Goal: Contribute content: Add original content to the website for others to see

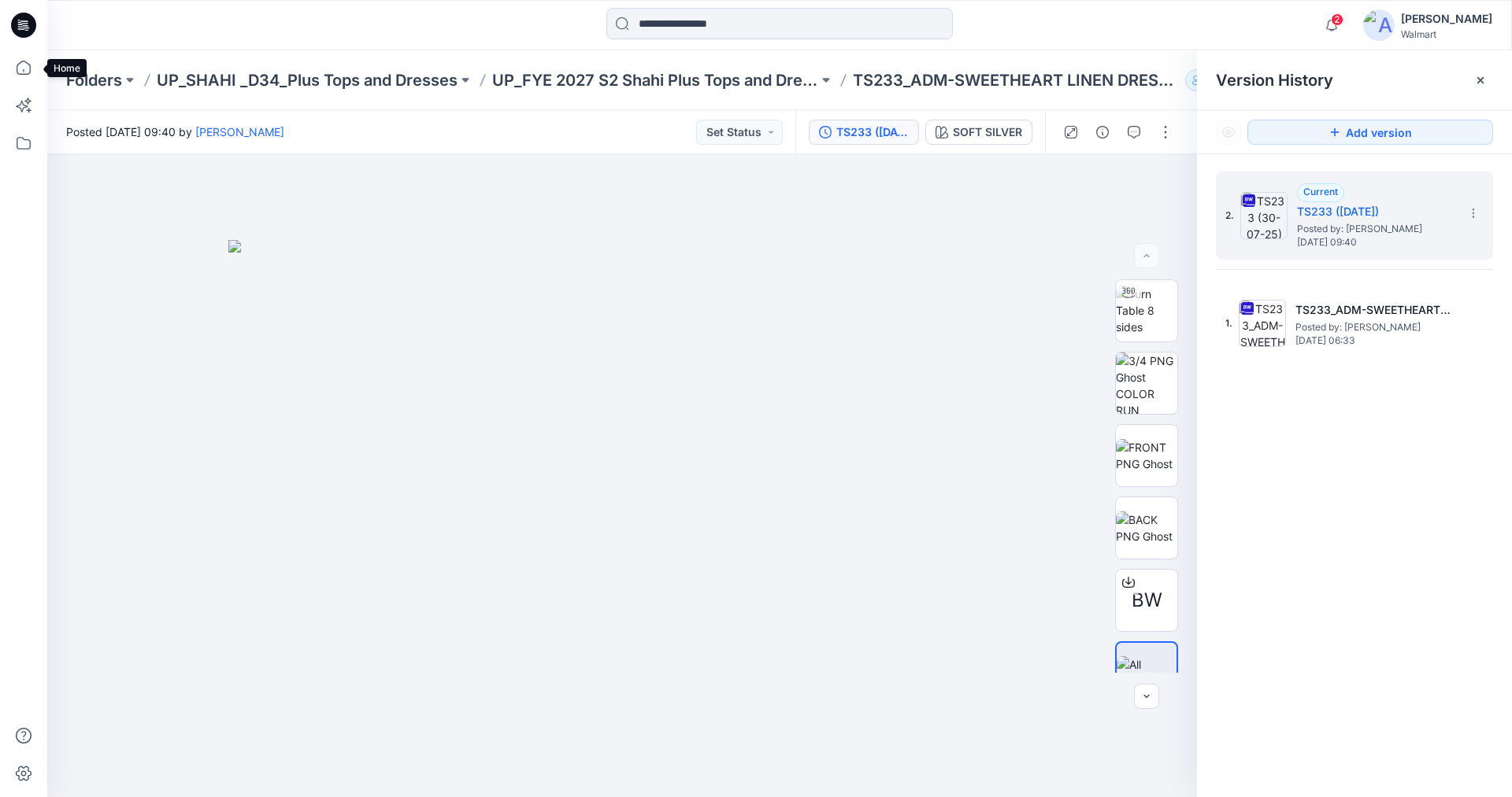
drag, startPoint x: 28, startPoint y: 70, endPoint x: 43, endPoint y: 82, distance: 19.2
click at [28, 70] on icon at bounding box center [23, 68] width 35 height 35
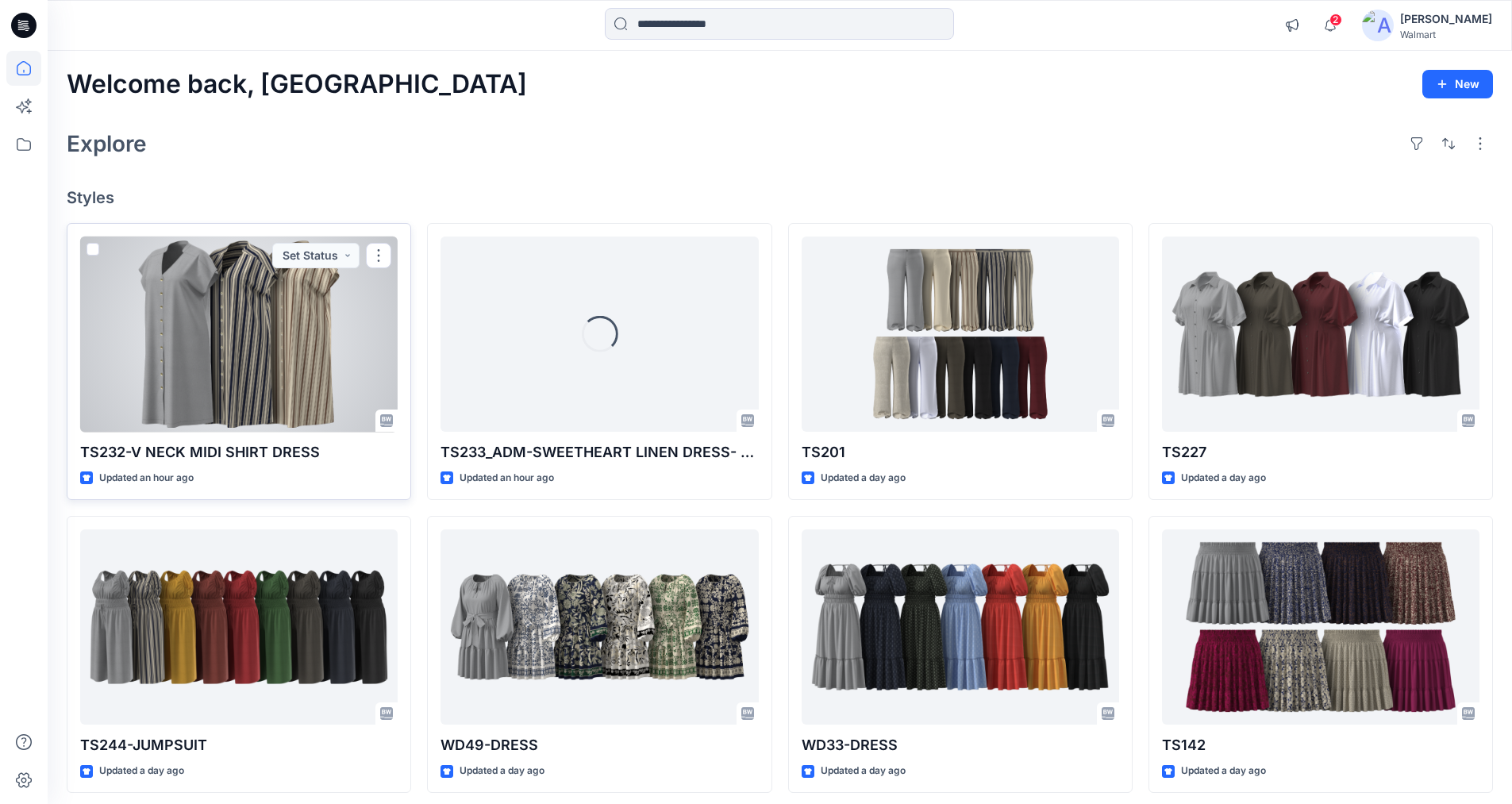
click at [257, 336] on div at bounding box center [238, 335] width 317 height 196
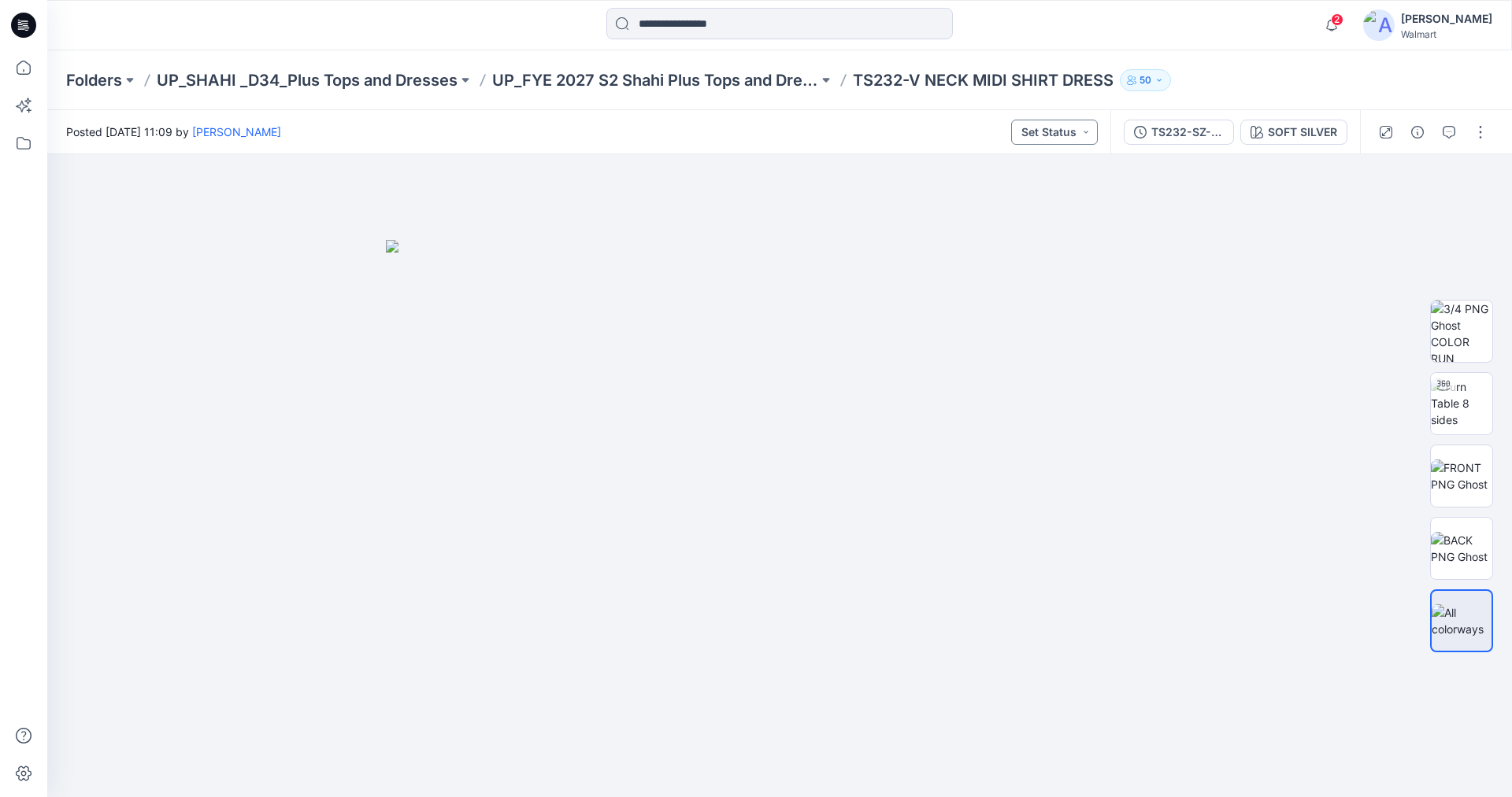
click at [1069, 131] on button "Set Status" at bounding box center [1055, 132] width 87 height 25
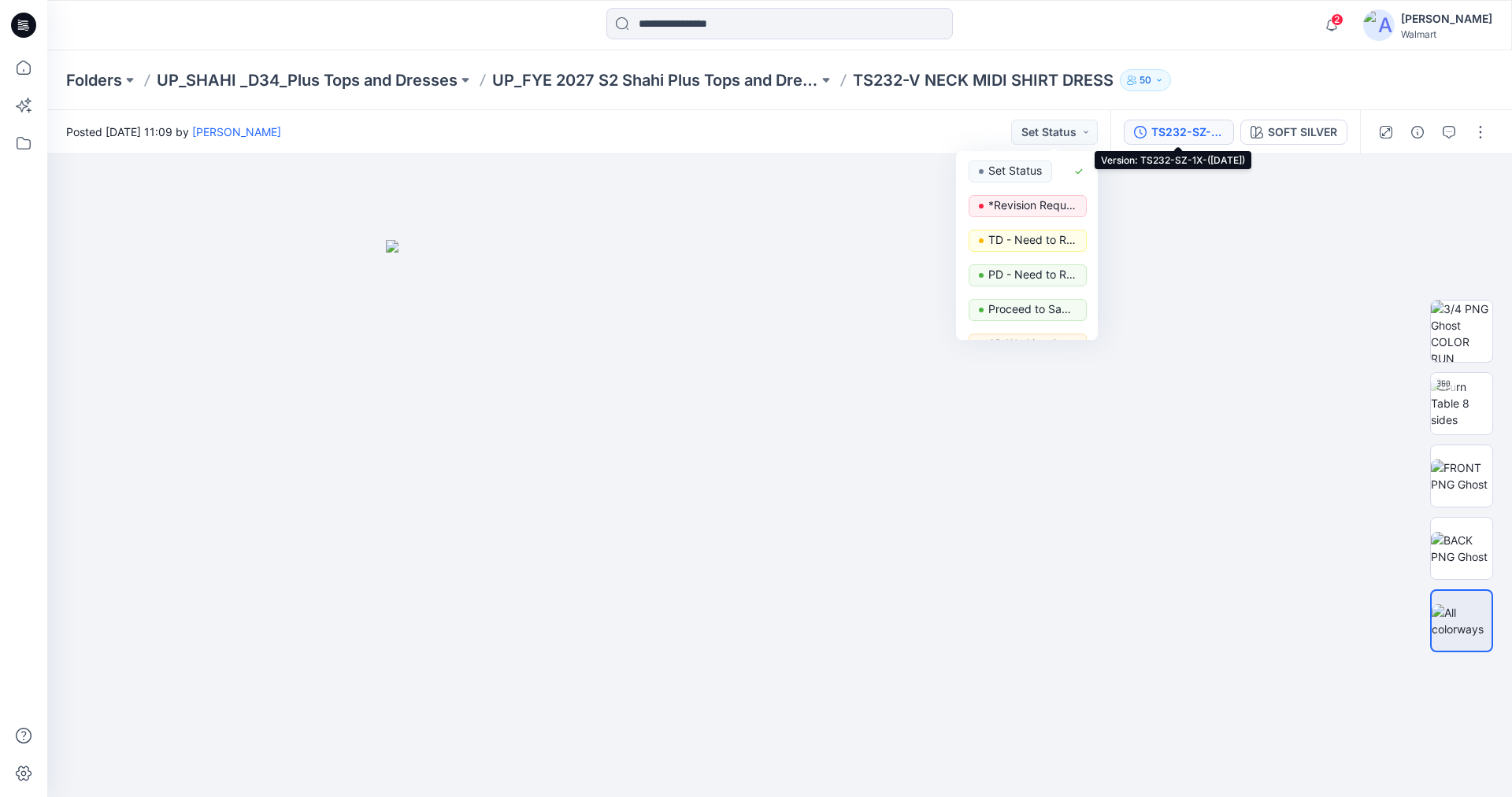
click at [1192, 132] on div "TS232-SZ-1X-([DATE])" at bounding box center [1187, 133] width 73 height 17
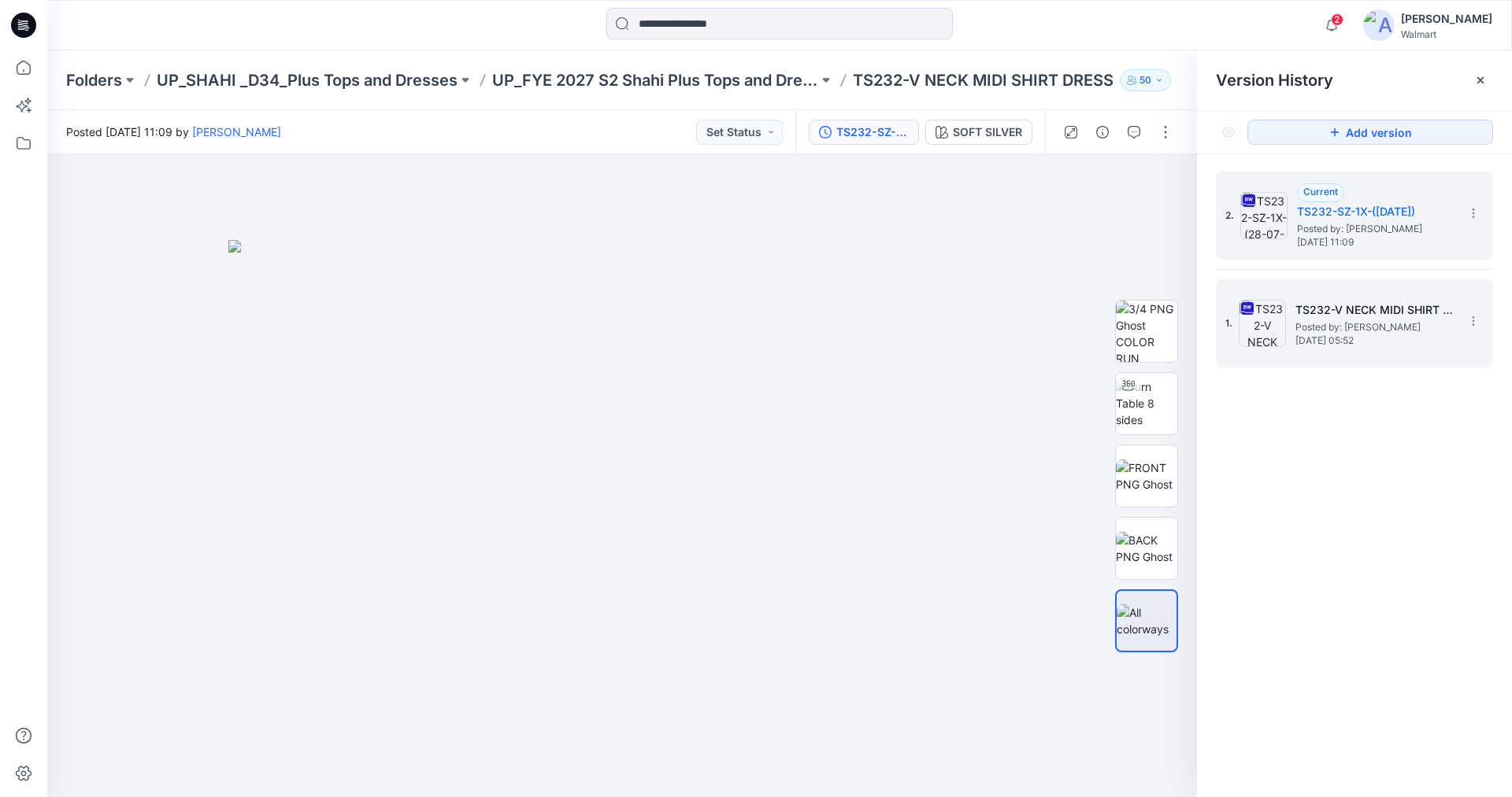
click at [1293, 306] on div "1. TS232-V NECK MIDI SHIRT DRESS-SZ-1X-(21-06-25) Posted by: Rahul Singh Saturd…" at bounding box center [1343, 323] width 237 height 75
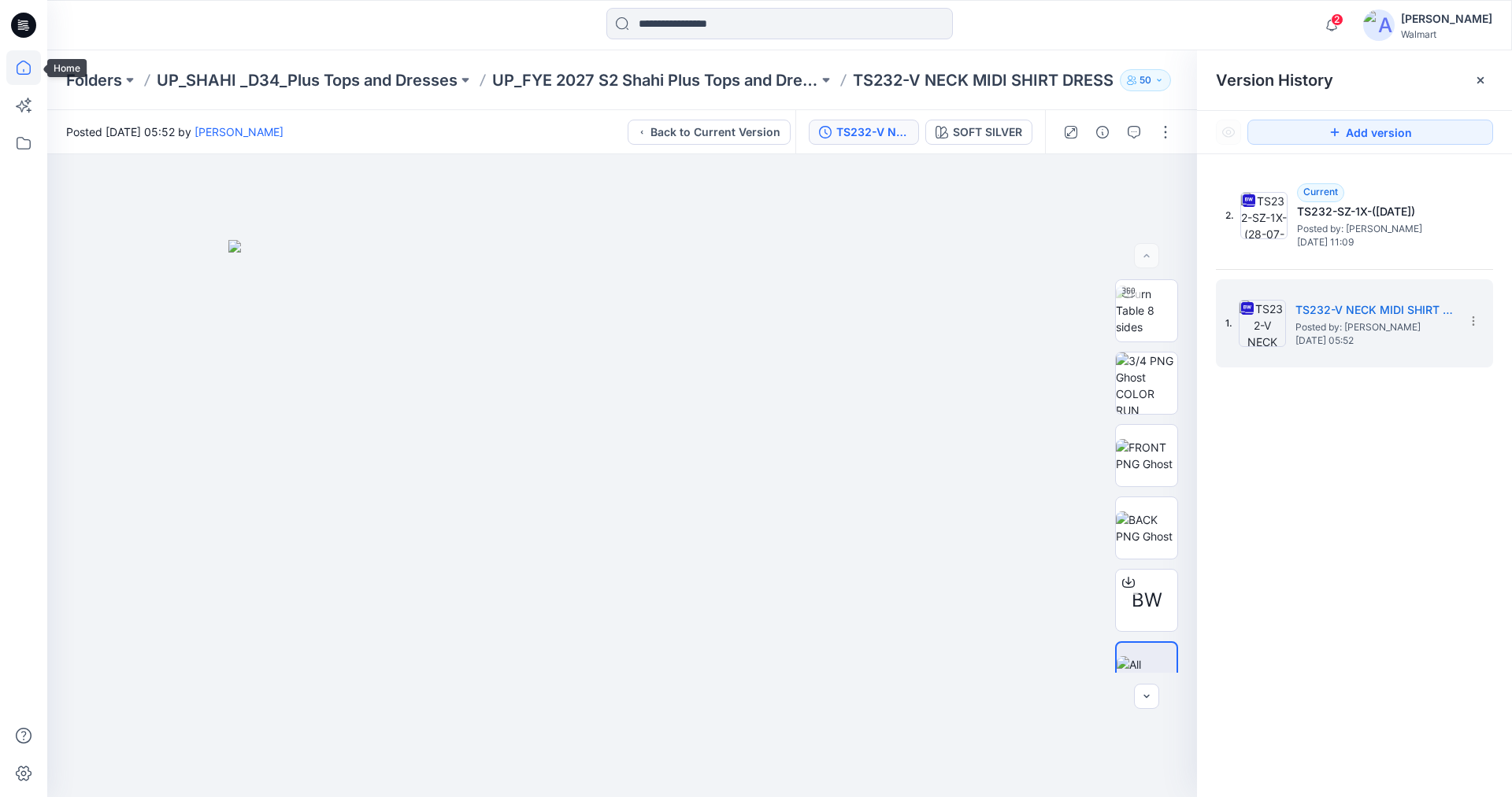
click at [27, 68] on icon at bounding box center [23, 68] width 35 height 35
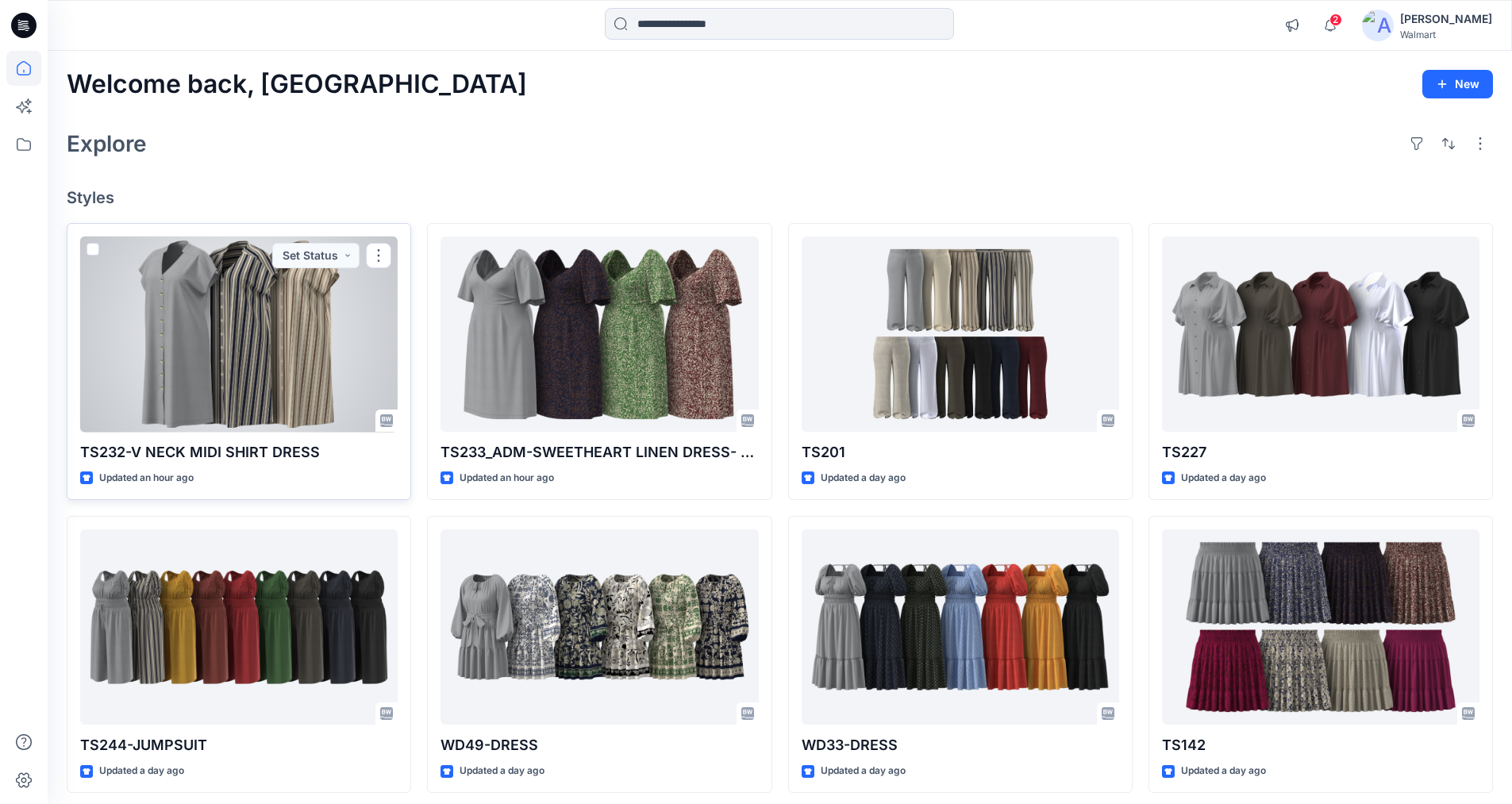
click at [264, 329] on div at bounding box center [238, 335] width 317 height 196
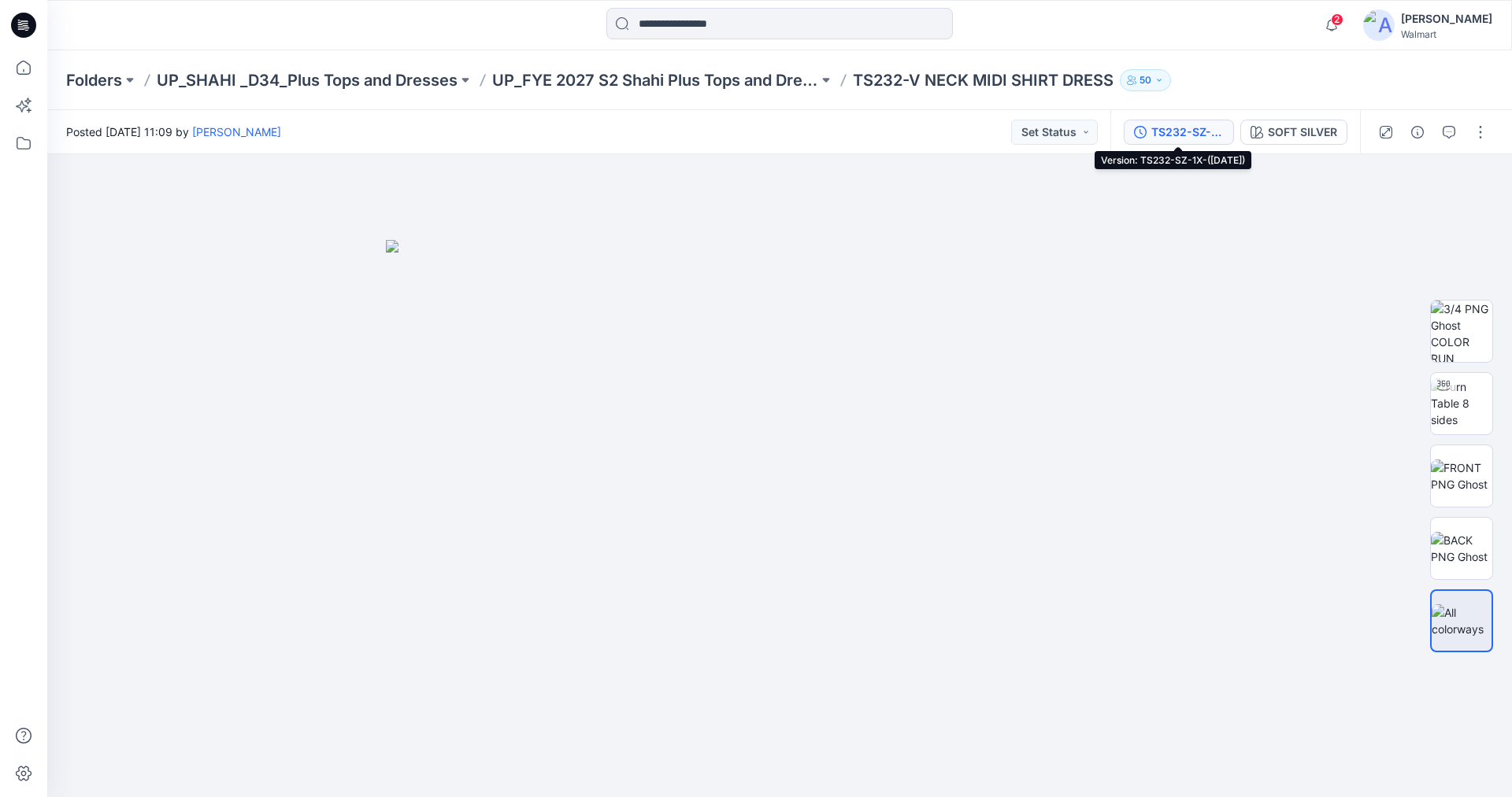
click at [1186, 133] on div "TS232-SZ-1X-([DATE])" at bounding box center [1187, 133] width 73 height 17
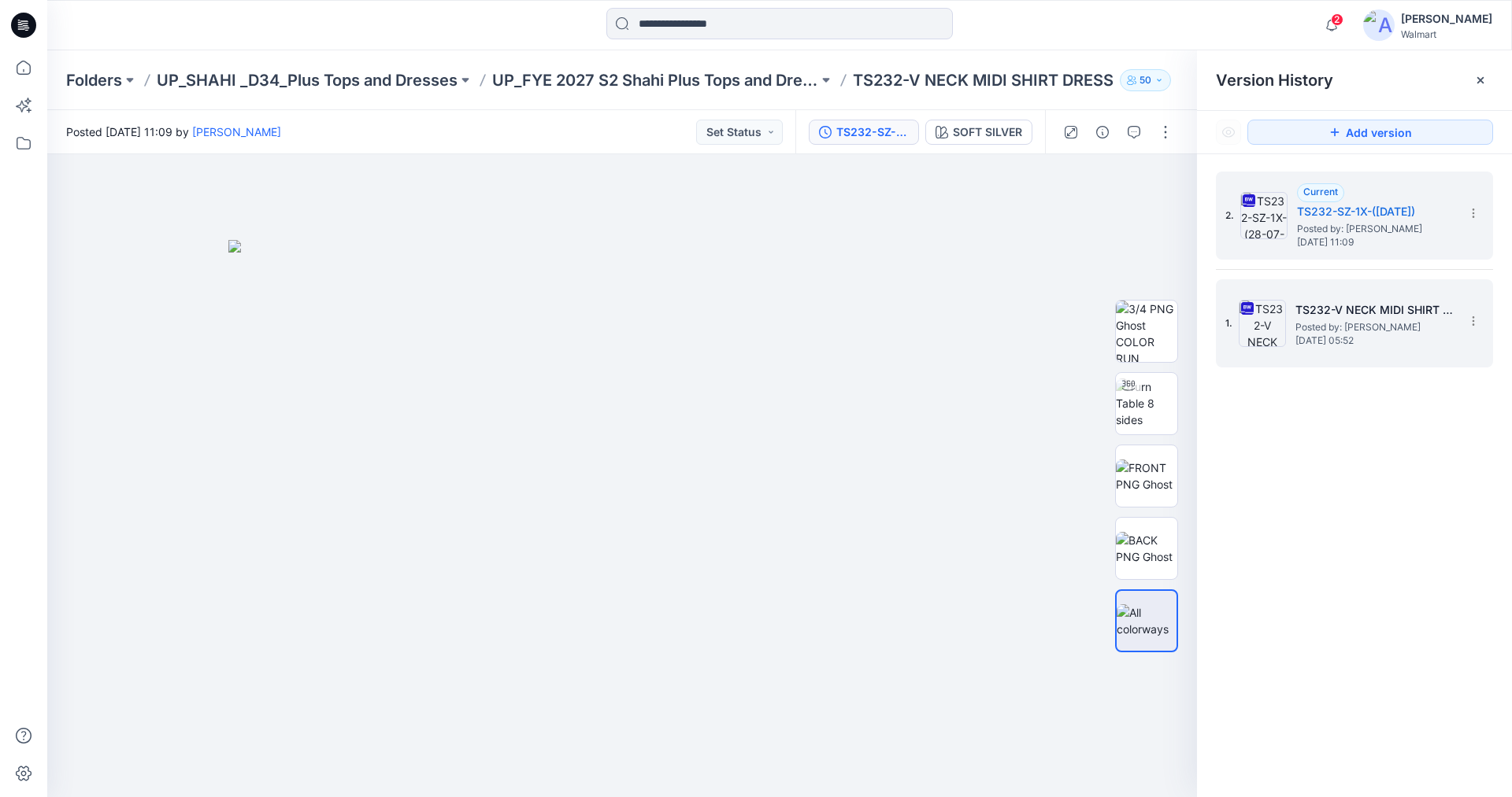
click at [1281, 323] on img at bounding box center [1262, 323] width 48 height 48
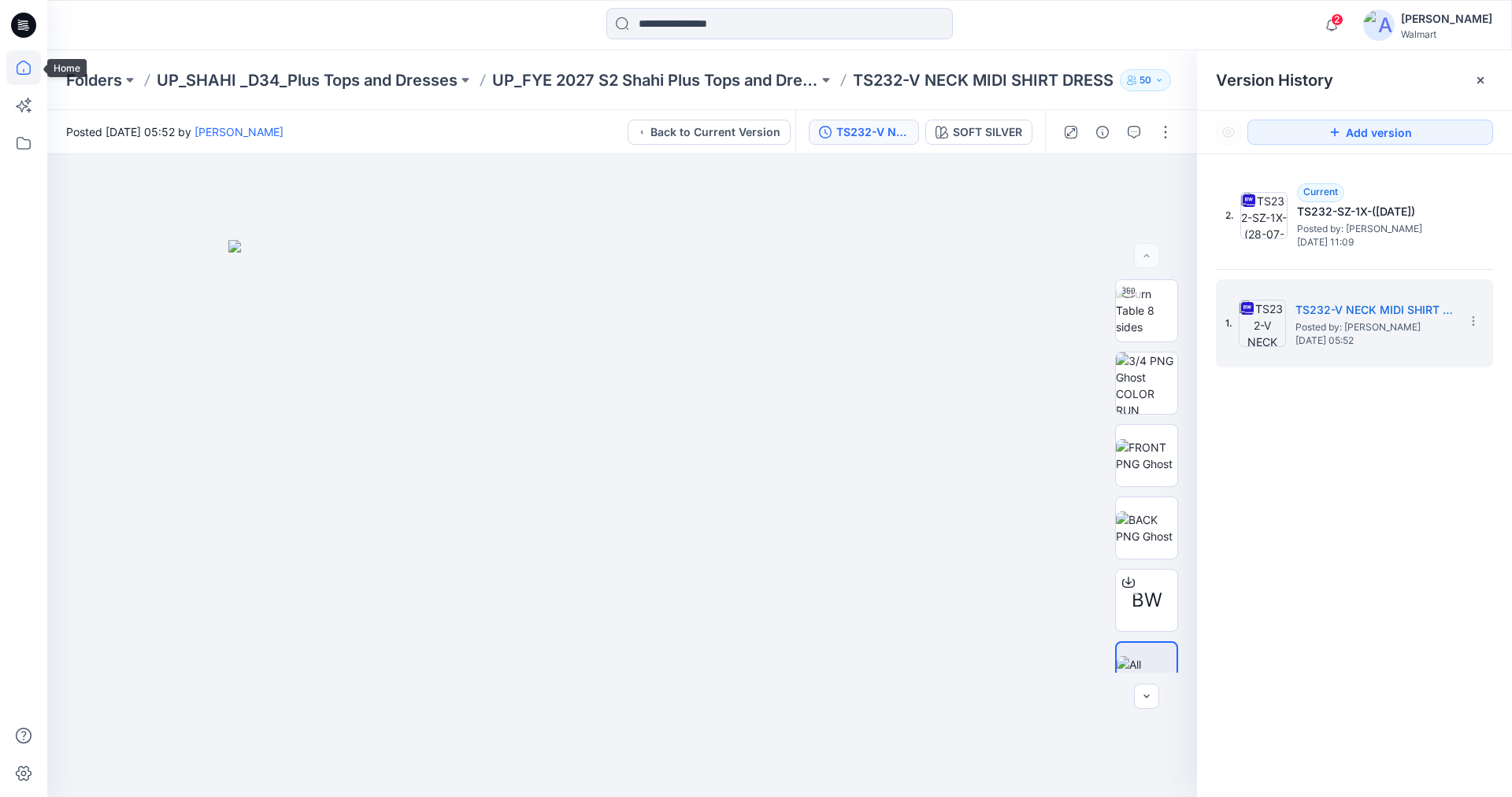
click at [27, 70] on icon at bounding box center [23, 68] width 35 height 35
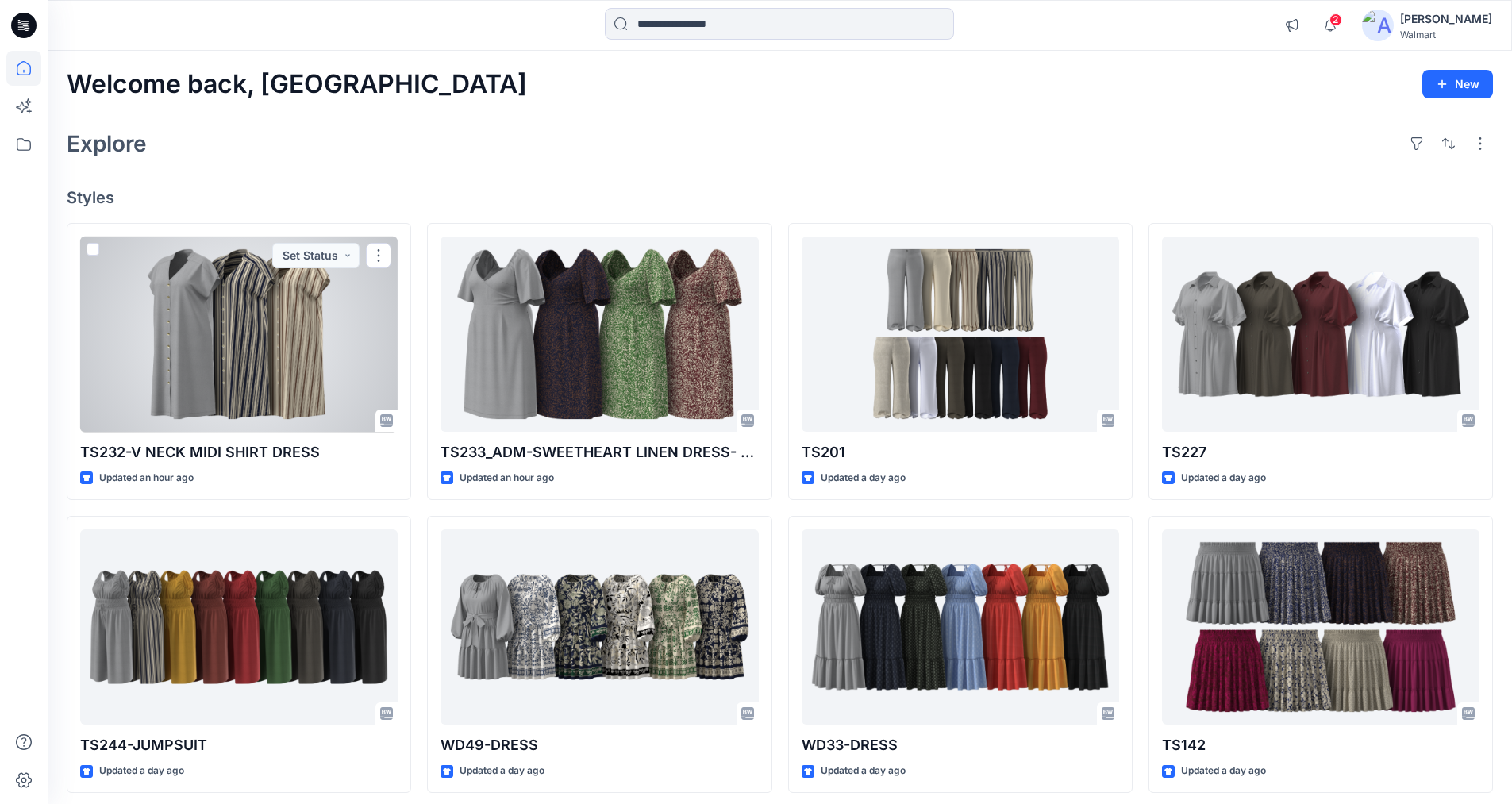
click at [267, 321] on div at bounding box center [238, 335] width 317 height 196
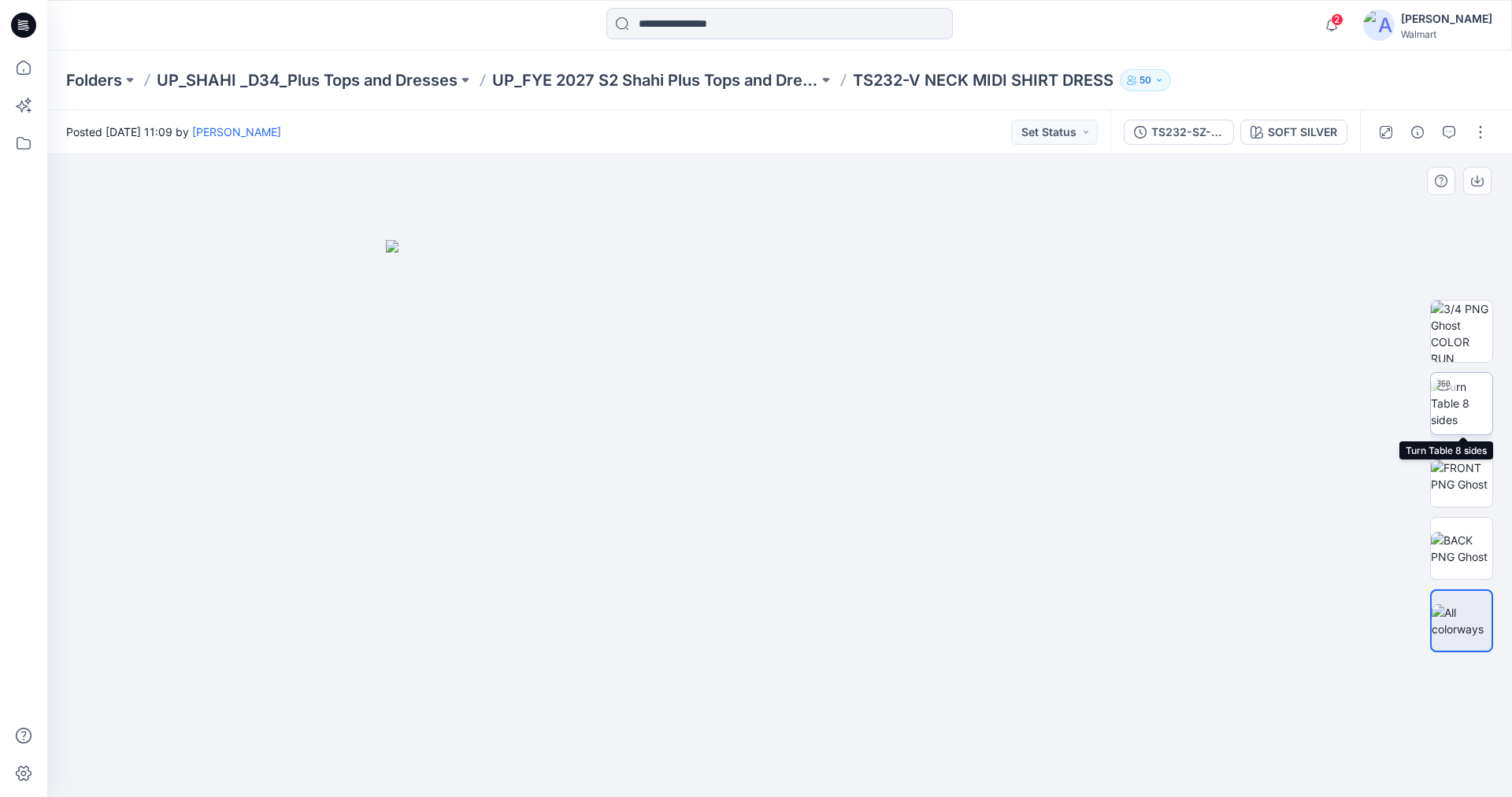
click at [1463, 408] on img at bounding box center [1461, 403] width 62 height 49
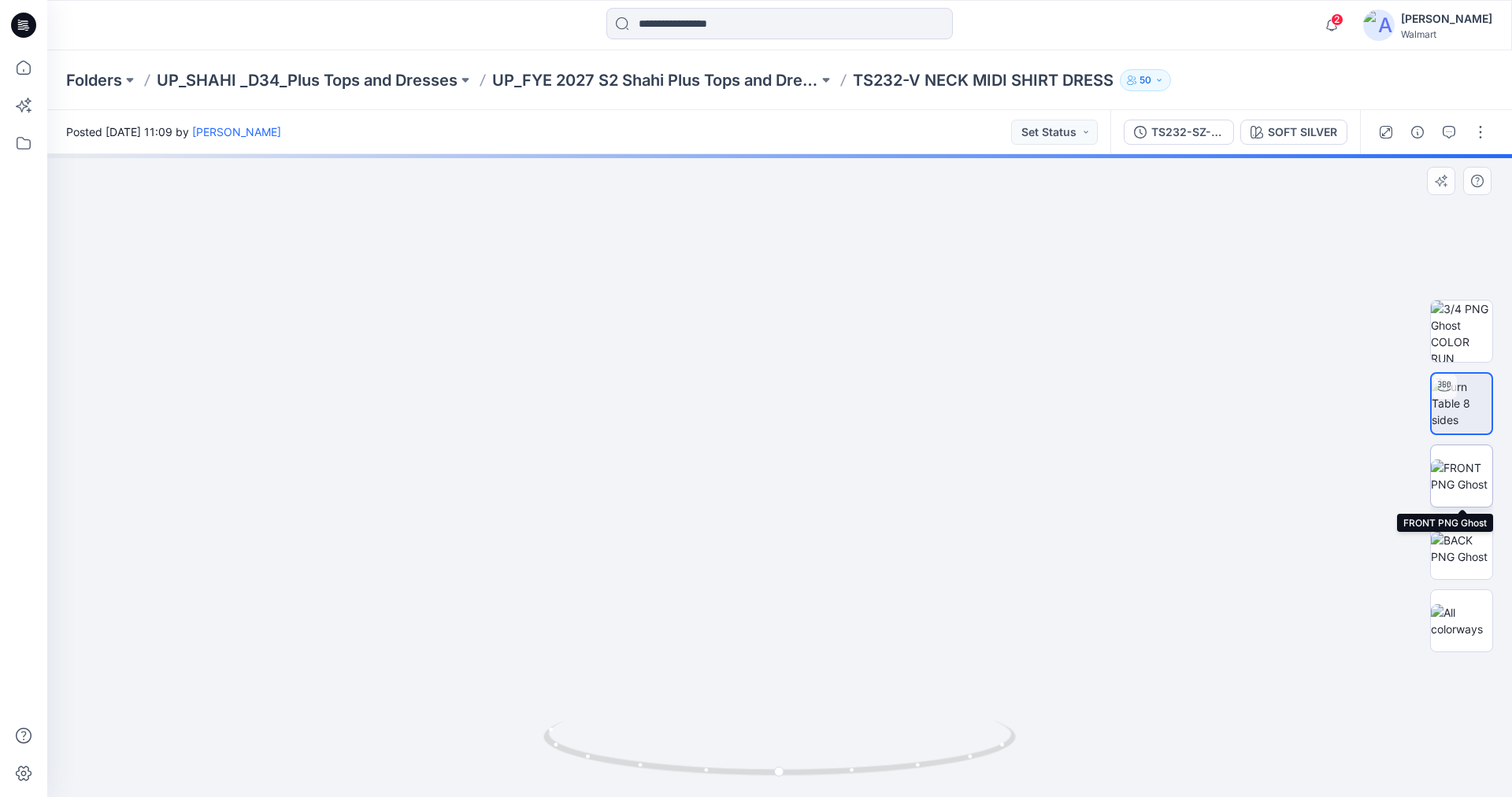
click at [1463, 467] on img at bounding box center [1461, 476] width 62 height 33
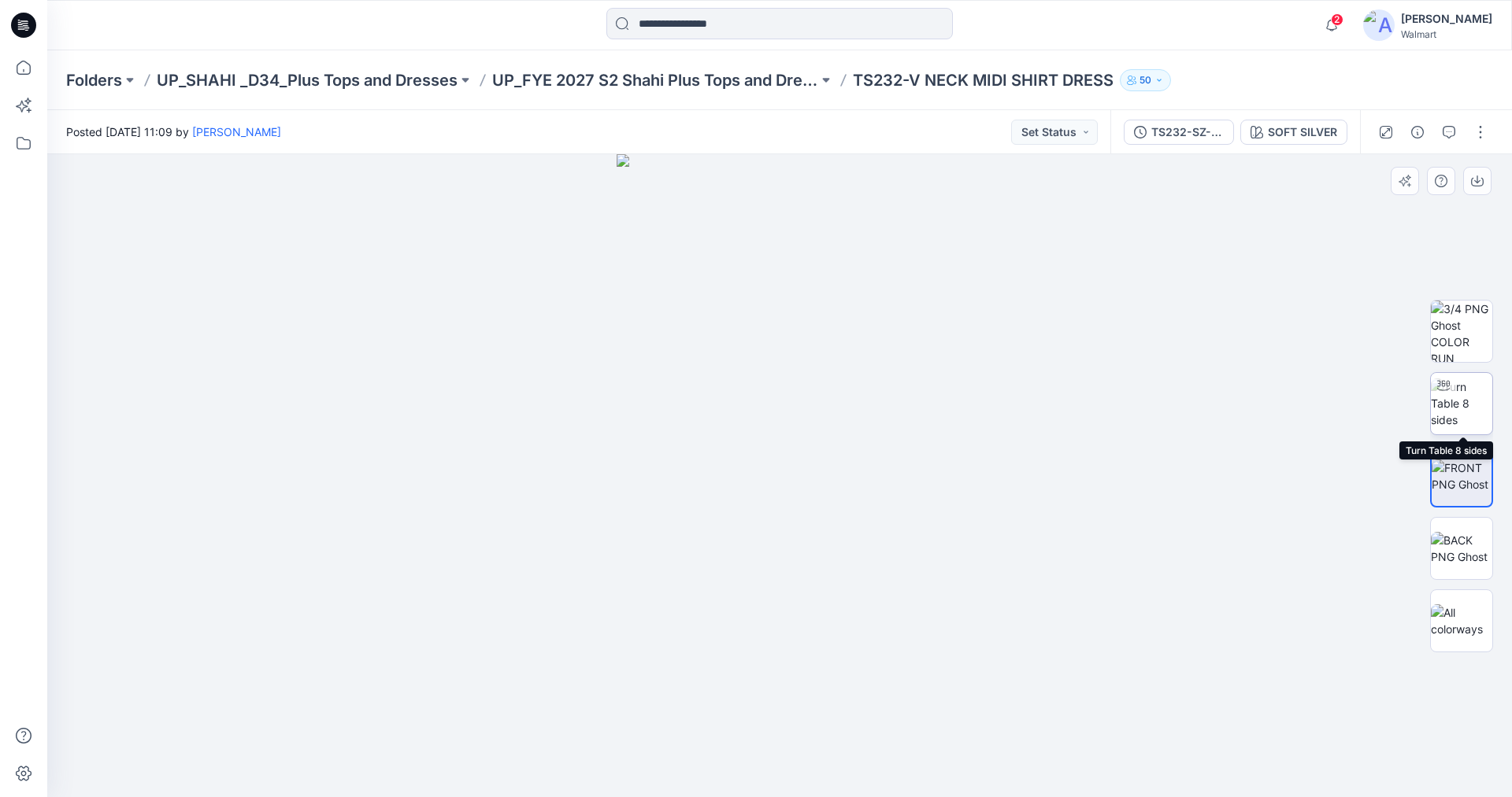
click at [1467, 399] on img at bounding box center [1461, 403] width 62 height 49
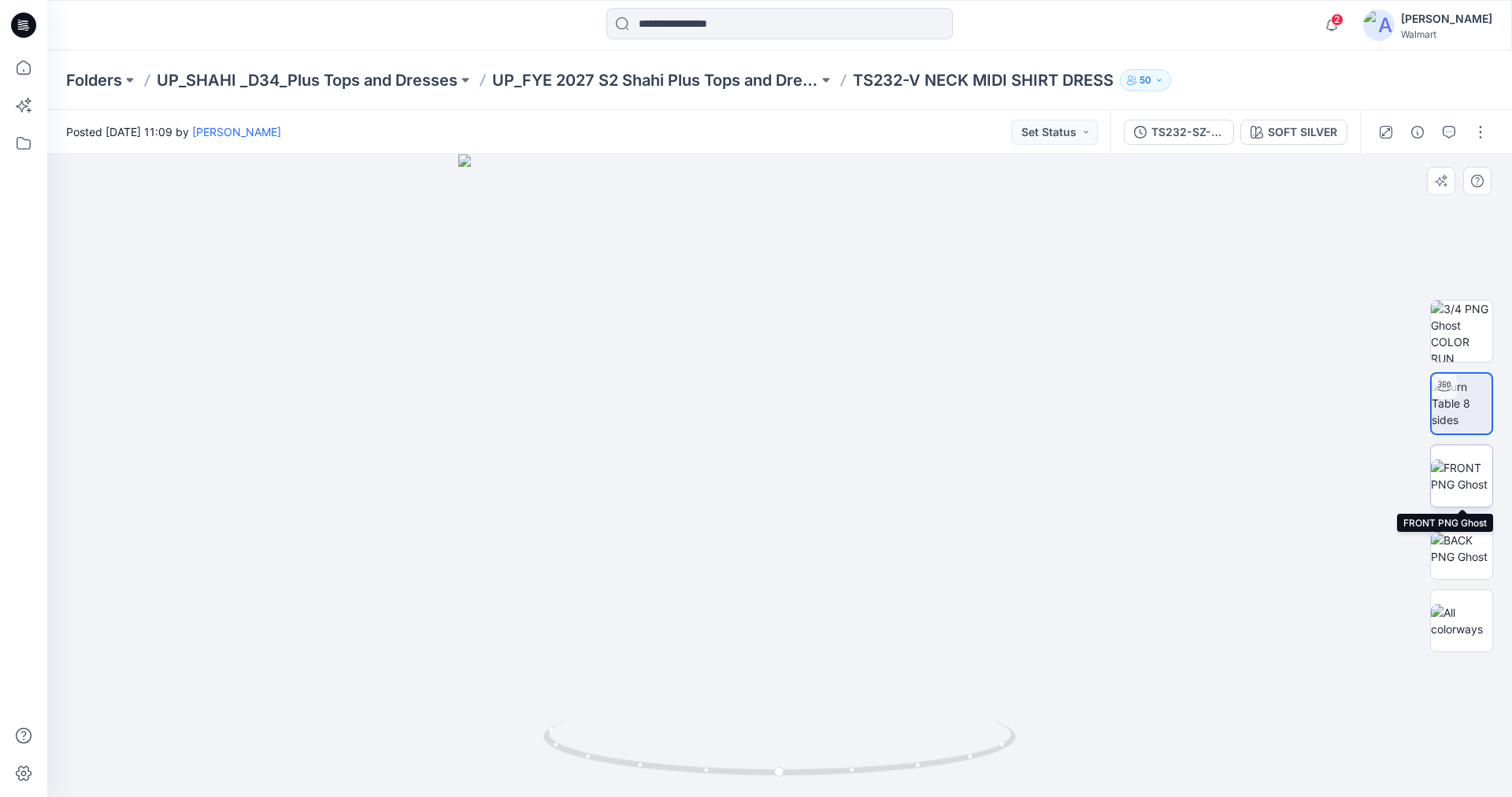
click at [1457, 487] on img at bounding box center [1461, 476] width 62 height 33
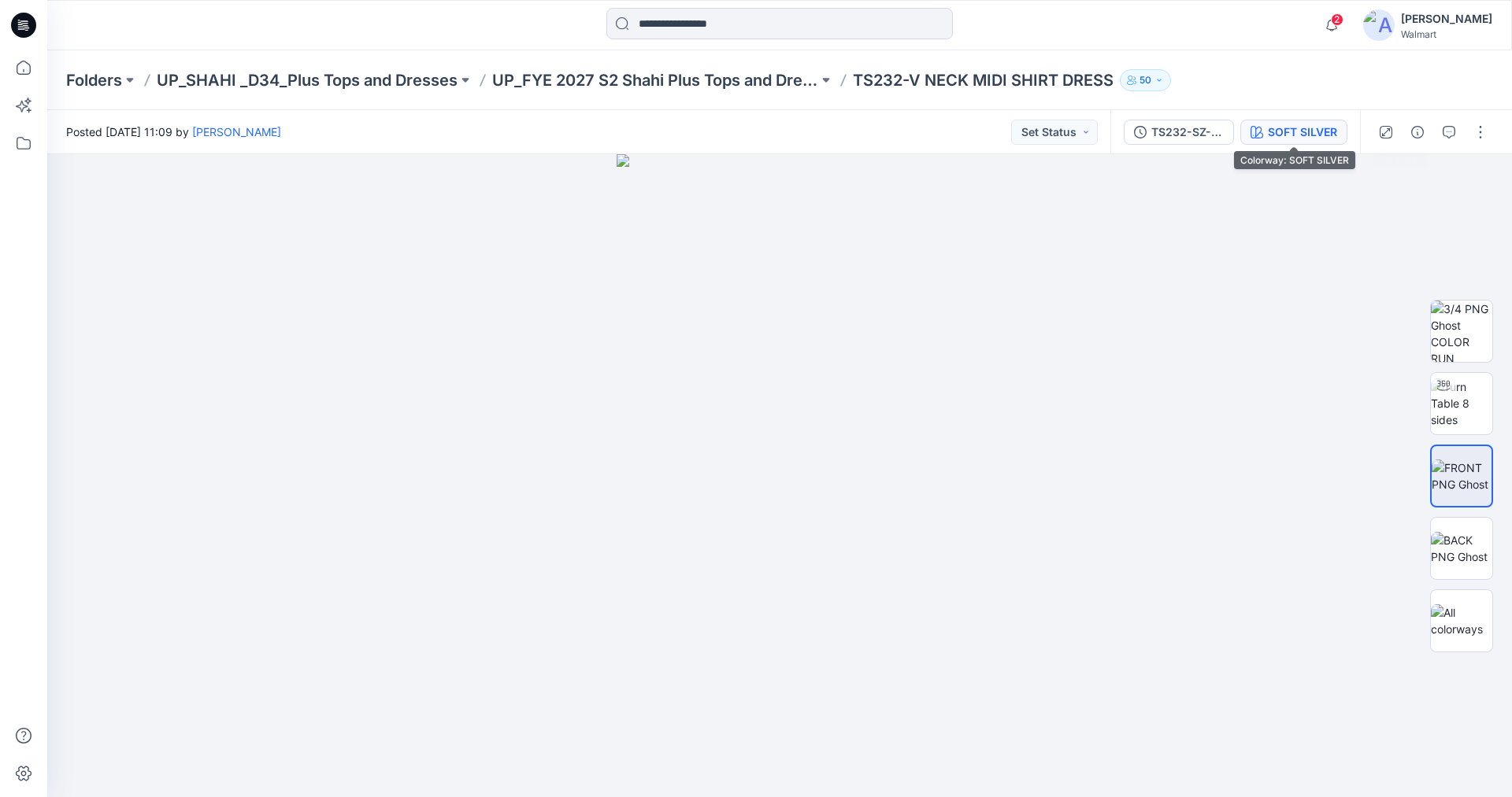
click at [1276, 128] on div "SOFT SILVER" at bounding box center [1302, 133] width 69 height 17
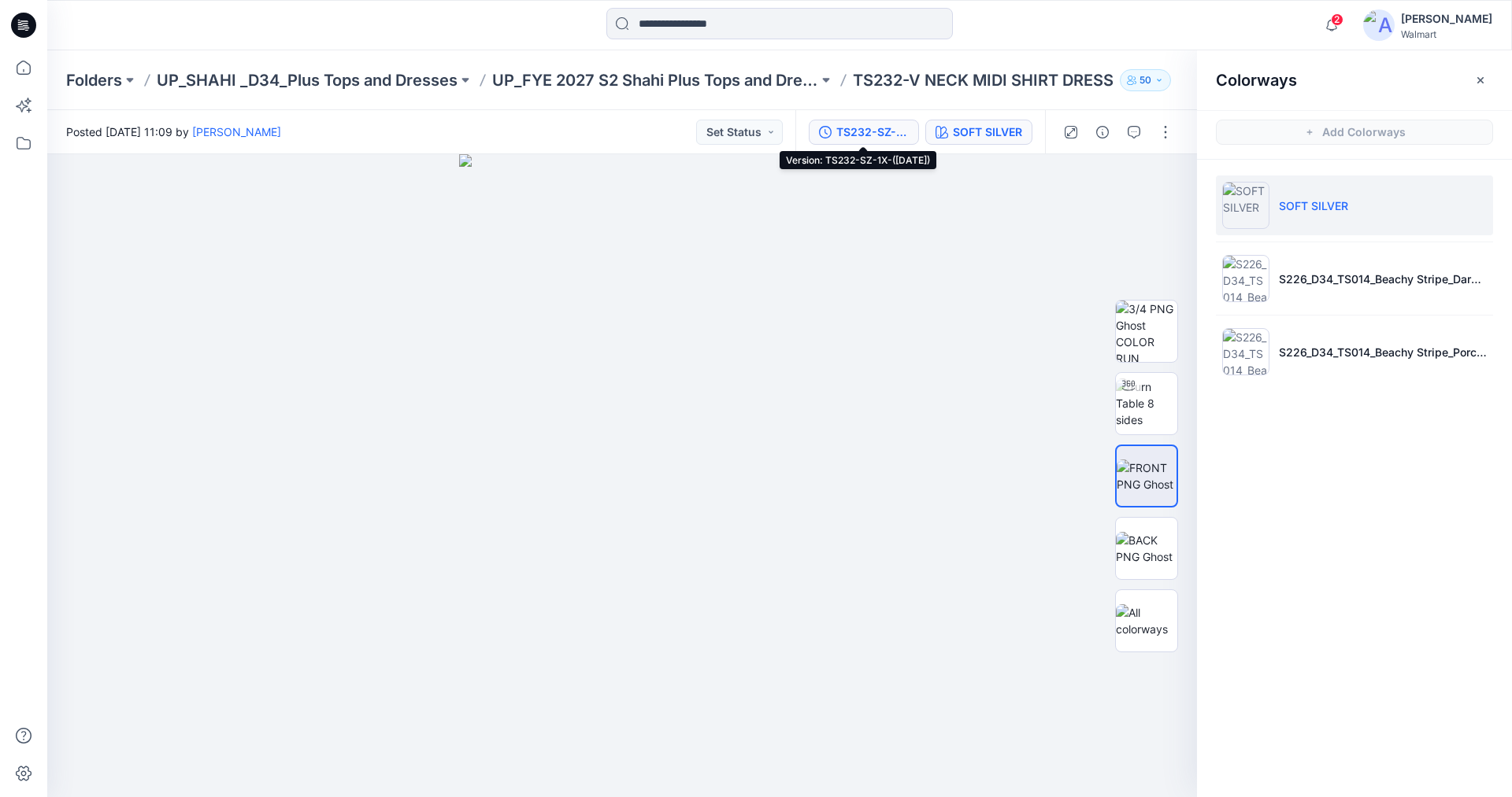
click at [875, 126] on div "TS232-SZ-1X-([DATE])" at bounding box center [873, 133] width 73 height 17
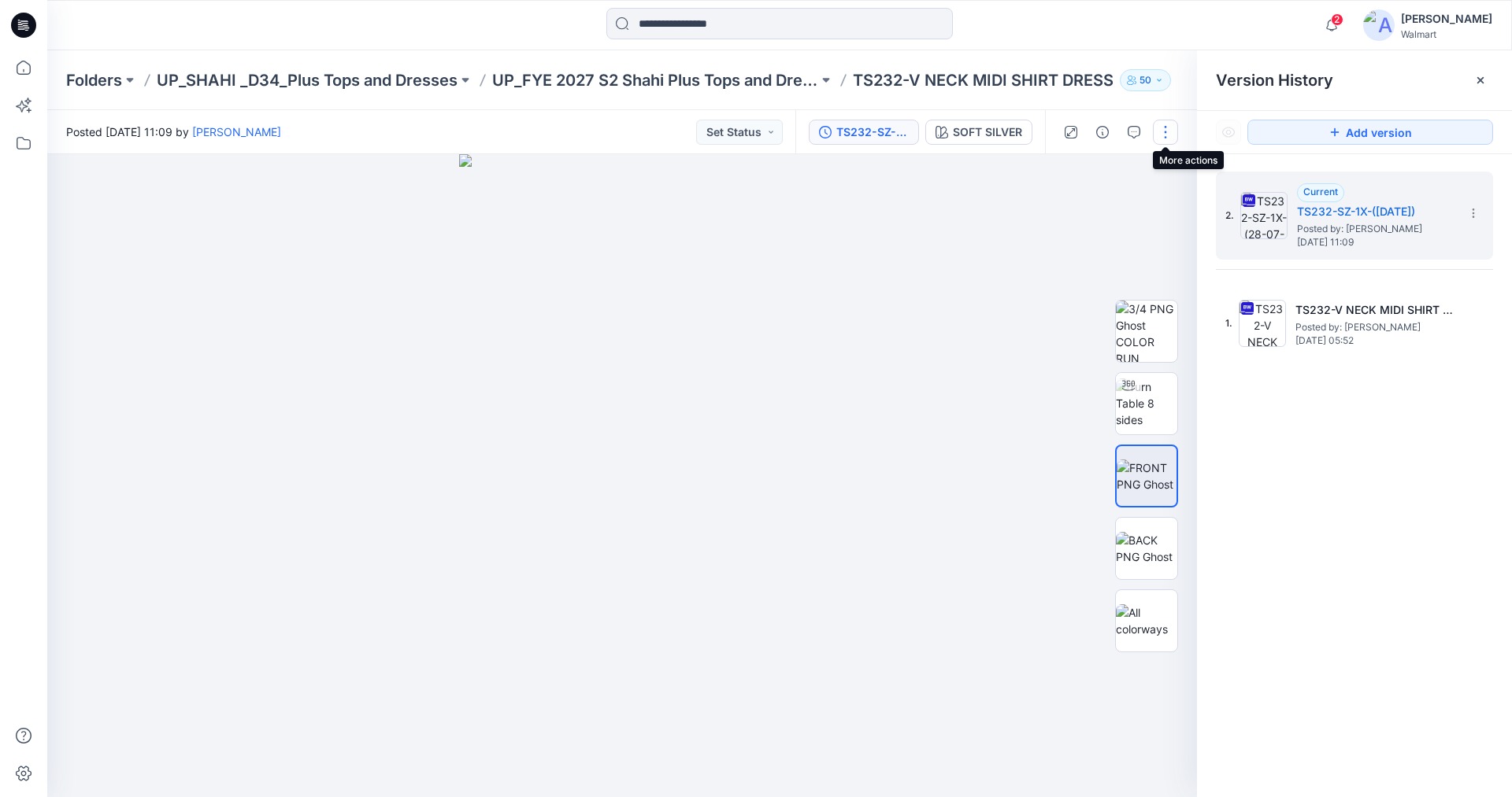
click at [1167, 129] on button "button" at bounding box center [1165, 132] width 25 height 25
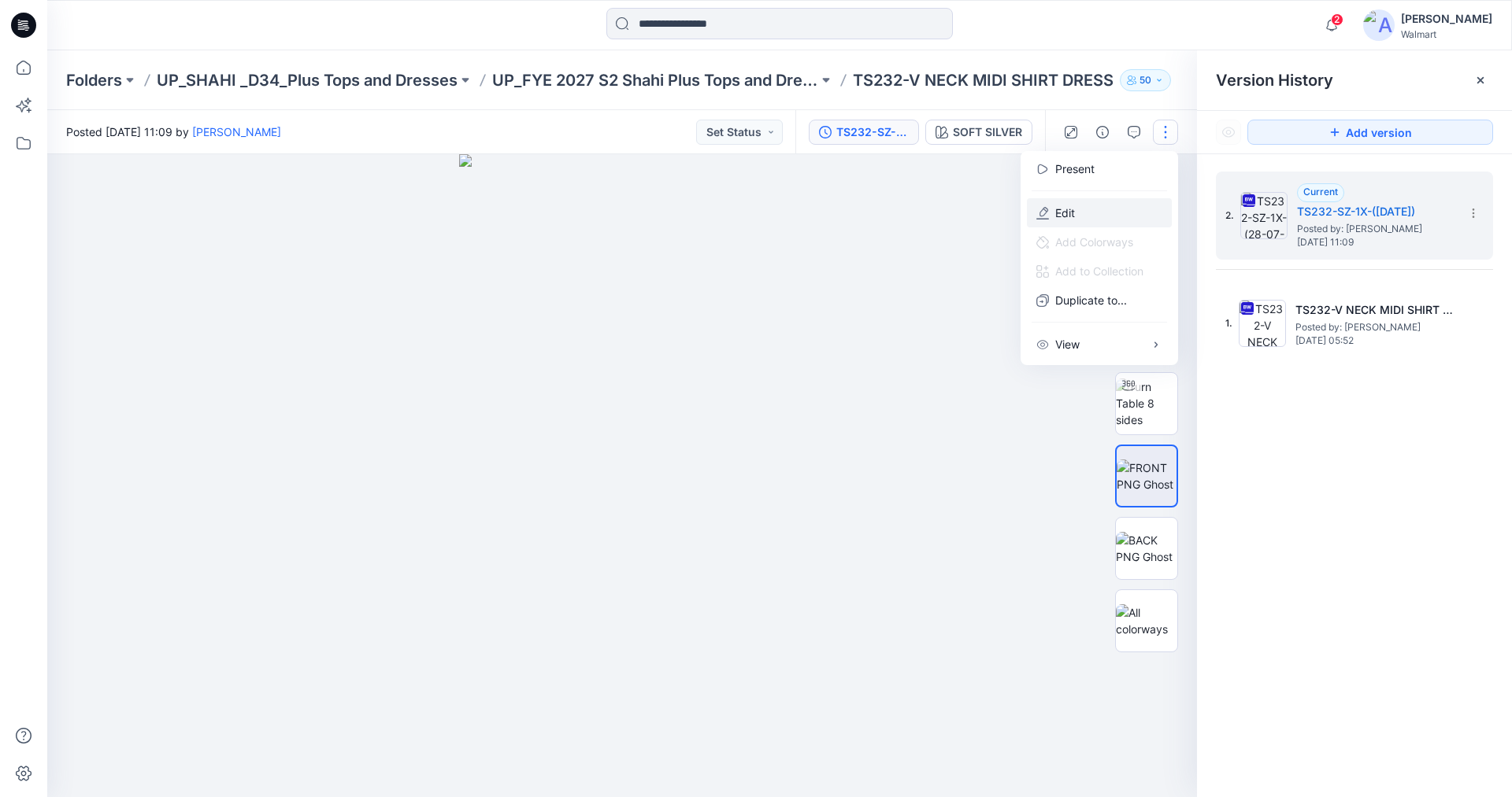
drag, startPoint x: 1066, startPoint y: 207, endPoint x: 1074, endPoint y: 198, distance: 12.0
click at [1066, 208] on p "Edit" at bounding box center [1065, 212] width 20 height 16
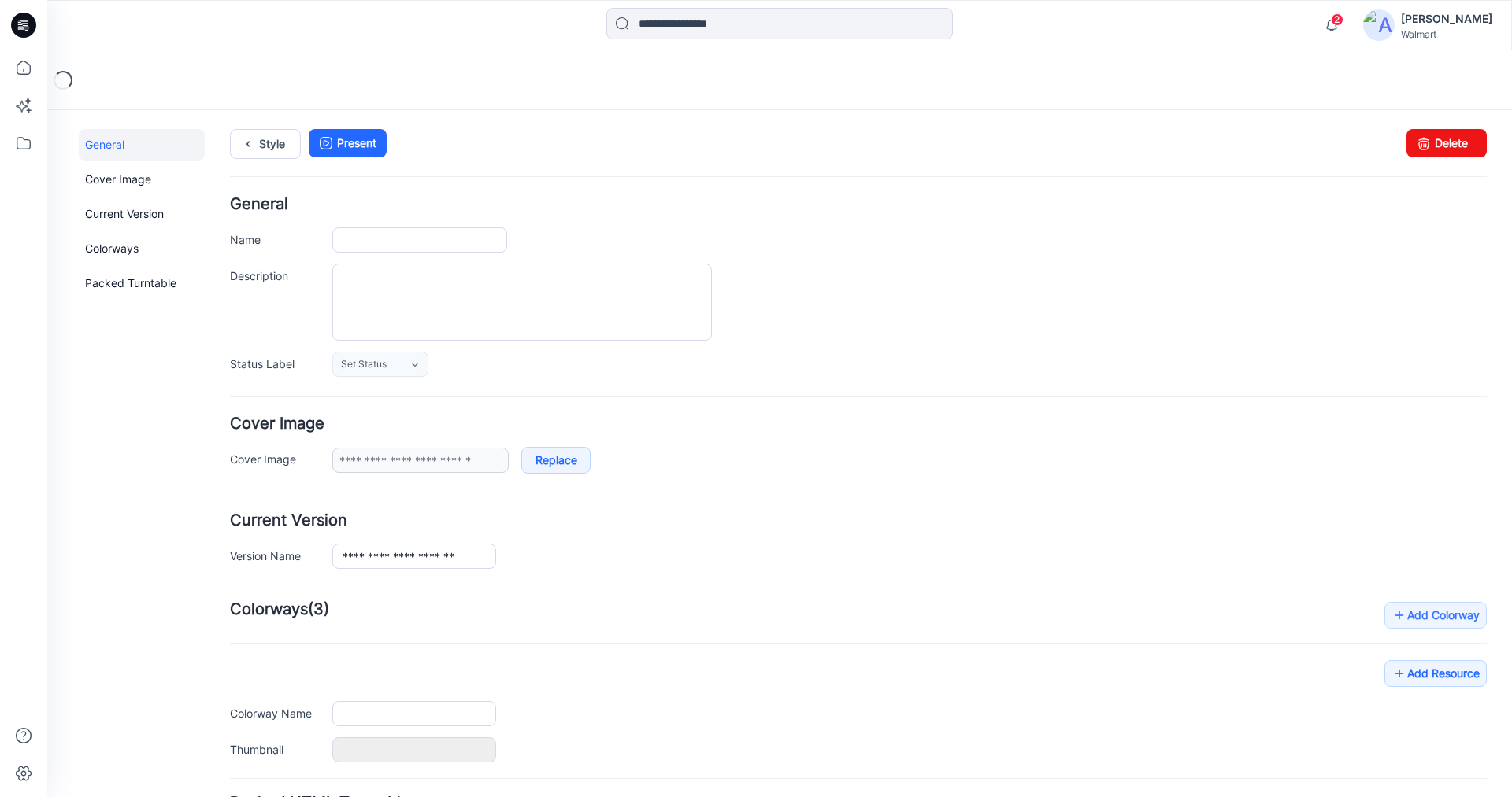
type input "**********"
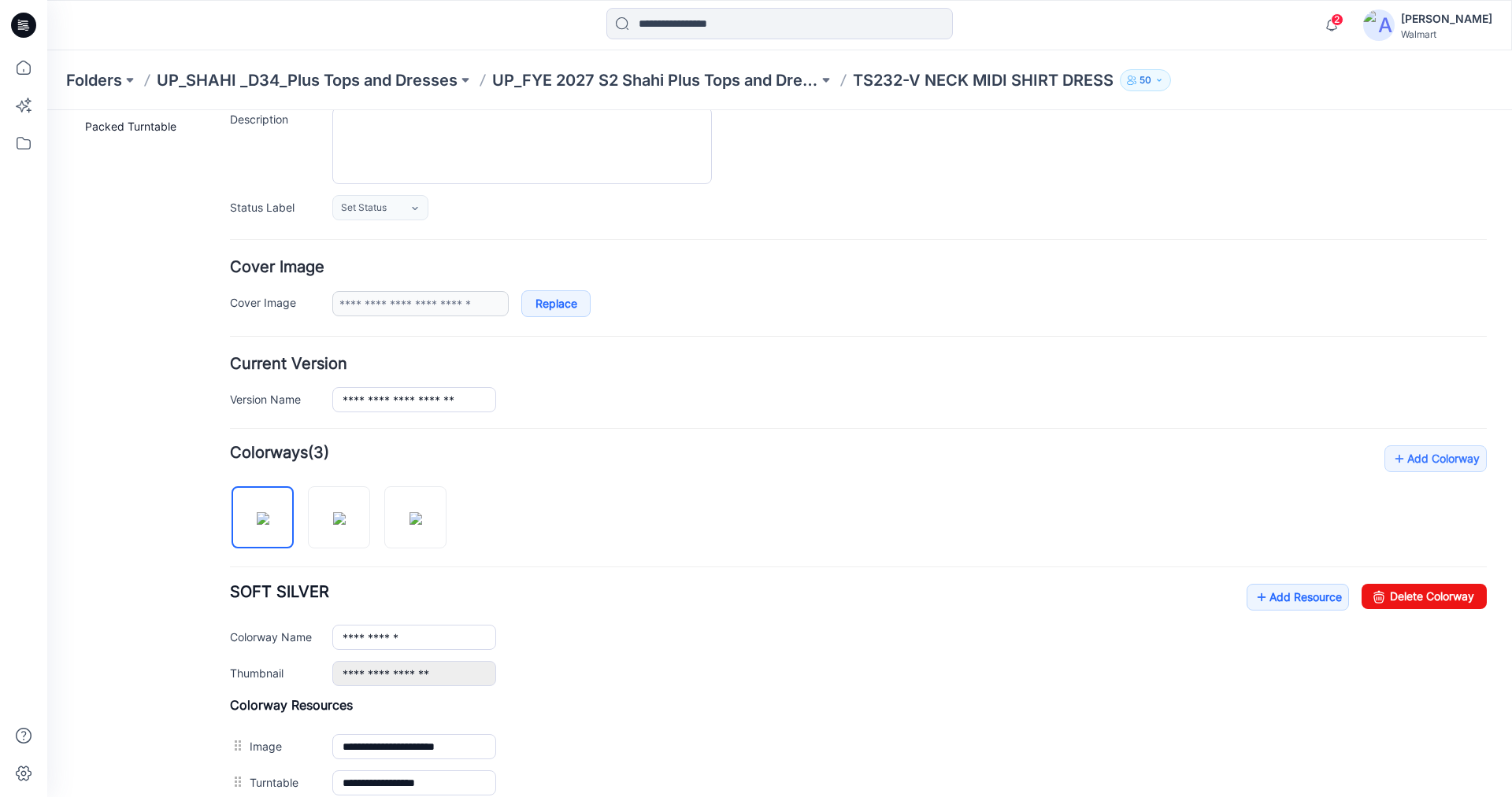
scroll to position [158, 0]
click at [346, 512] on img at bounding box center [339, 518] width 13 height 13
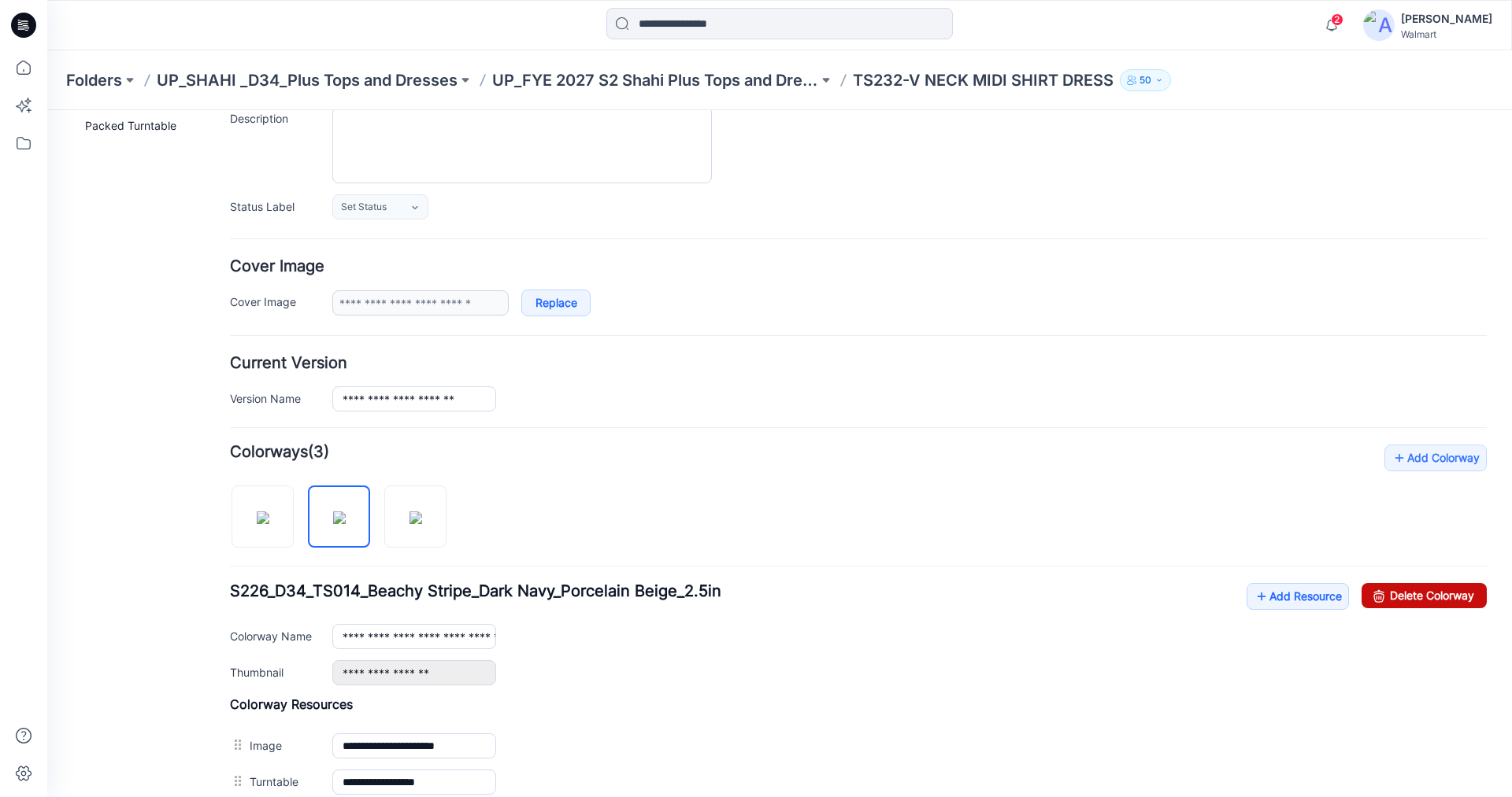
drag, startPoint x: 1393, startPoint y: 591, endPoint x: 866, endPoint y: 171, distance: 673.9
click at [1393, 591] on link "Delete Colorway" at bounding box center [1424, 595] width 125 height 25
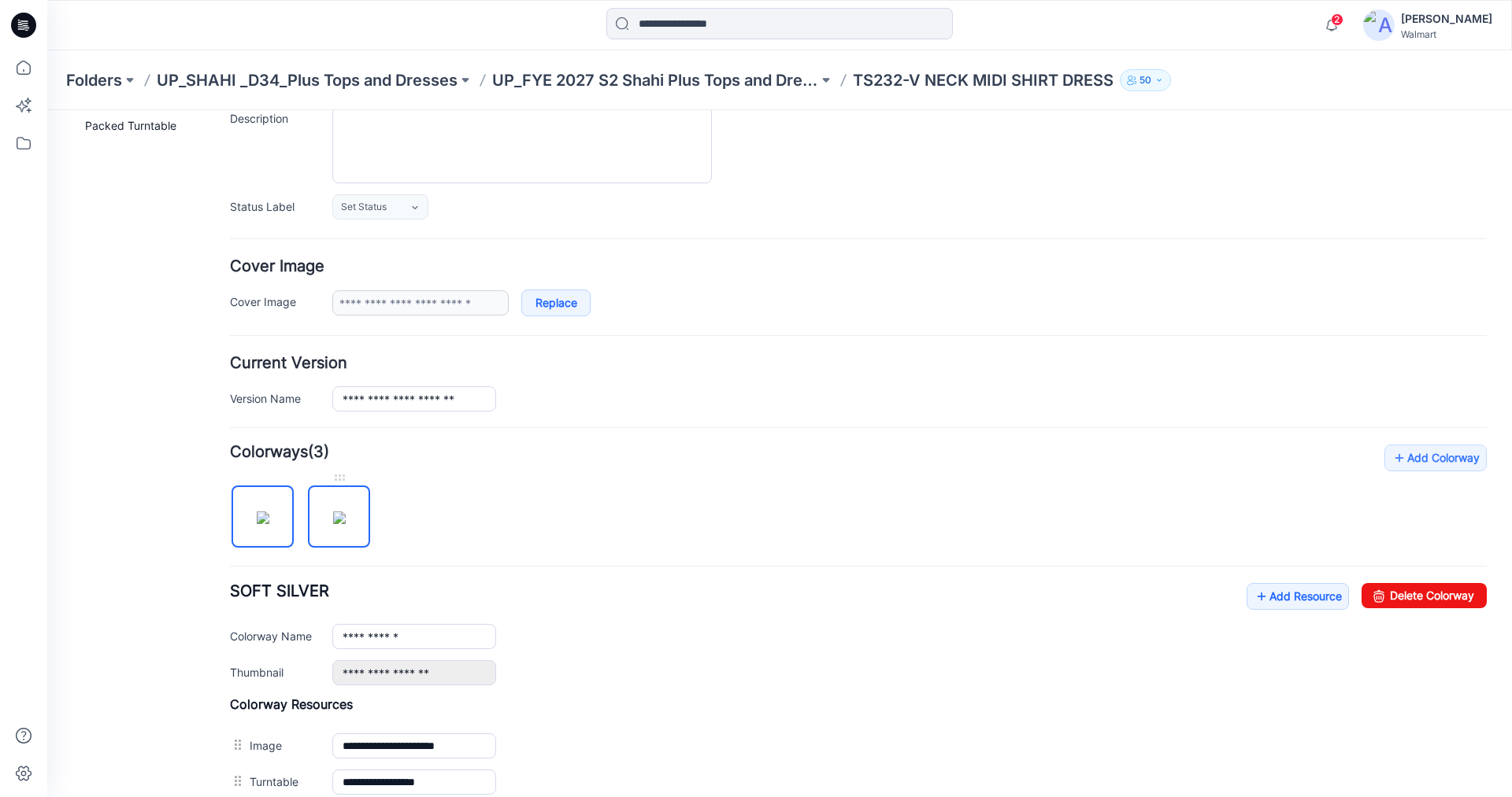
click at [333, 512] on img at bounding box center [339, 518] width 13 height 13
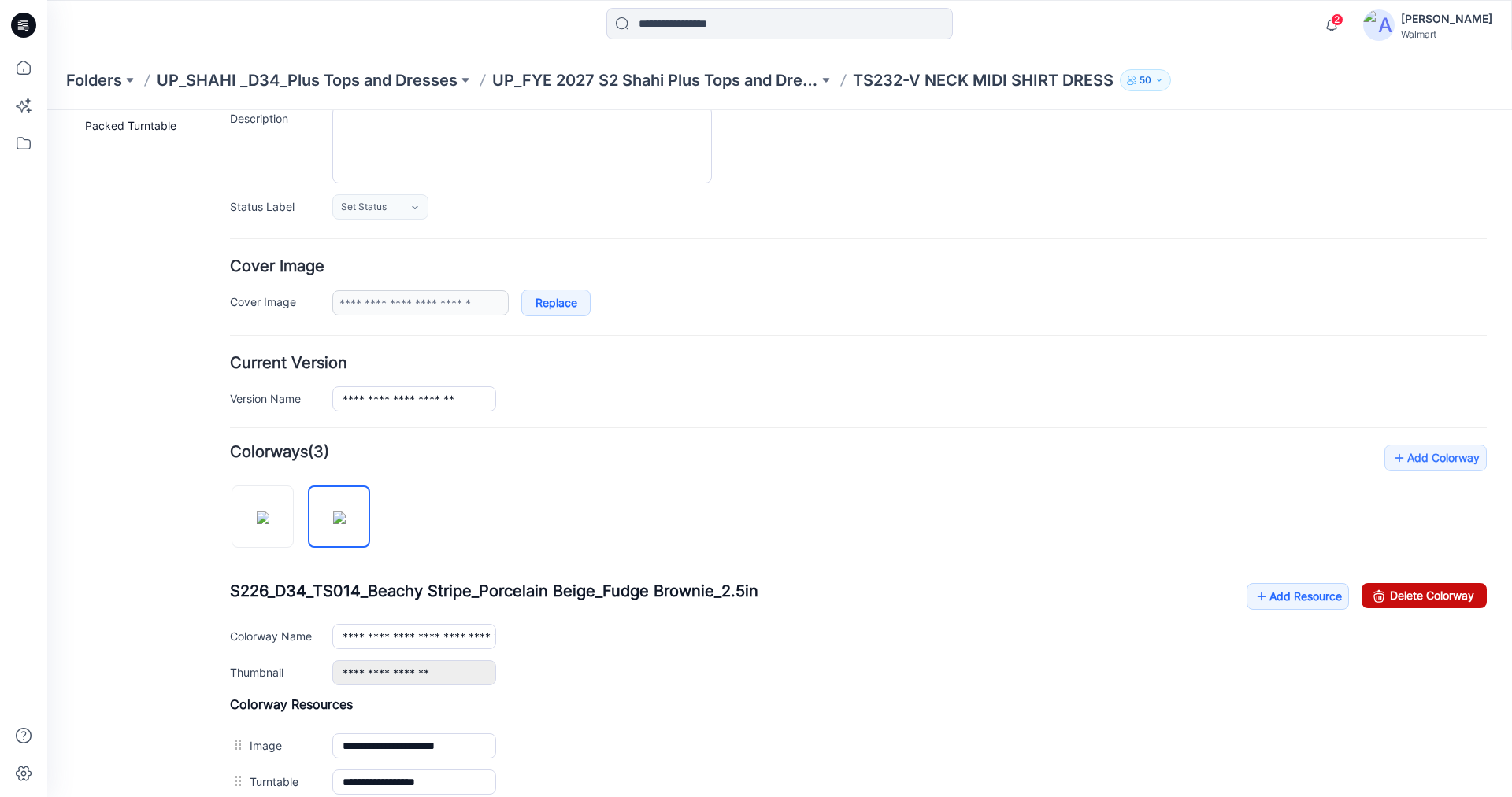
drag, startPoint x: 1421, startPoint y: 597, endPoint x: 871, endPoint y: 164, distance: 700.0
click at [1421, 597] on link "Delete Colorway" at bounding box center [1424, 595] width 125 height 25
type input "**********"
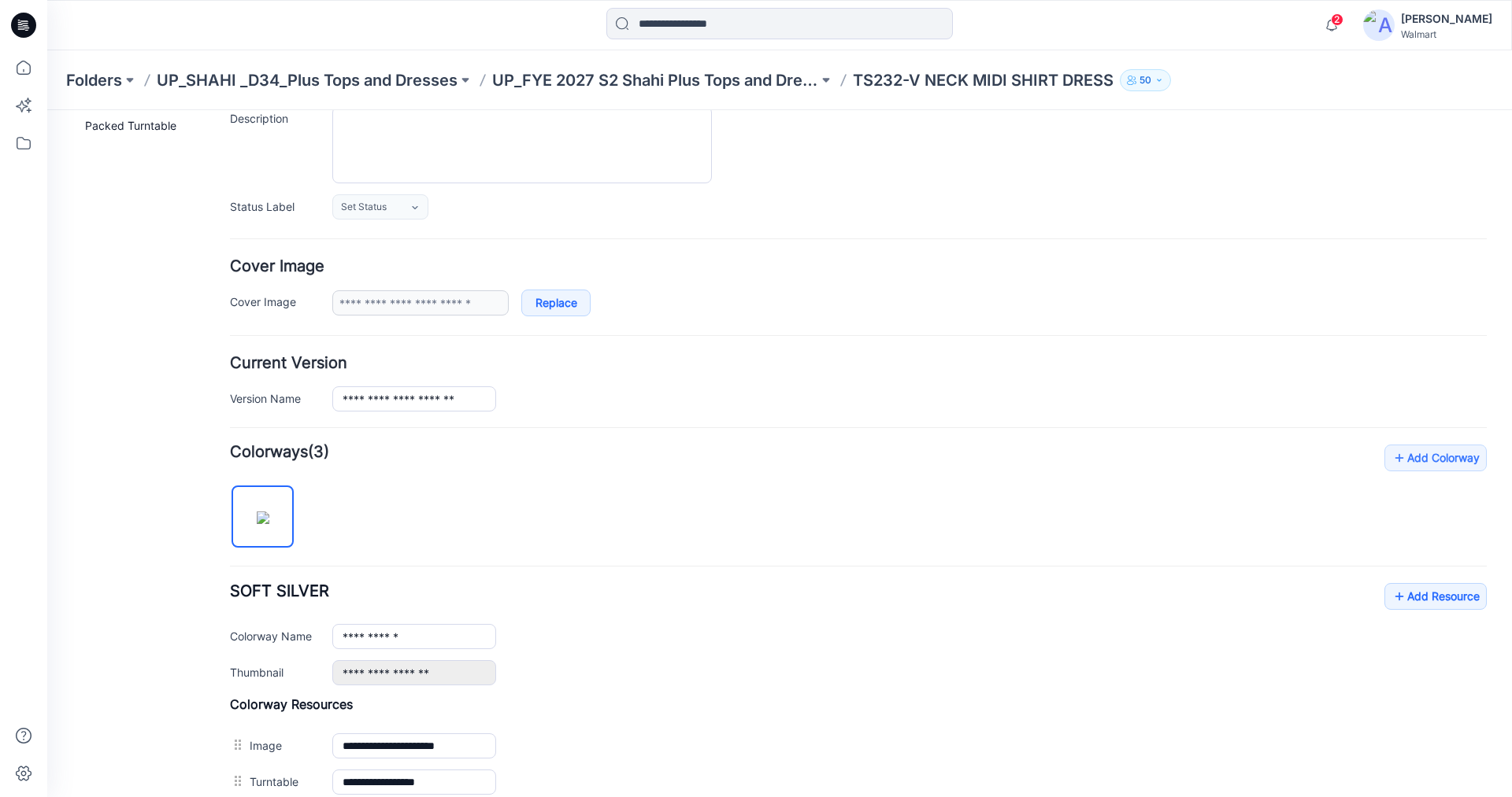
click at [269, 514] on img at bounding box center [263, 518] width 13 height 13
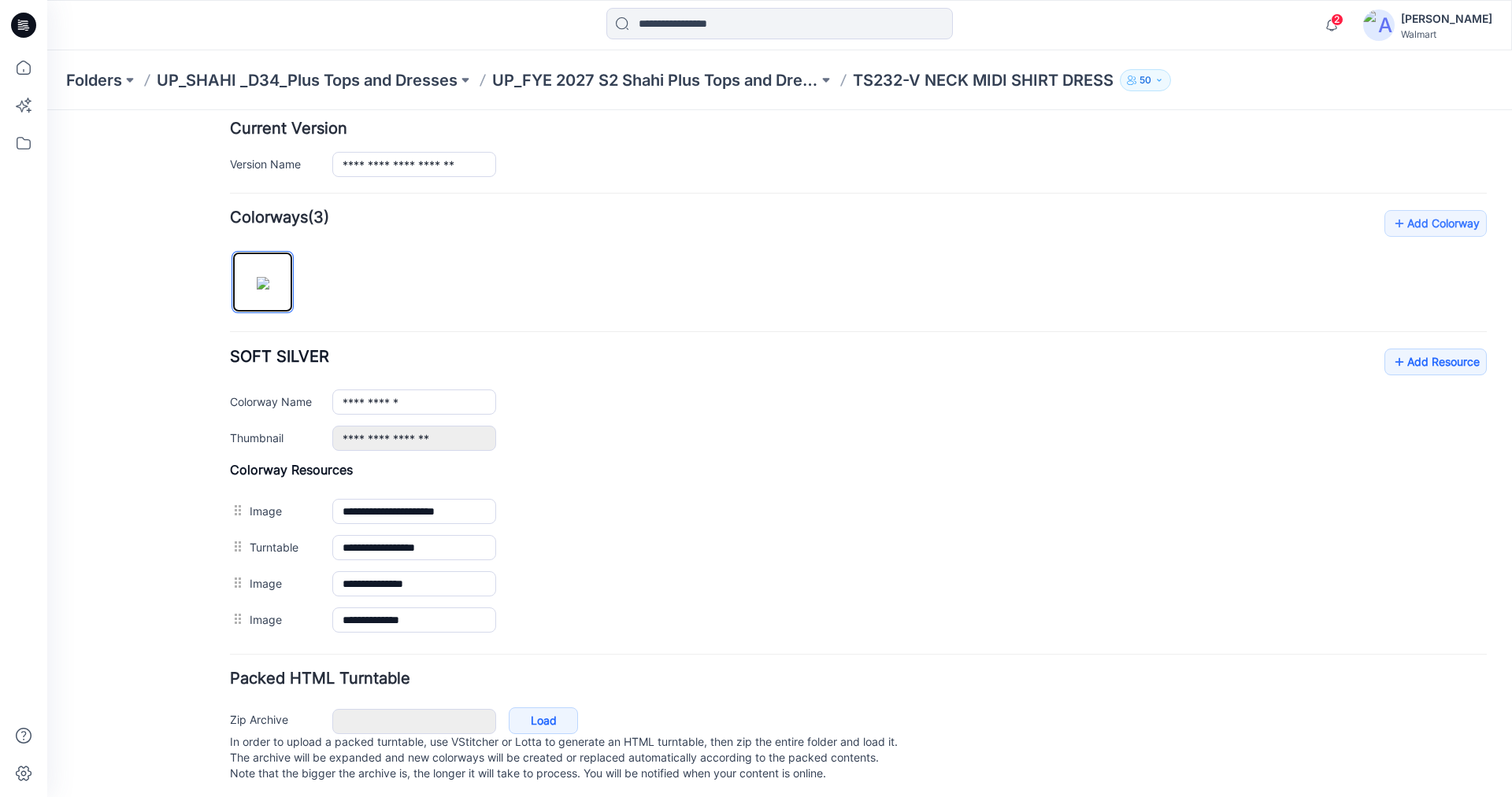
scroll to position [393, 0]
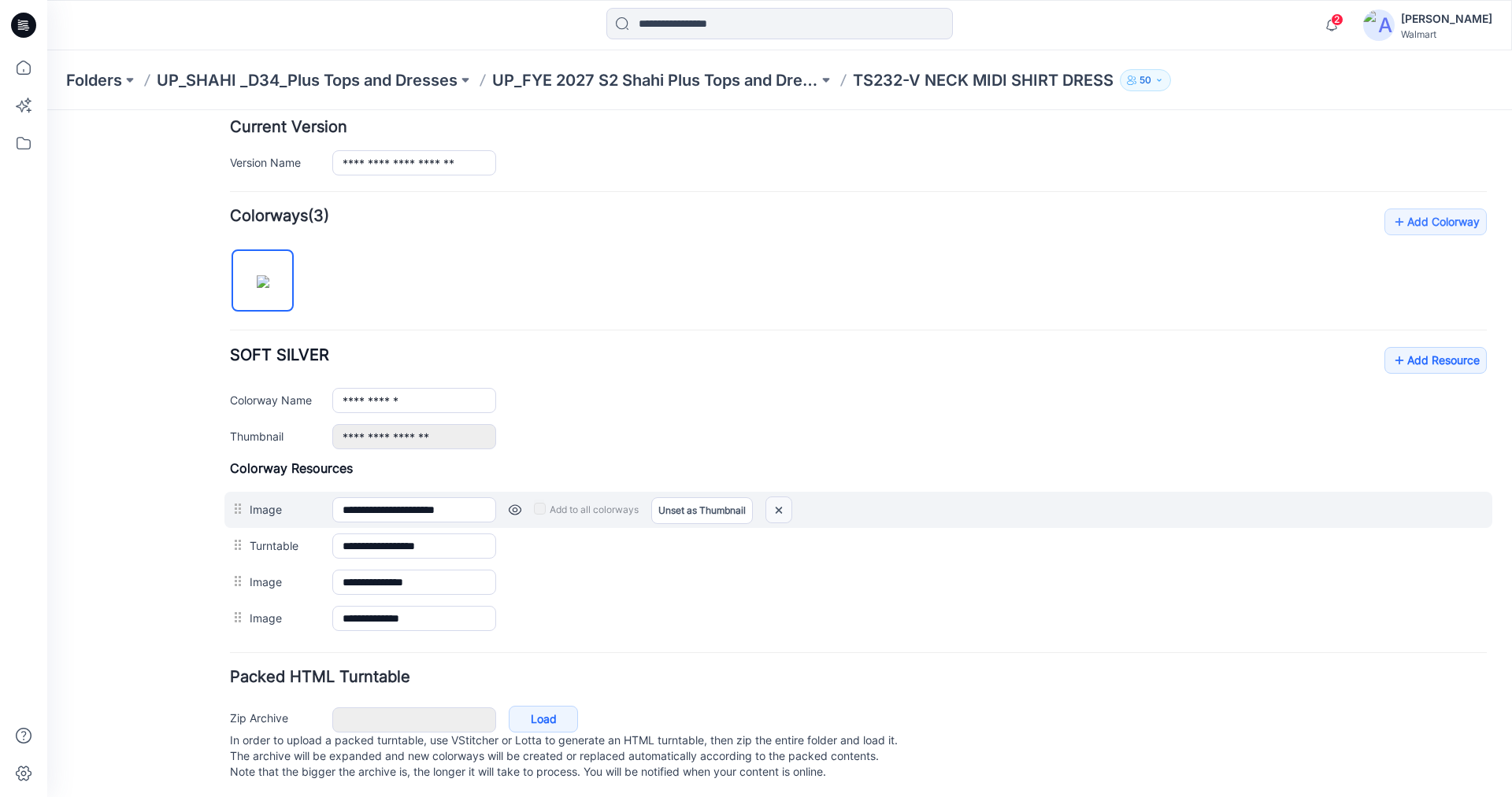
drag, startPoint x: 785, startPoint y: 511, endPoint x: 879, endPoint y: 151, distance: 372.1
click at [785, 511] on img at bounding box center [778, 510] width 25 height 26
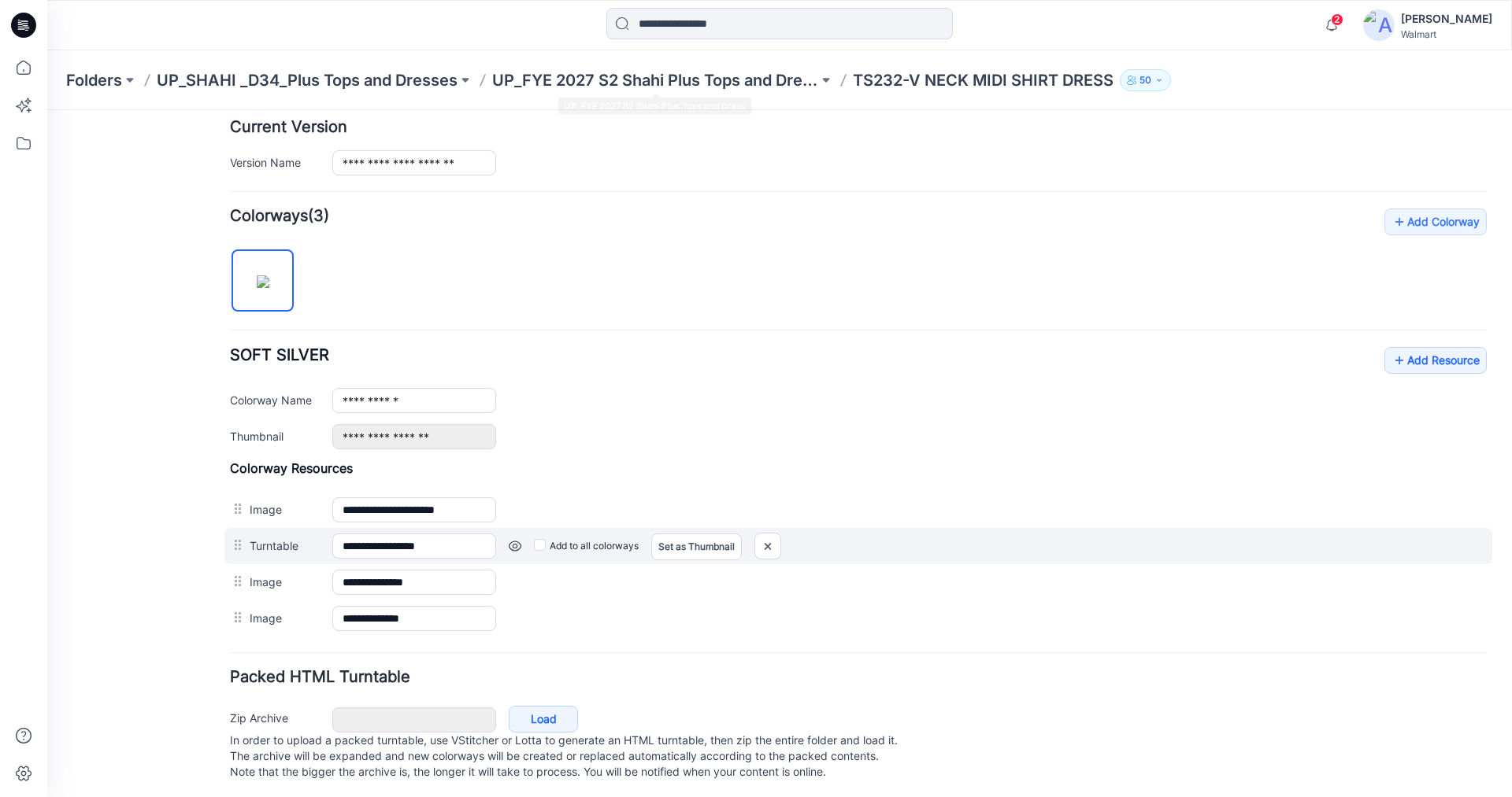
scroll to position [377, 0]
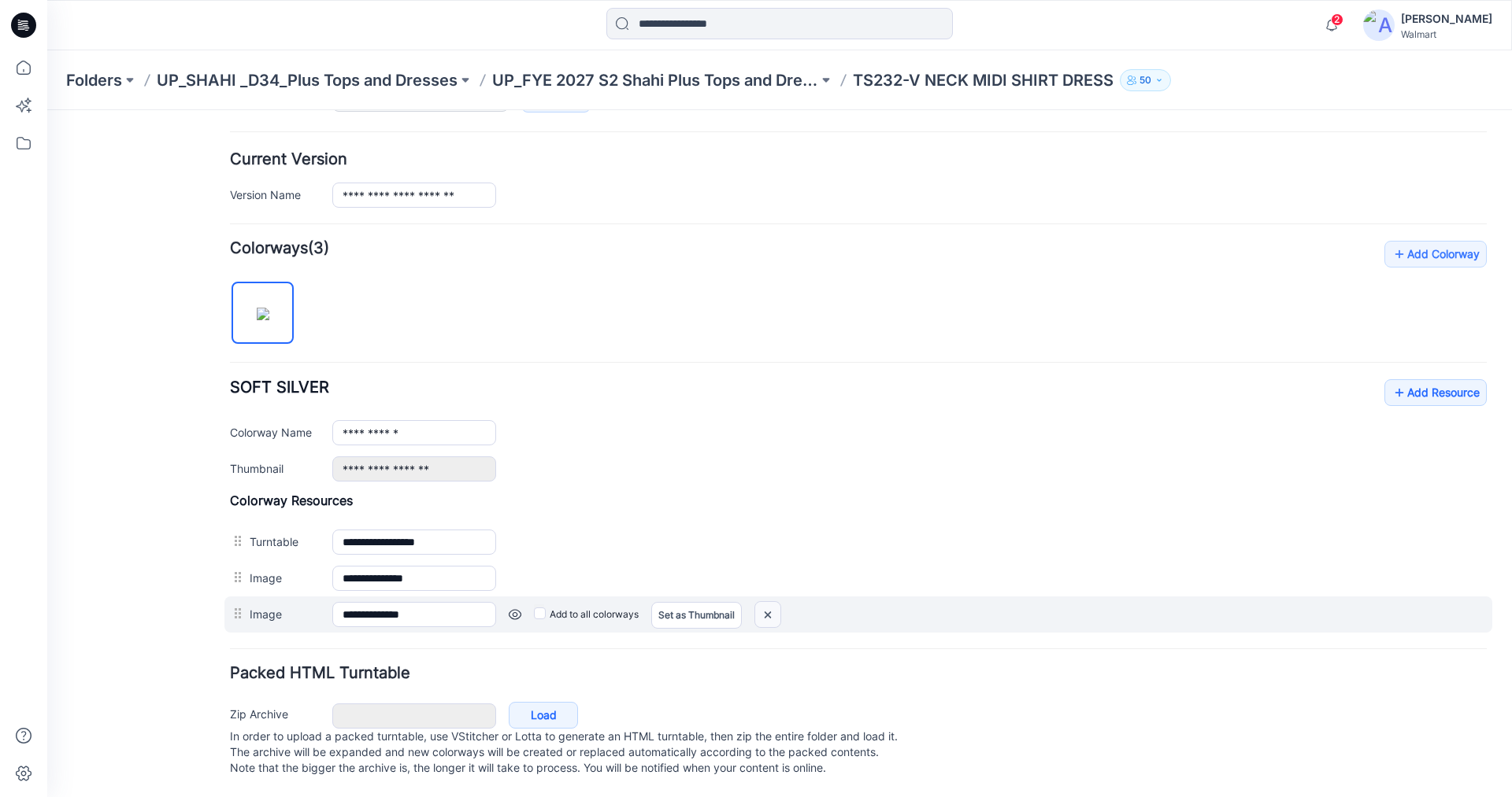
drag, startPoint x: 764, startPoint y: 599, endPoint x: 872, endPoint y: 146, distance: 465.7
click at [48, 110] on img at bounding box center [48, 110] width 0 height 0
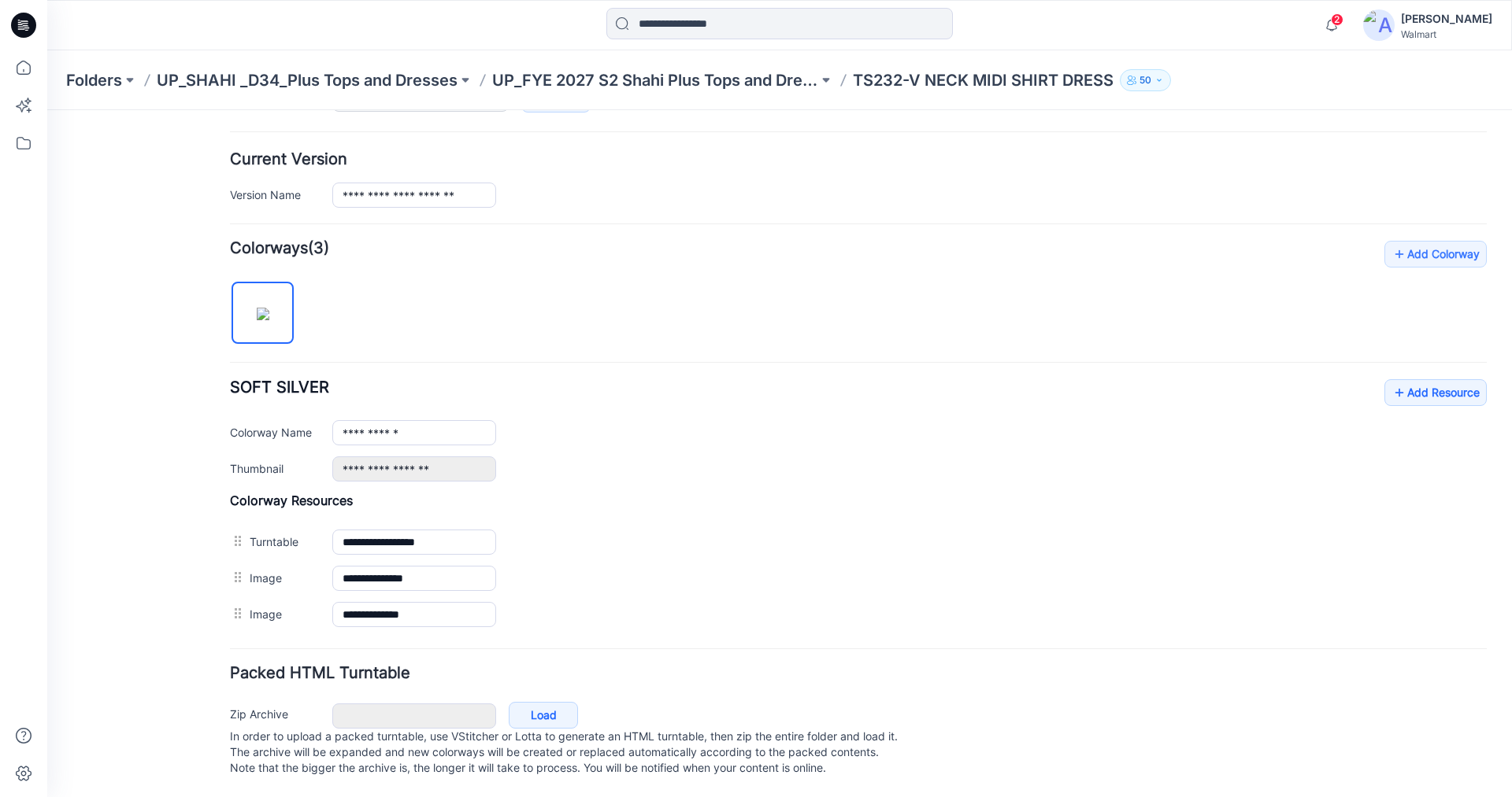
scroll to position [340, 0]
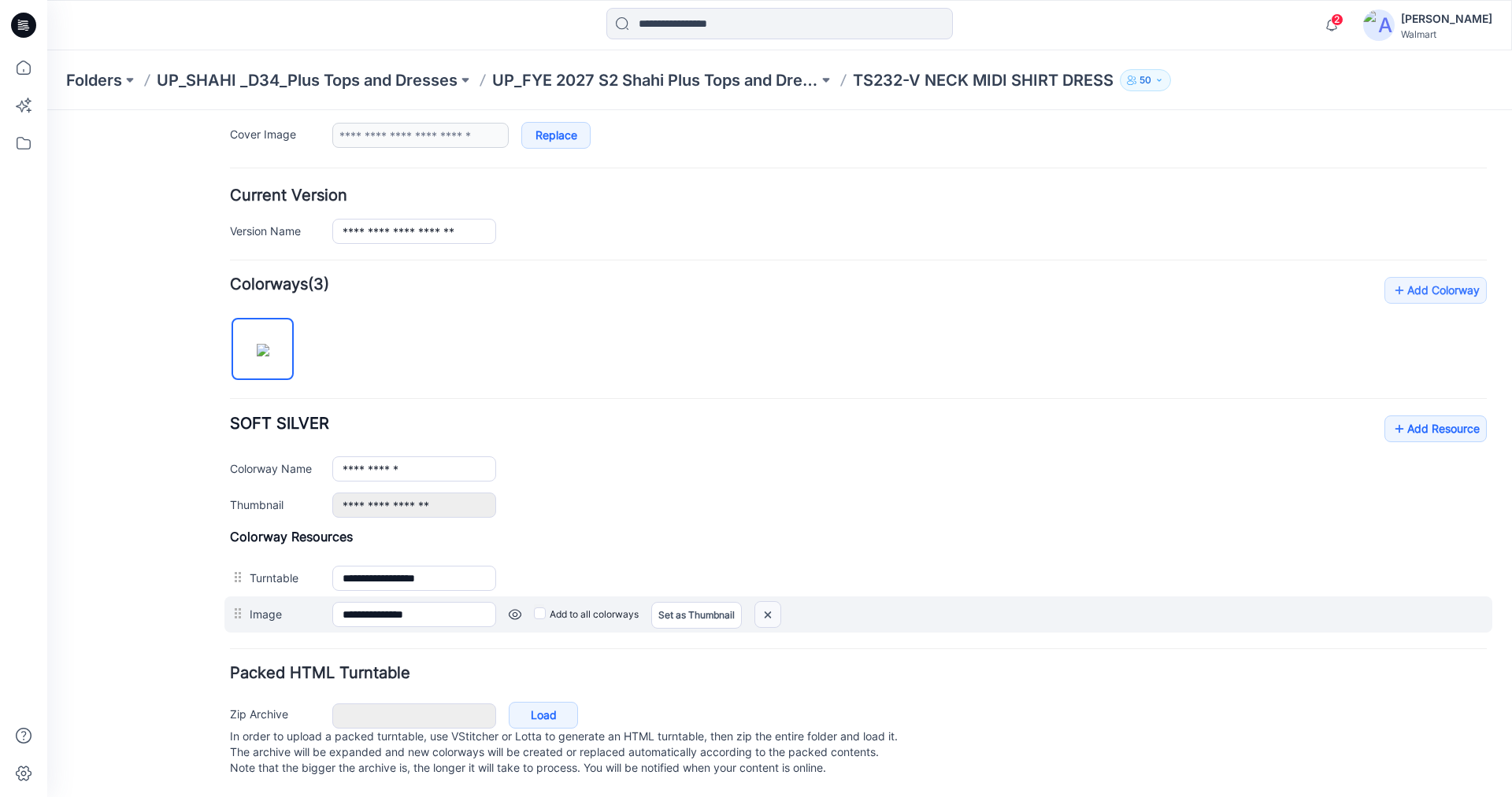
click at [48, 110] on img at bounding box center [48, 110] width 0 height 0
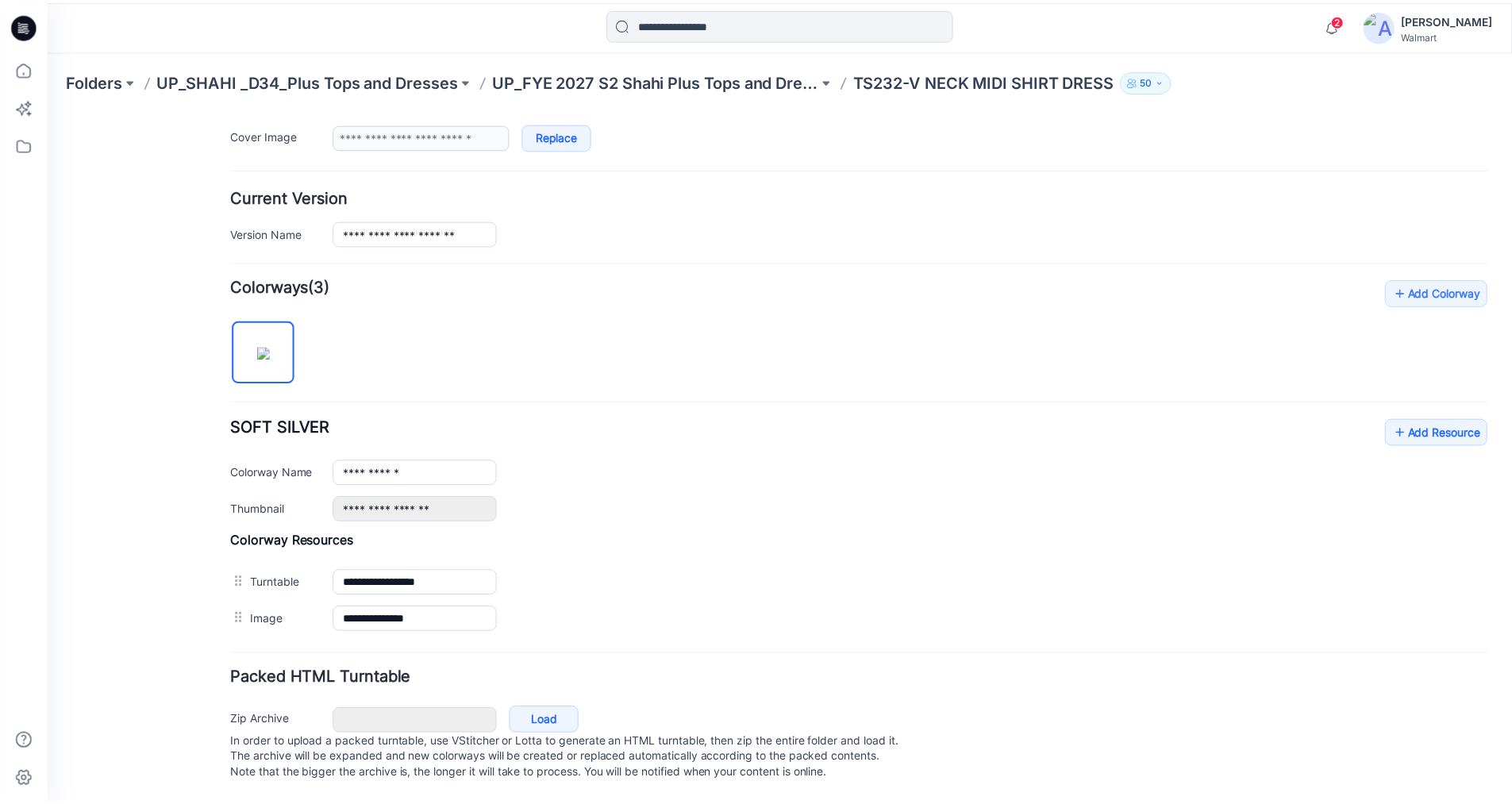
scroll to position [308, 0]
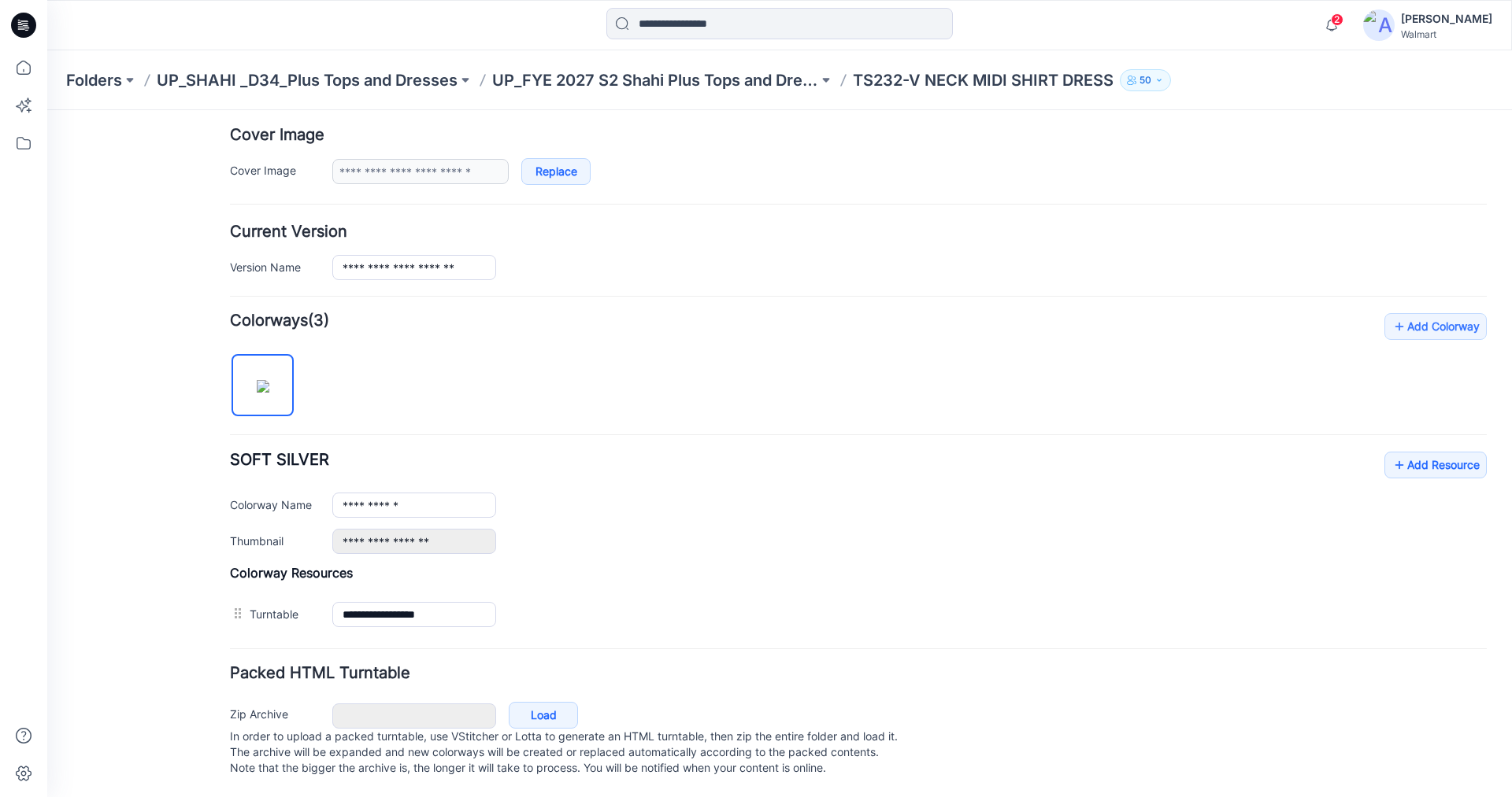
click at [29, 26] on icon at bounding box center [25, 25] width 6 height 1
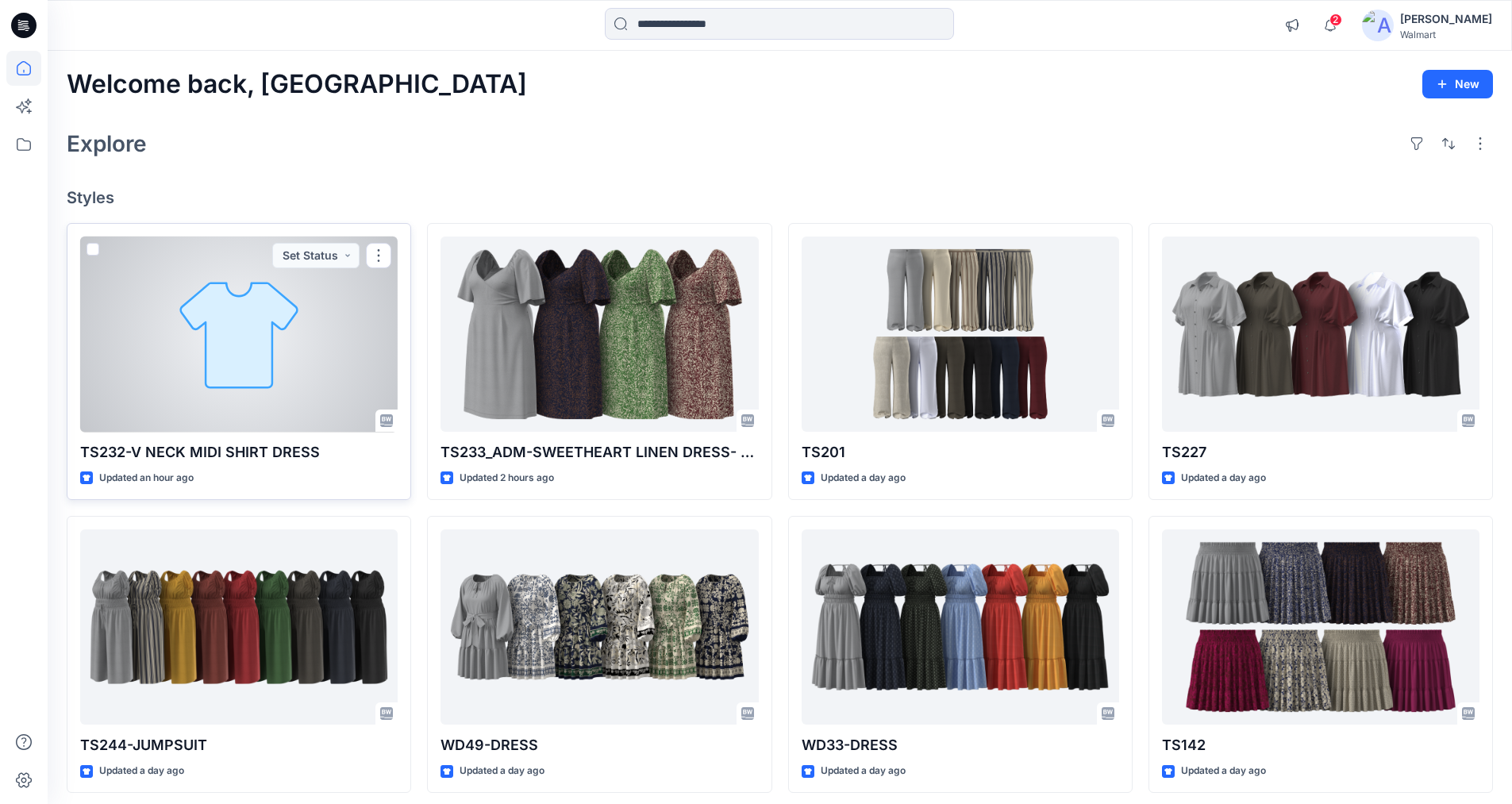
click at [237, 322] on div at bounding box center [238, 335] width 317 height 196
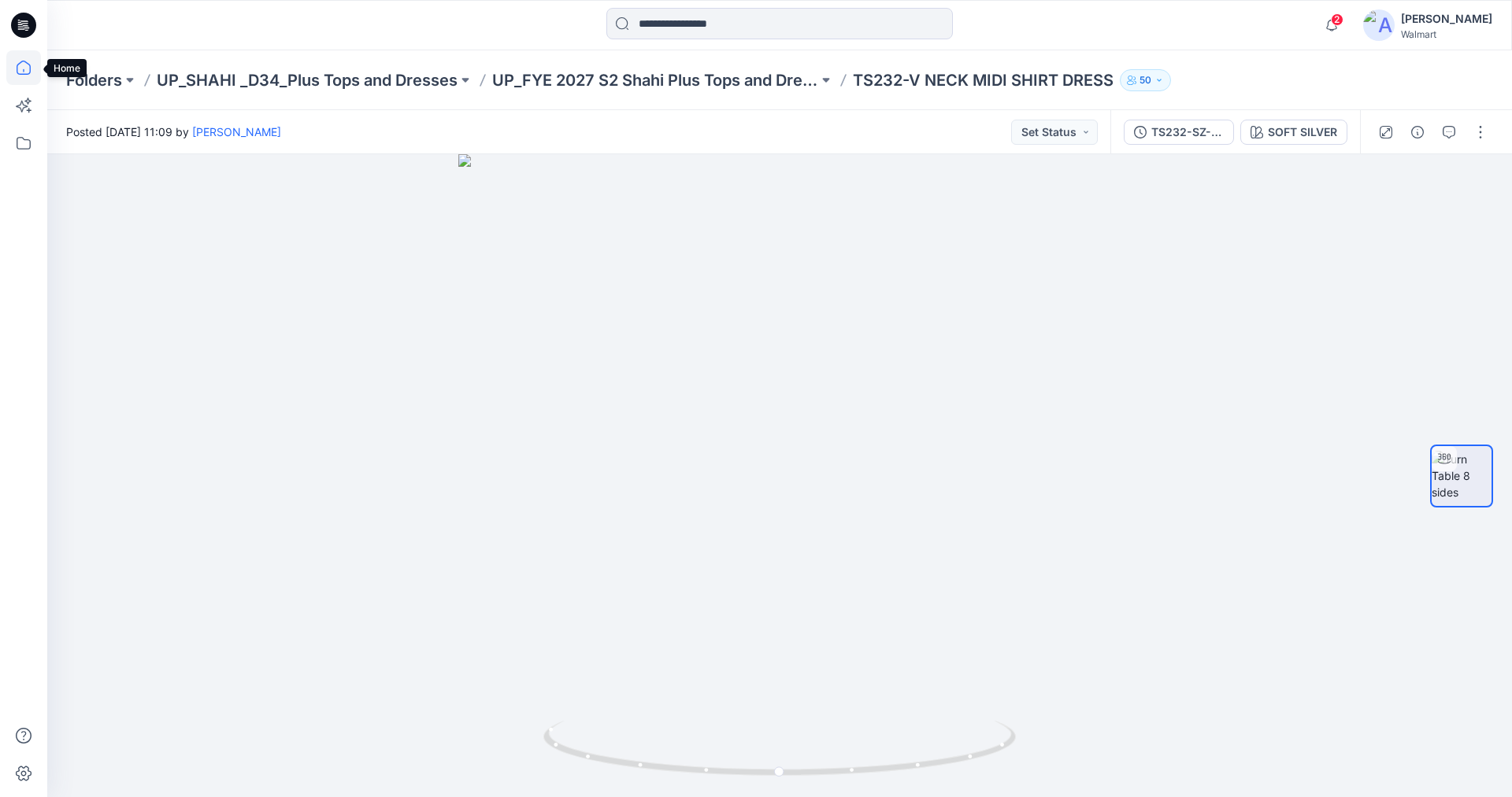
drag, startPoint x: 23, startPoint y: 65, endPoint x: 40, endPoint y: 76, distance: 20.2
click at [23, 65] on icon at bounding box center [23, 68] width 35 height 35
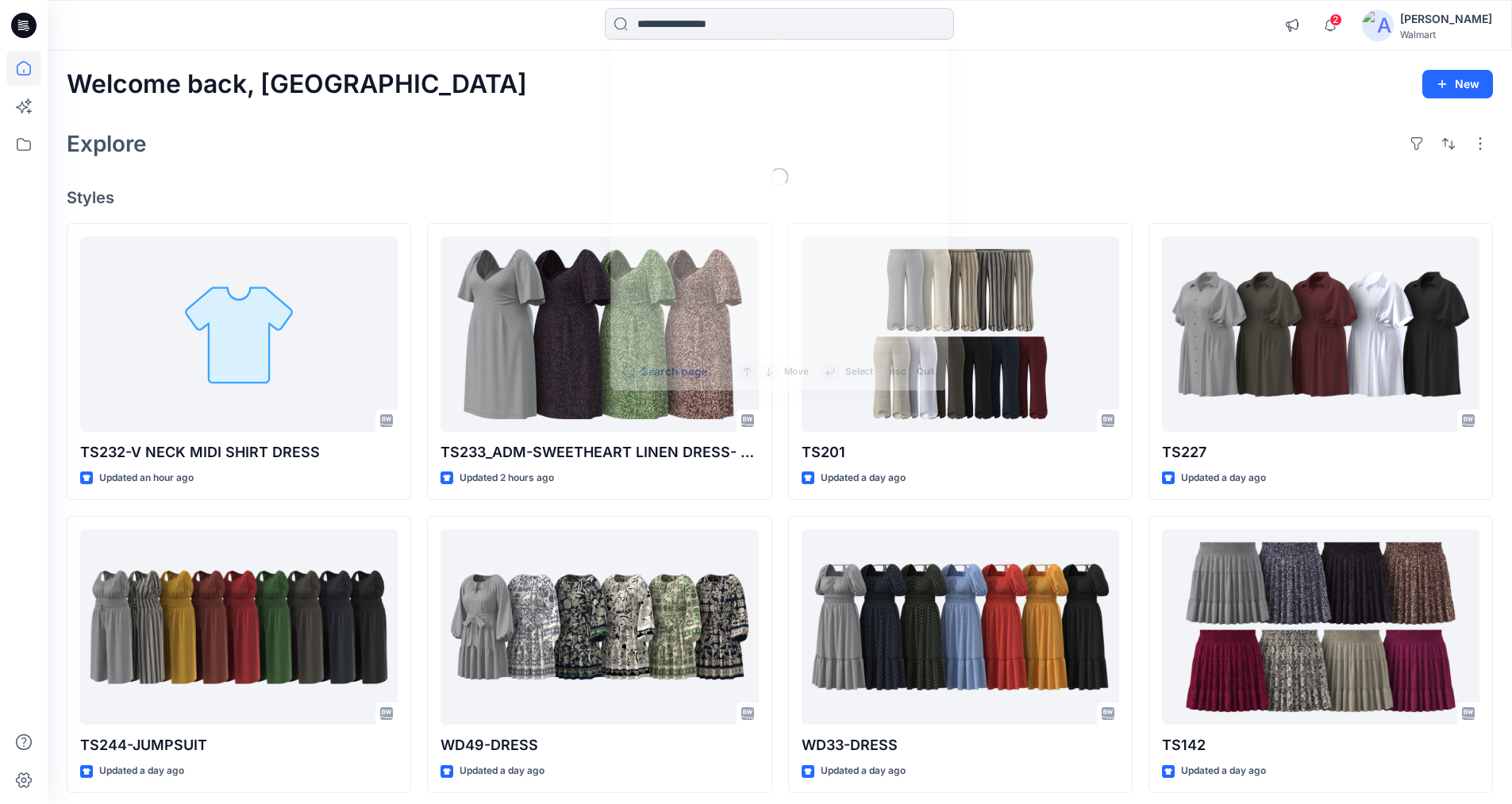
click at [770, 20] on input at bounding box center [779, 24] width 349 height 31
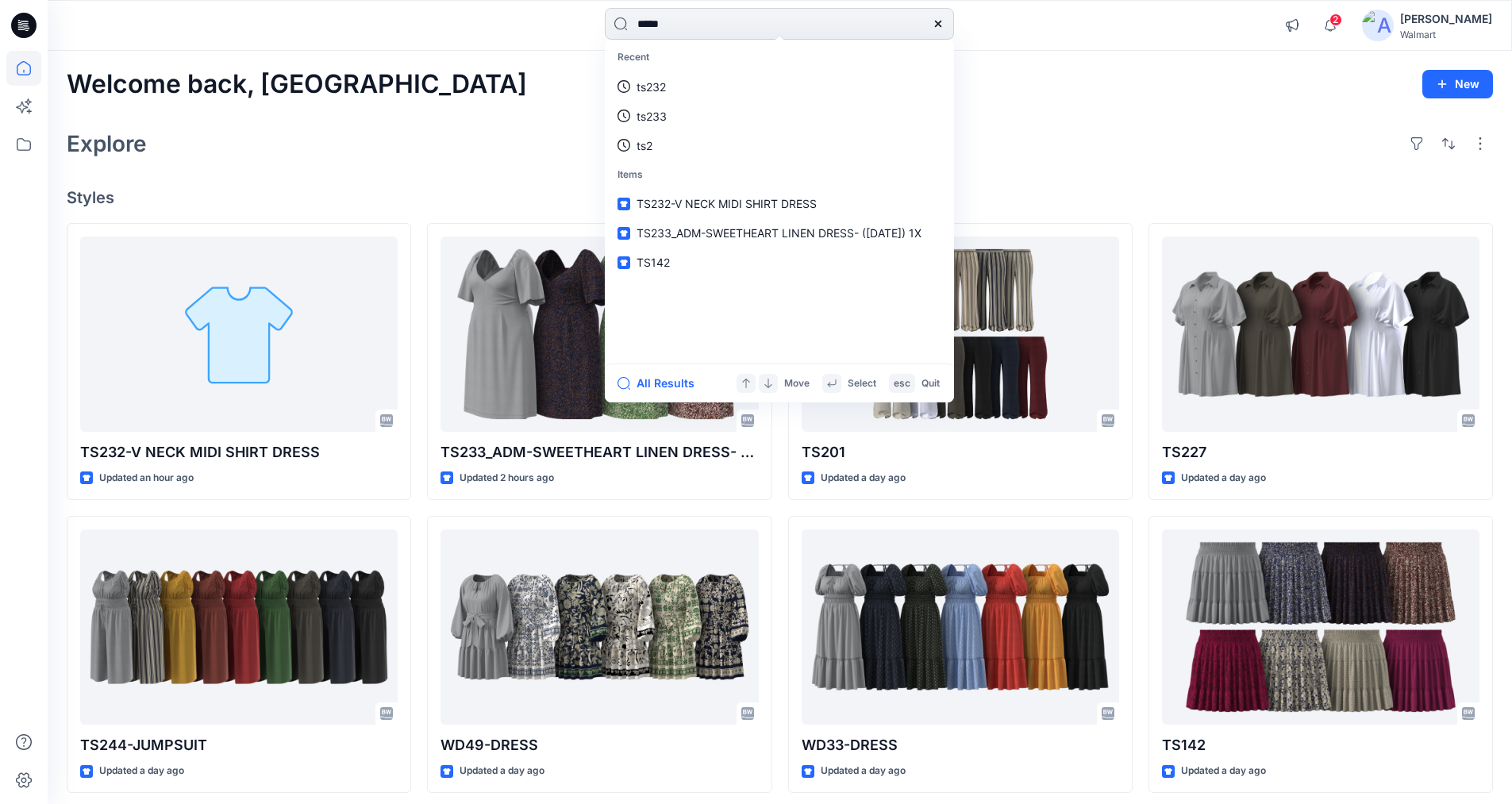
type input "*****"
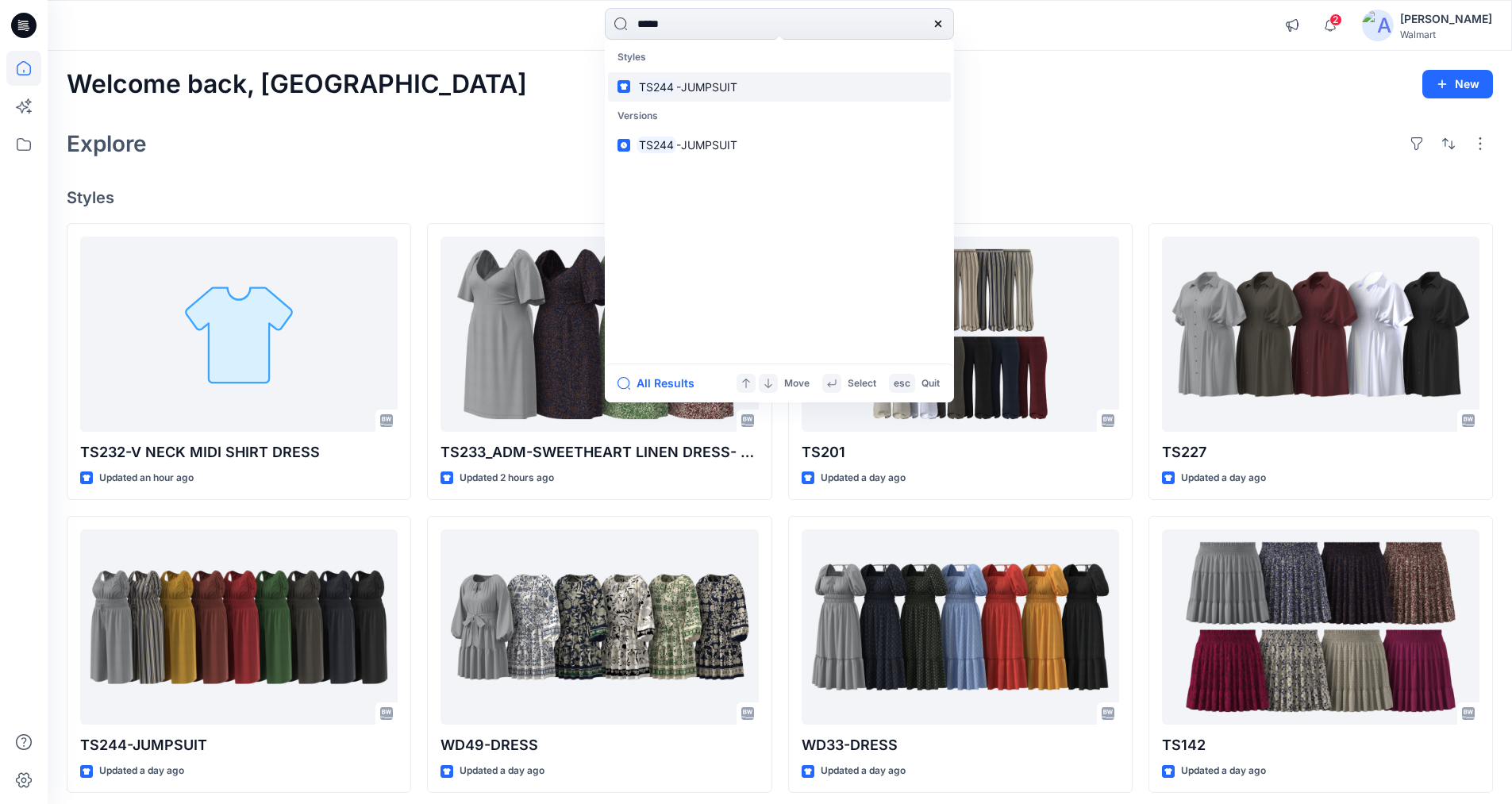
click at [704, 87] on span "-JUMPSUIT" at bounding box center [707, 87] width 61 height 13
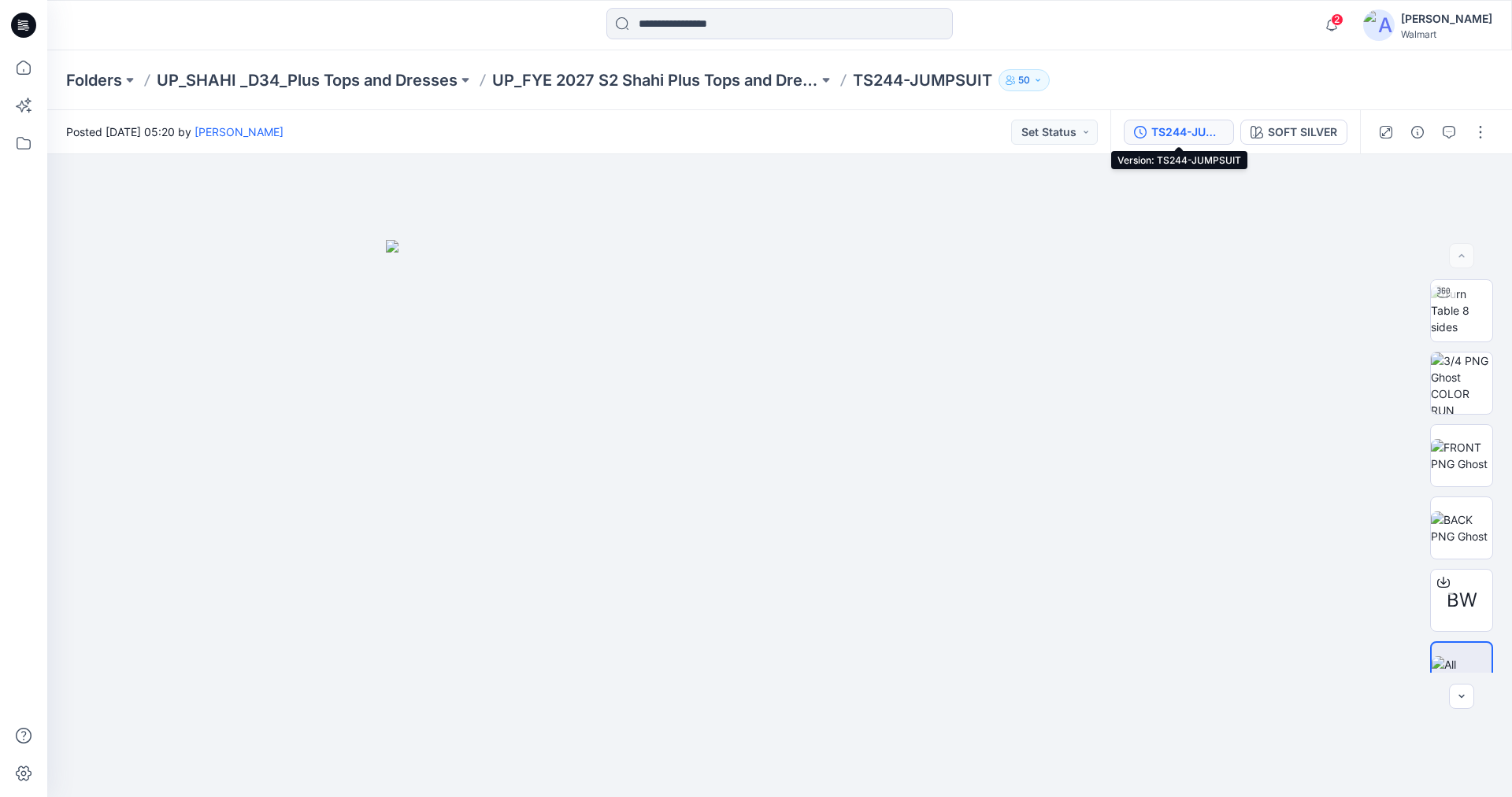
click at [1168, 133] on div "TS244-JUMPSUIT" at bounding box center [1187, 133] width 73 height 17
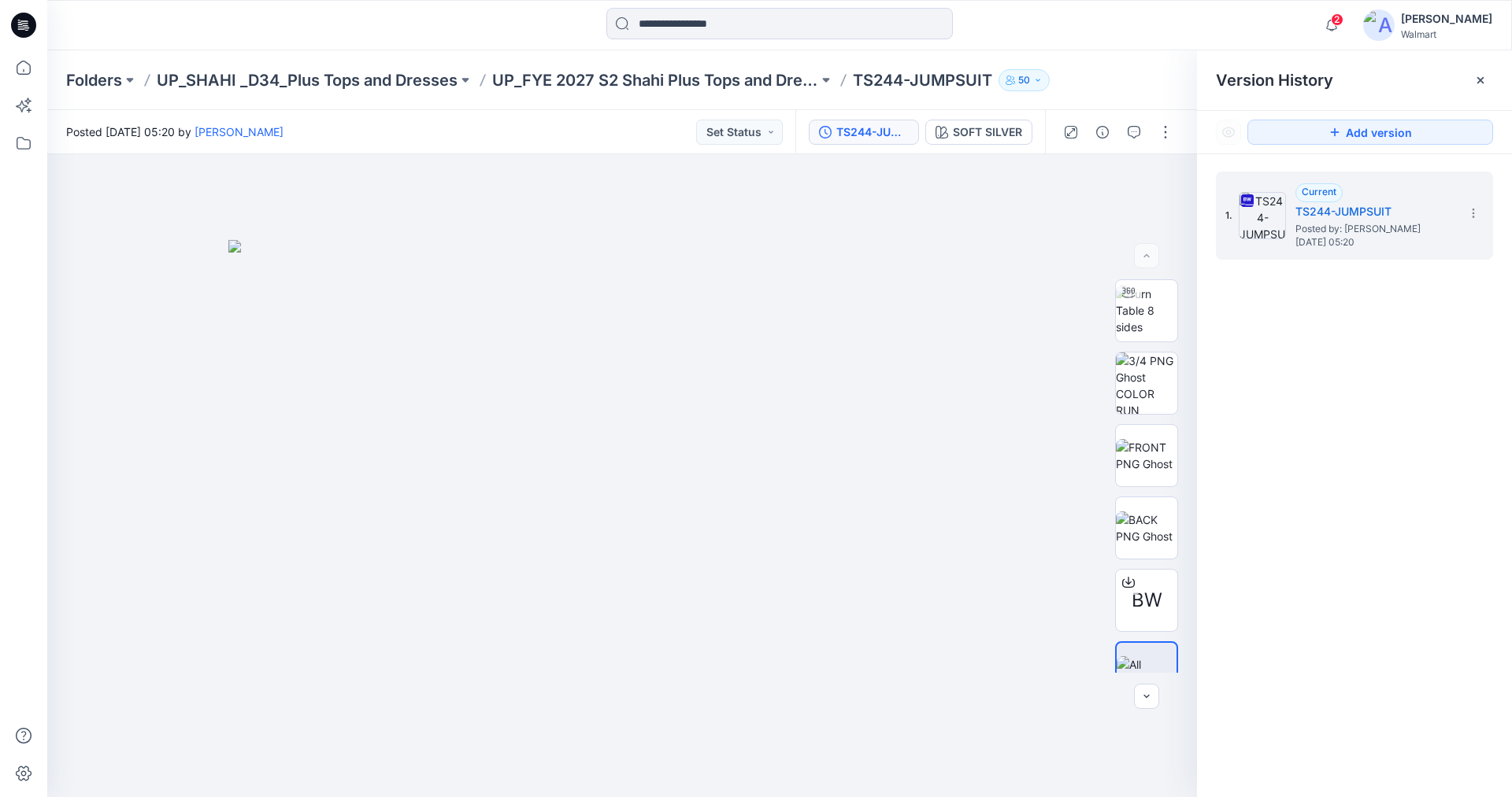
drag, startPoint x: 25, startPoint y: 22, endPoint x: 37, endPoint y: 49, distance: 29.5
click at [25, 22] on icon at bounding box center [24, 21] width 8 height 1
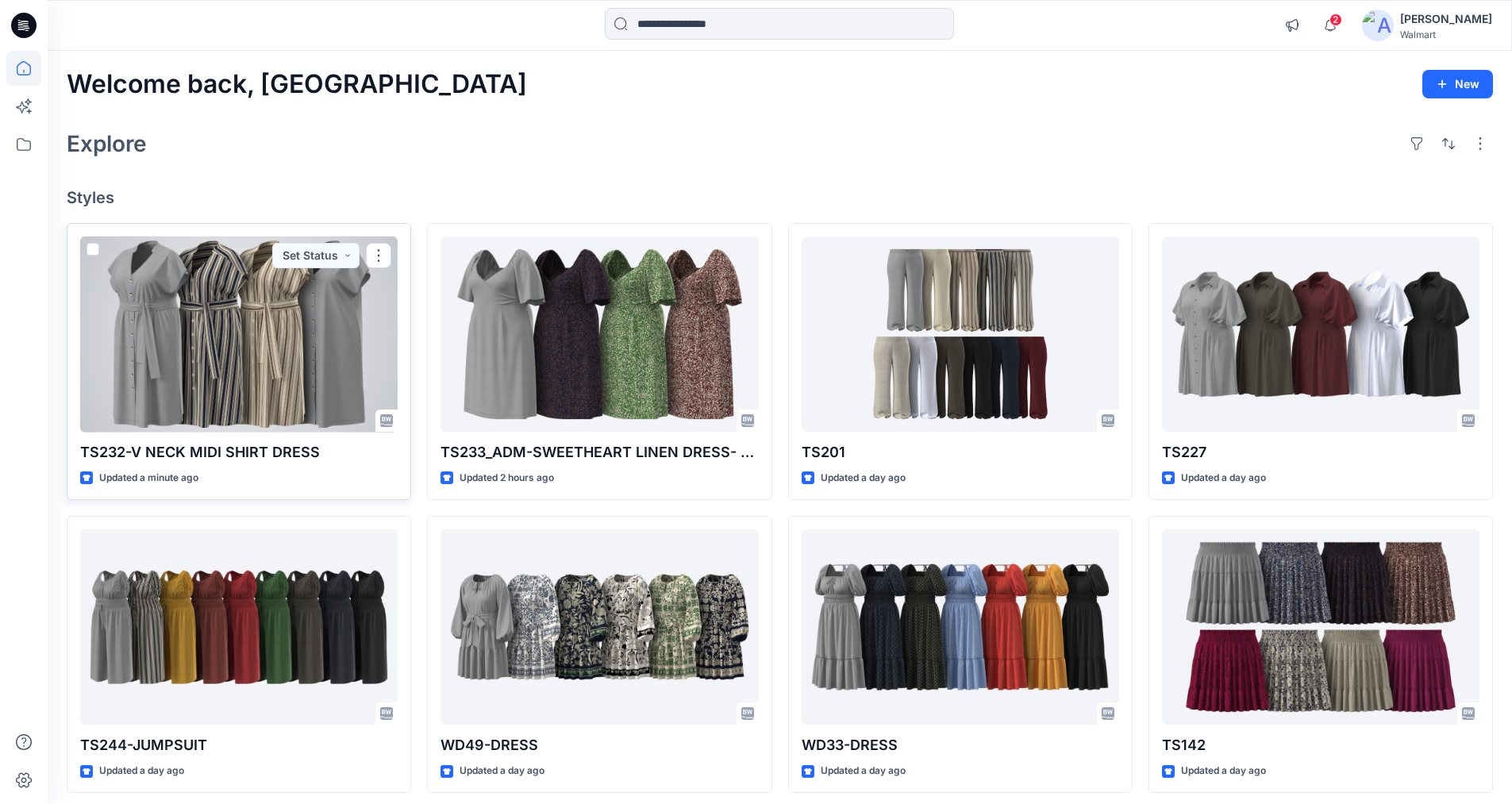
click at [265, 325] on div at bounding box center [238, 335] width 317 height 196
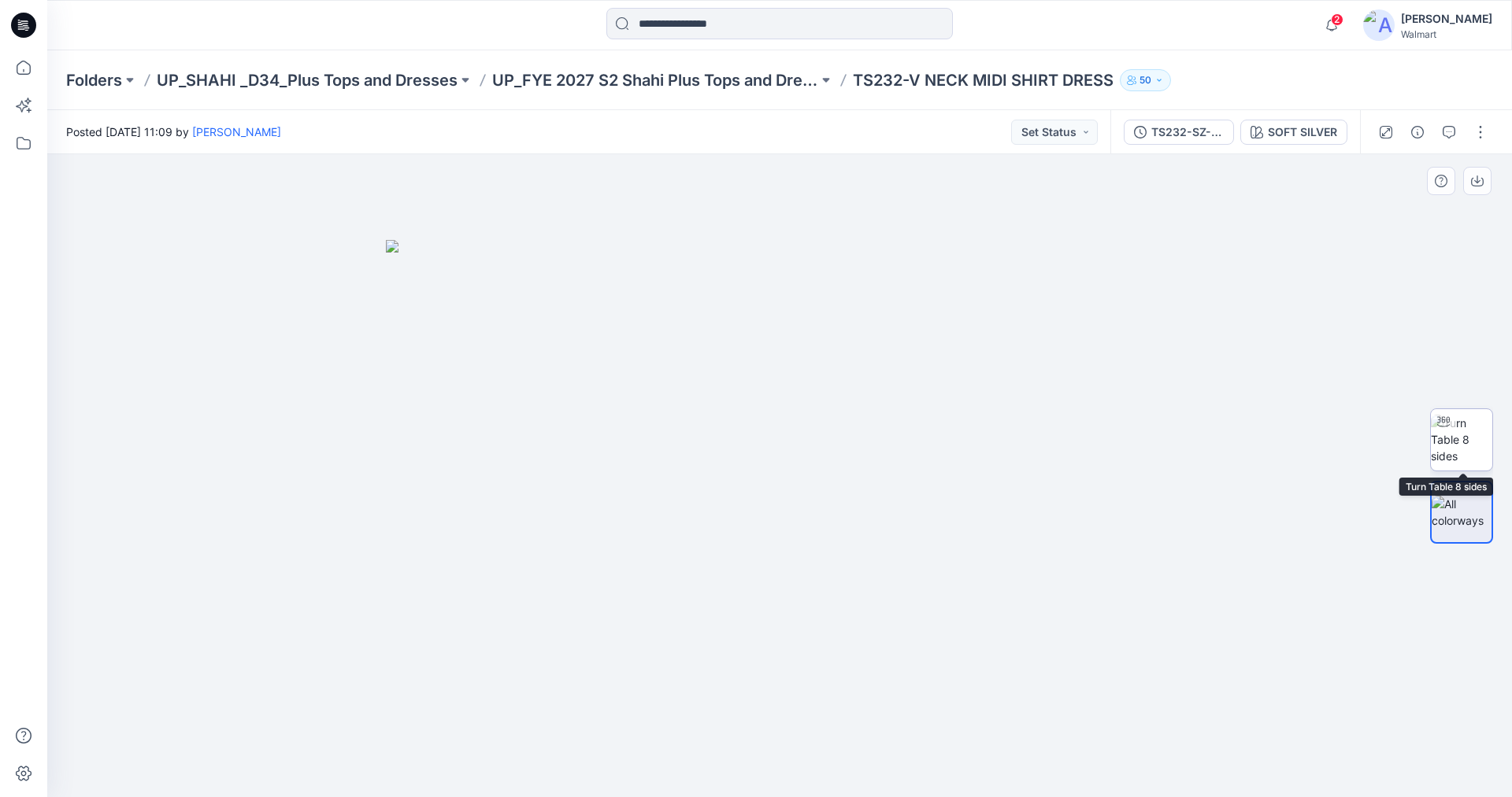
click at [1470, 437] on img at bounding box center [1461, 439] width 62 height 49
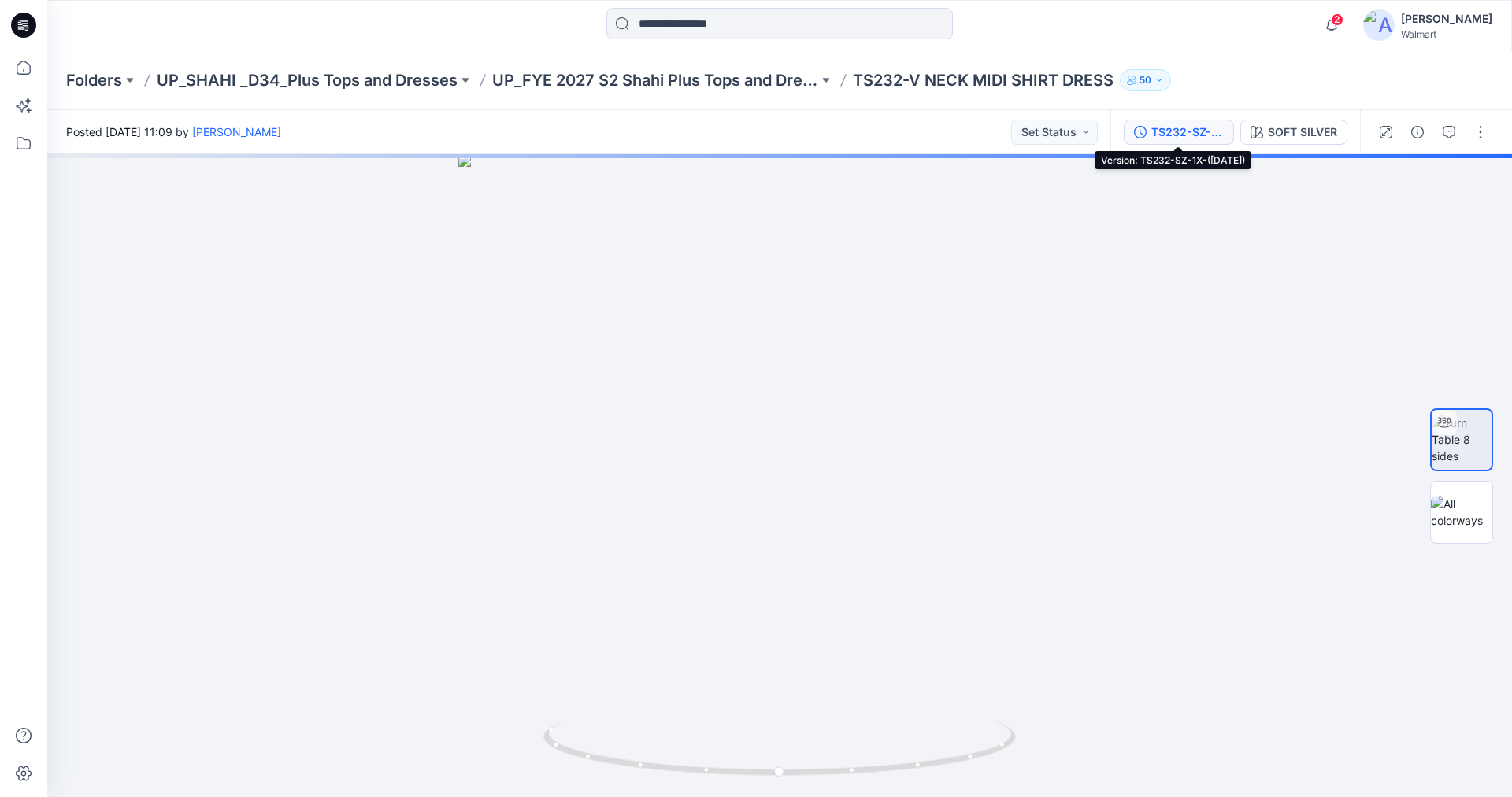
click at [1172, 129] on div "TS232-SZ-1X-([DATE])" at bounding box center [1187, 133] width 73 height 17
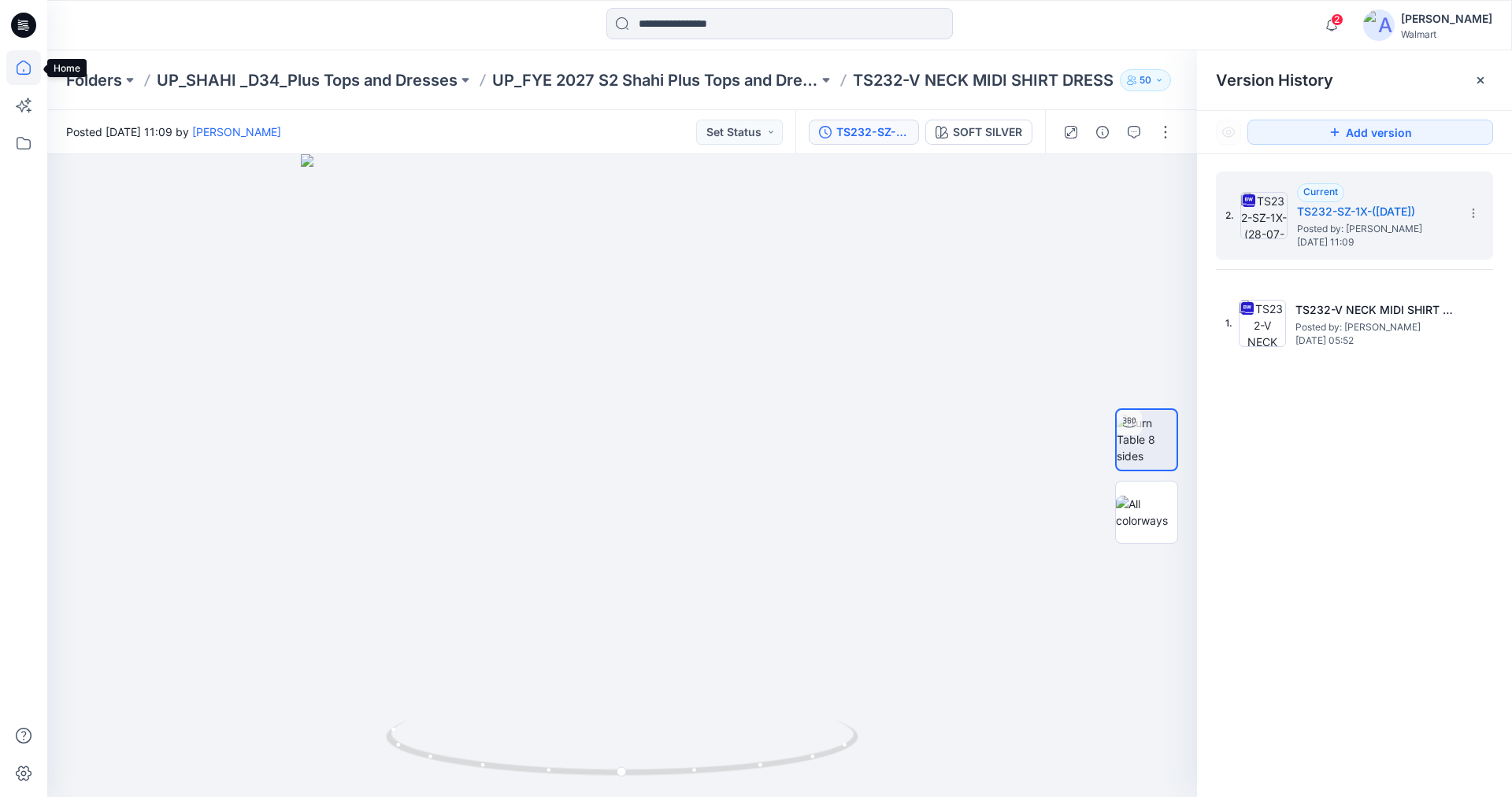
click at [22, 63] on icon at bounding box center [23, 68] width 35 height 35
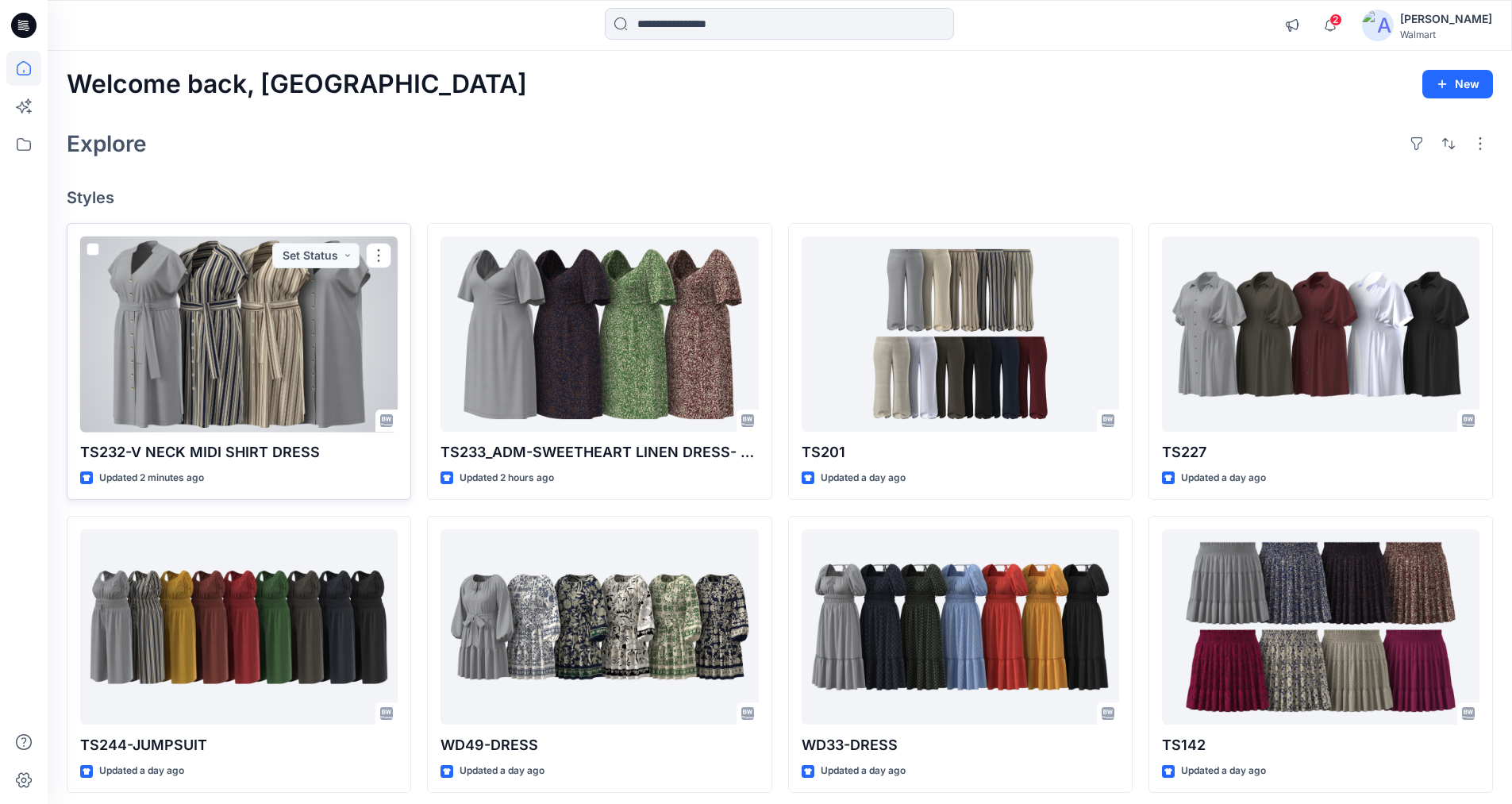
click at [234, 338] on div at bounding box center [238, 335] width 317 height 196
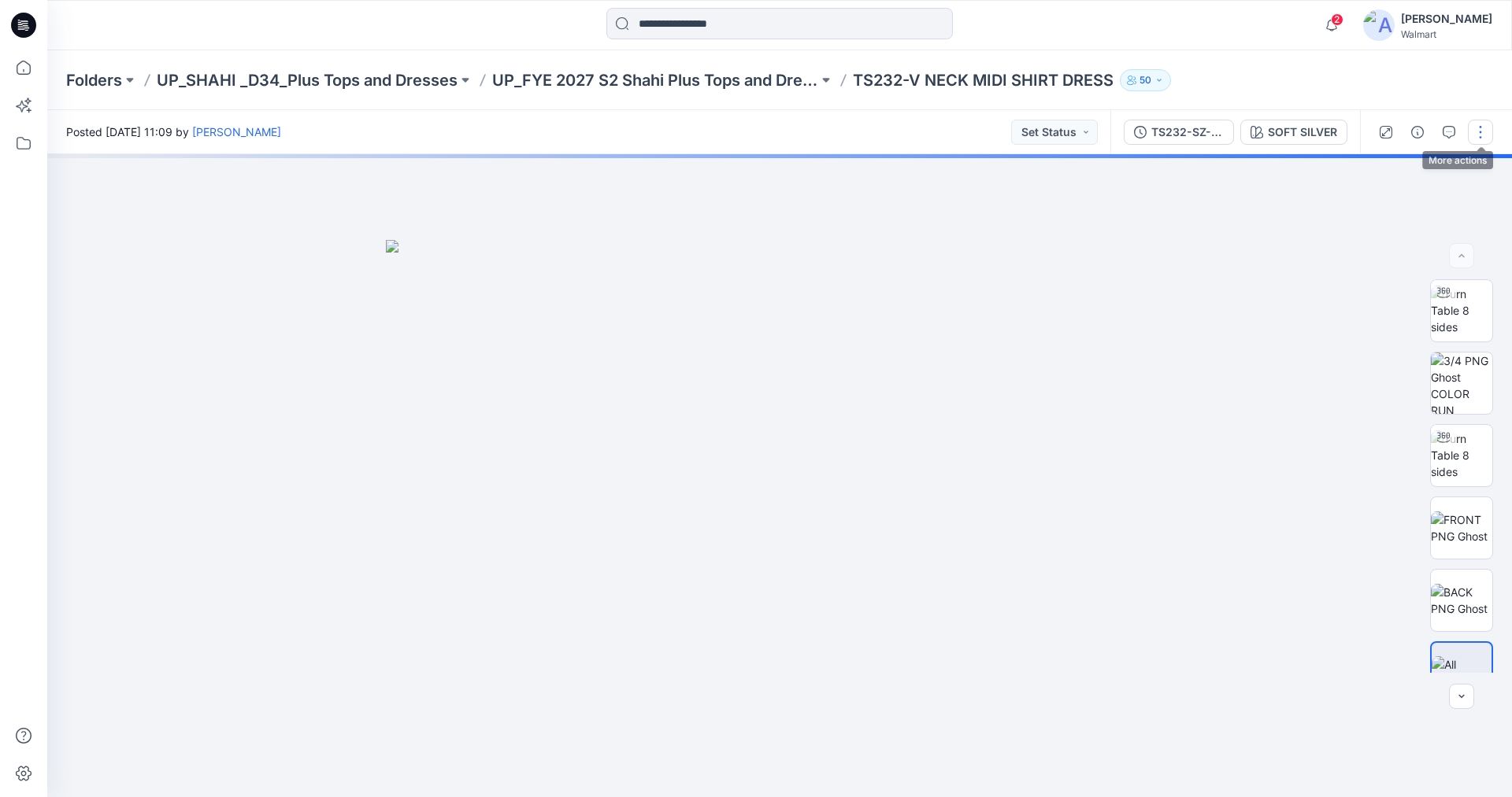
click at [1476, 129] on button "button" at bounding box center [1480, 132] width 25 height 25
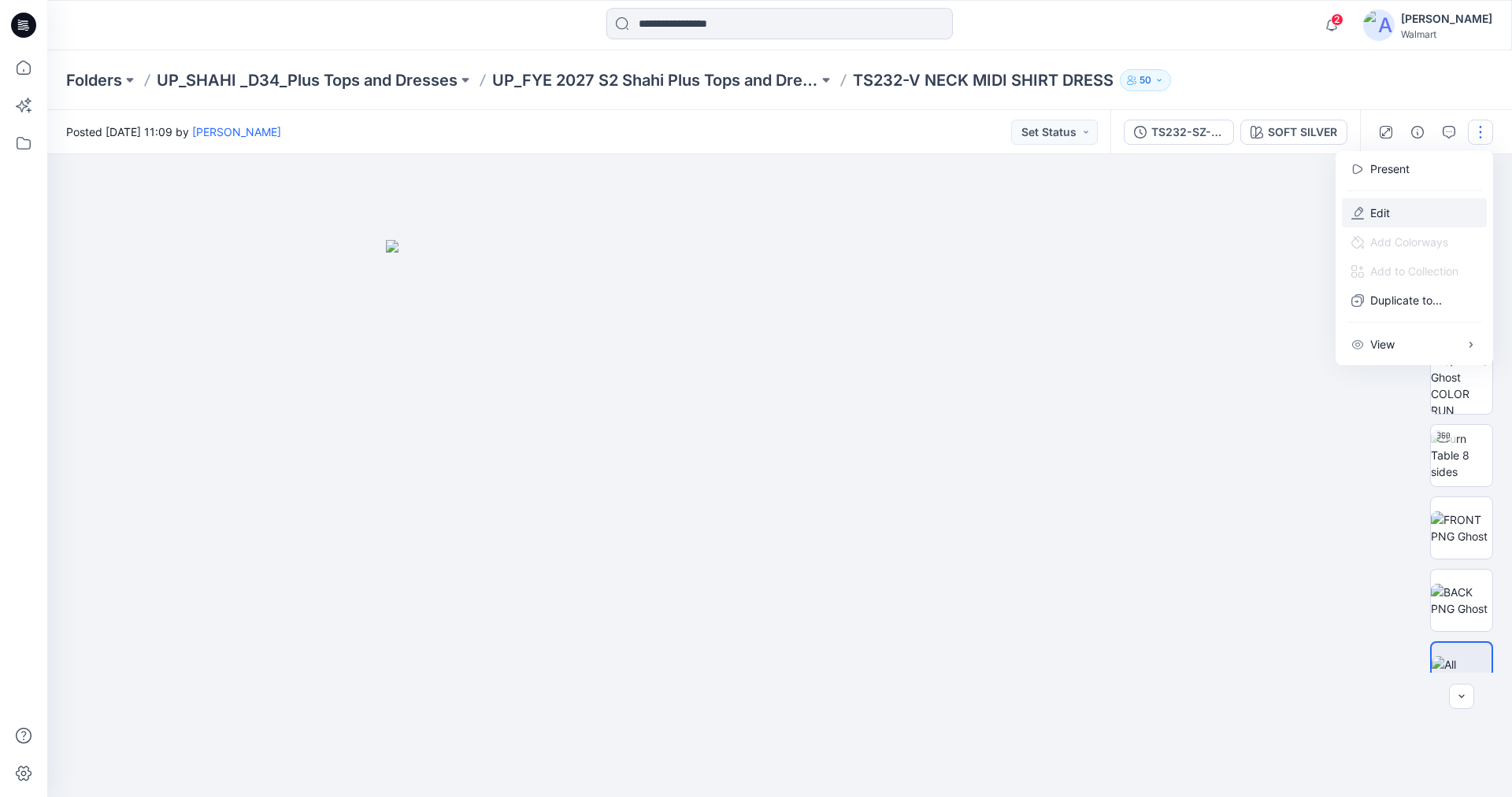
click at [1379, 207] on p "Edit" at bounding box center [1379, 212] width 20 height 16
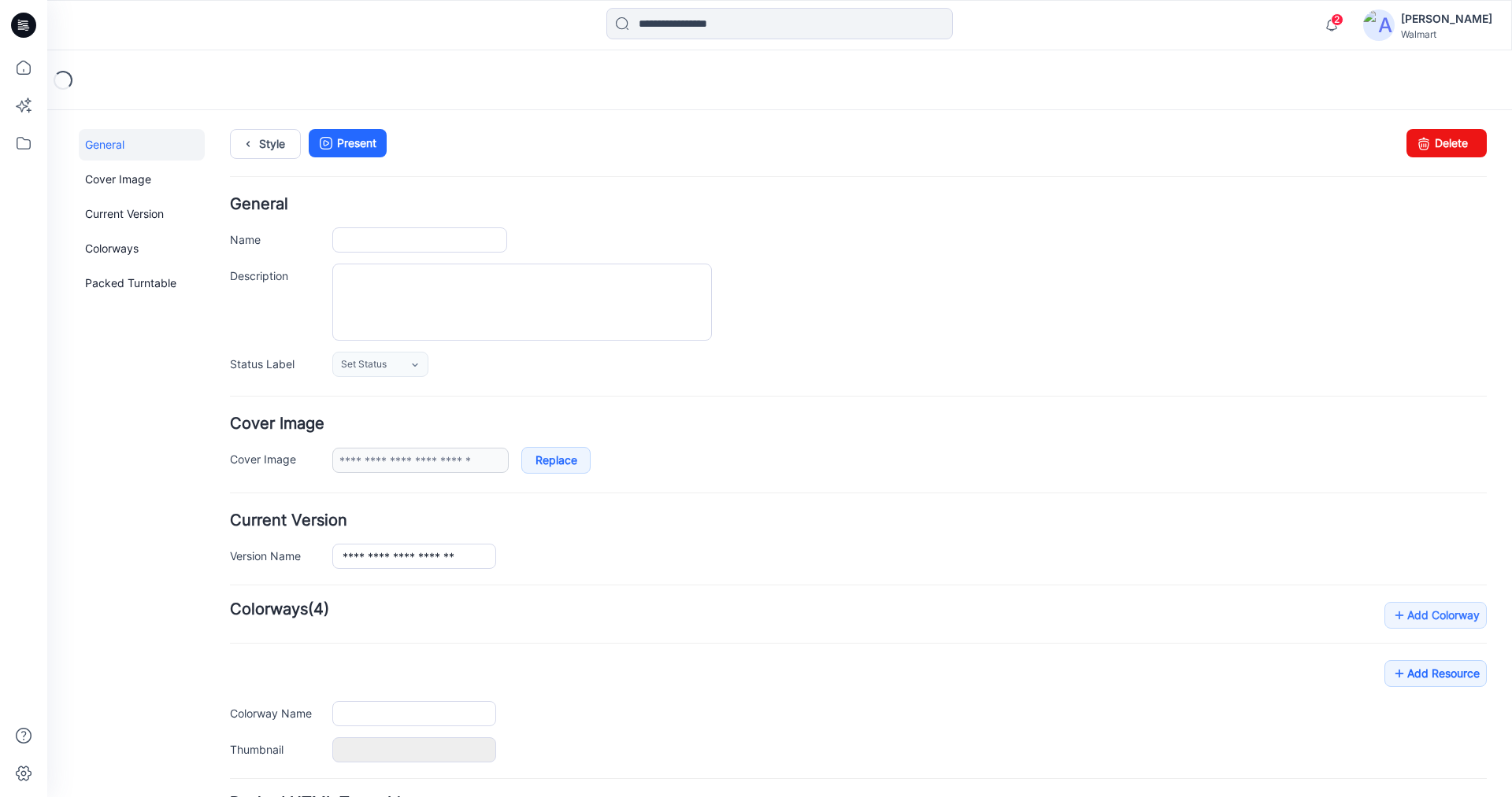
type input "**********"
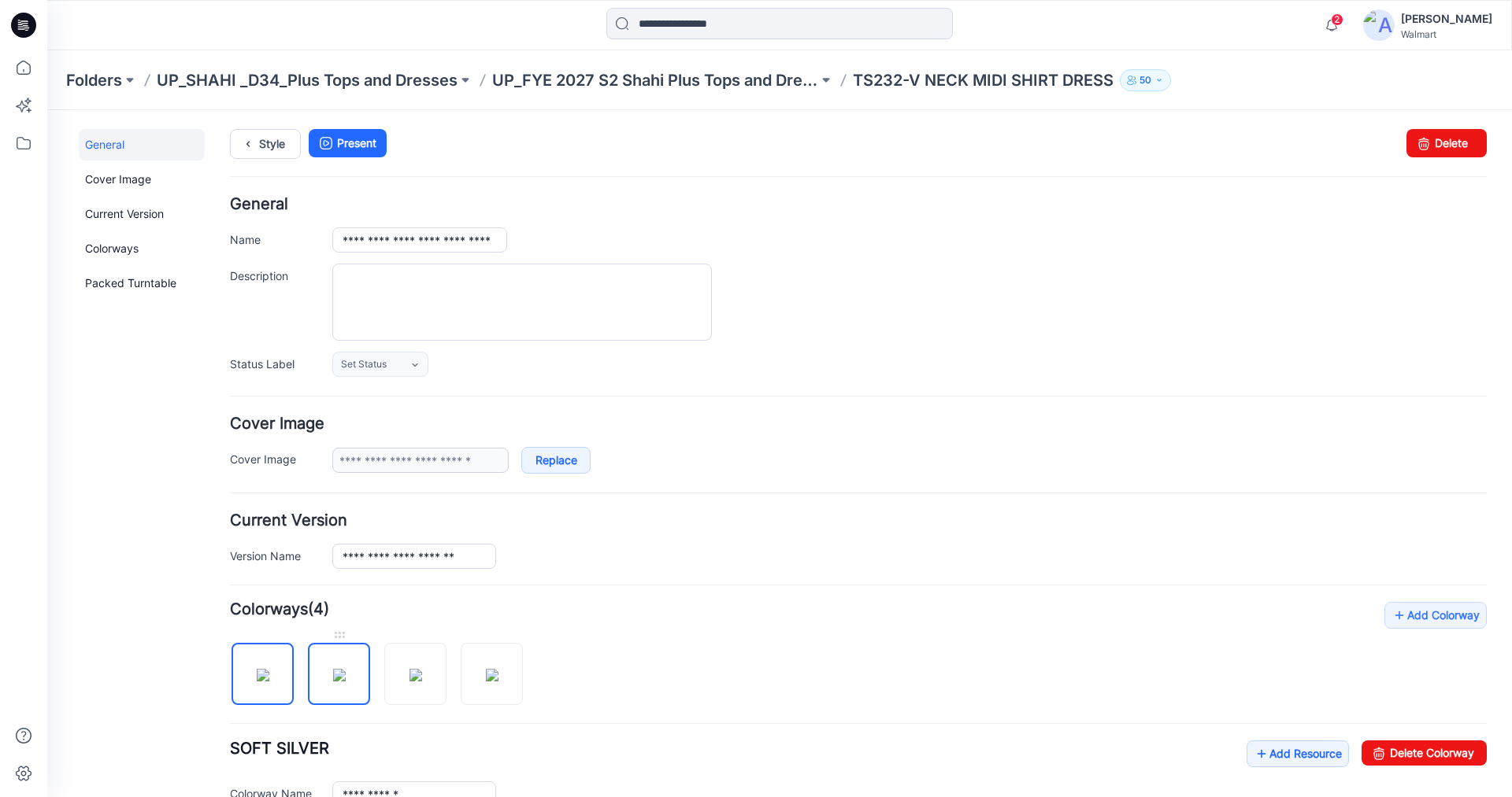
click at [339, 669] on img at bounding box center [339, 675] width 13 height 13
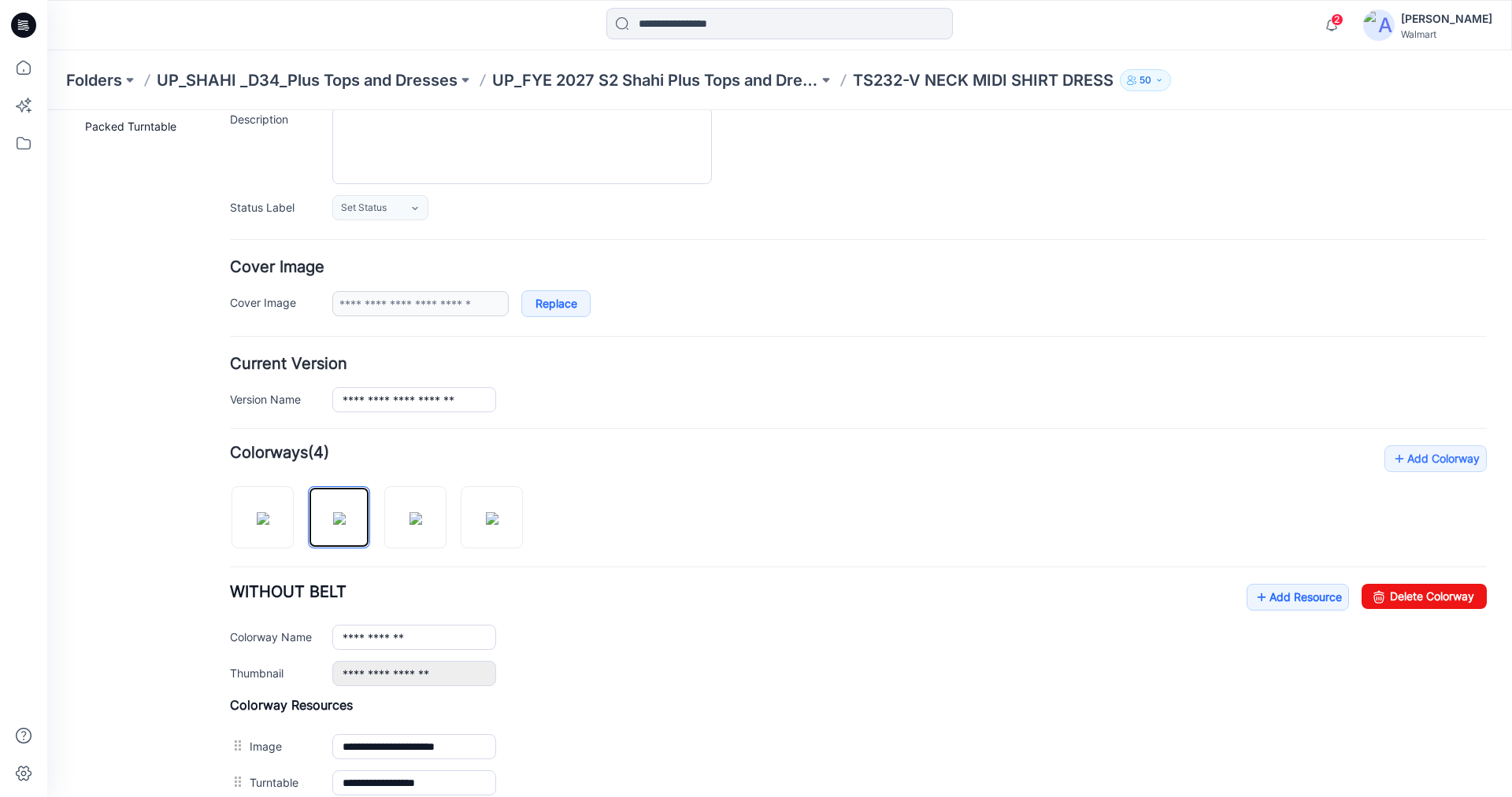
scroll to position [158, 0]
click at [1401, 592] on link "Delete Colorway" at bounding box center [1424, 595] width 125 height 25
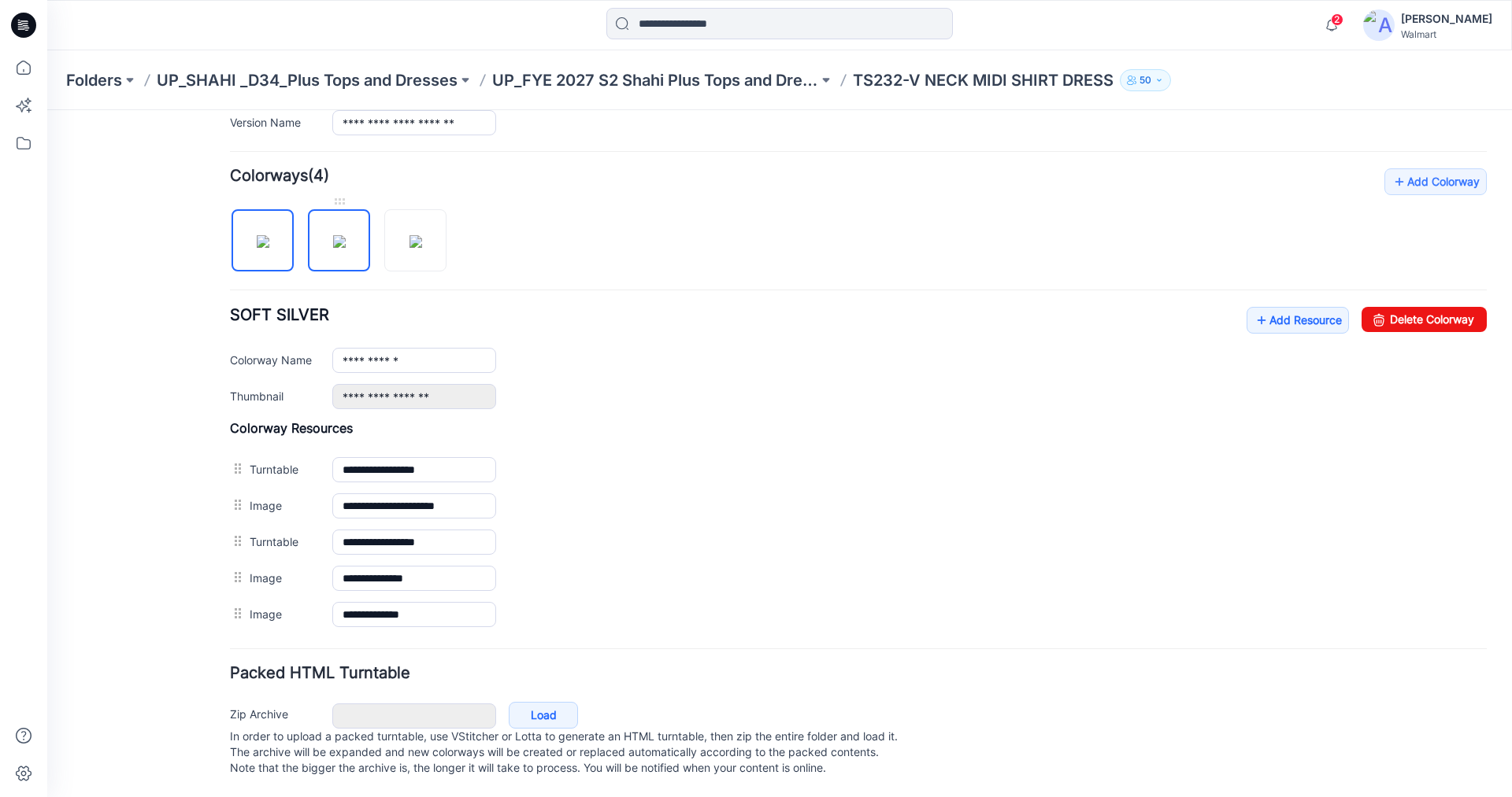
click at [333, 236] on img at bounding box center [339, 242] width 13 height 13
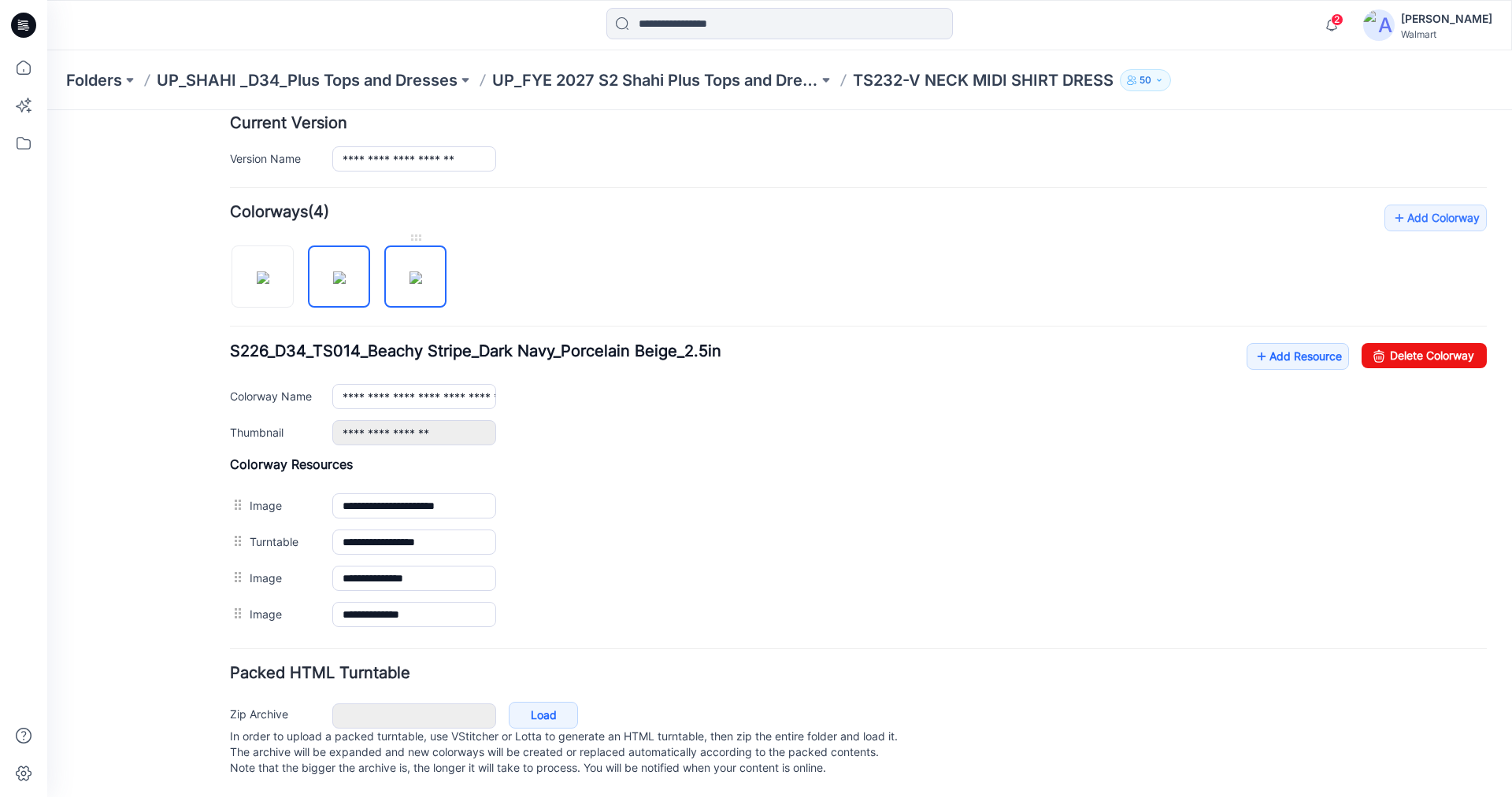
click at [422, 271] on img at bounding box center [416, 277] width 13 height 13
click at [337, 271] on img at bounding box center [339, 277] width 13 height 13
click at [267, 271] on img at bounding box center [263, 277] width 13 height 13
type input "**********"
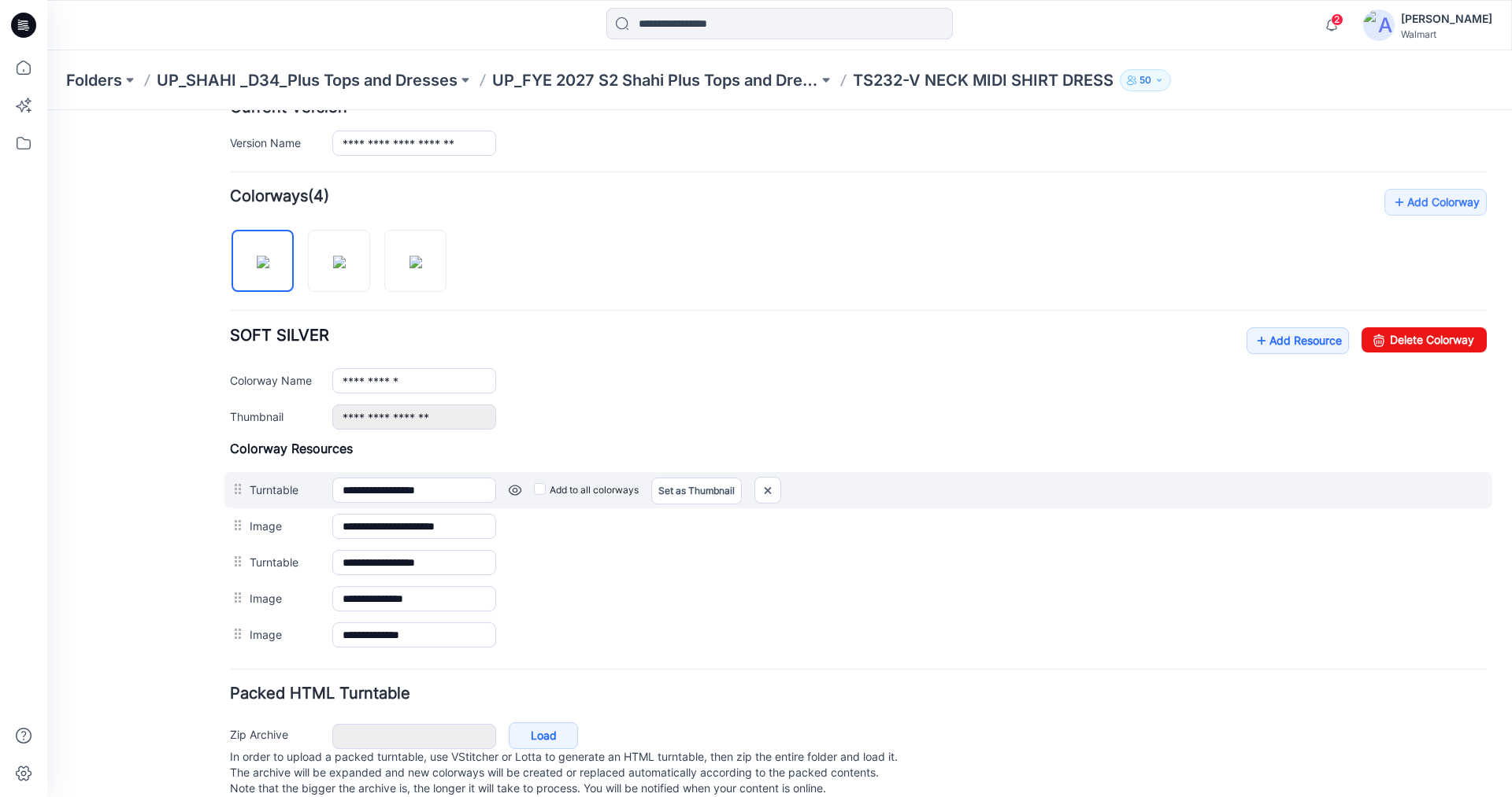
click at [48, 110] on link at bounding box center [48, 110] width 0 height 0
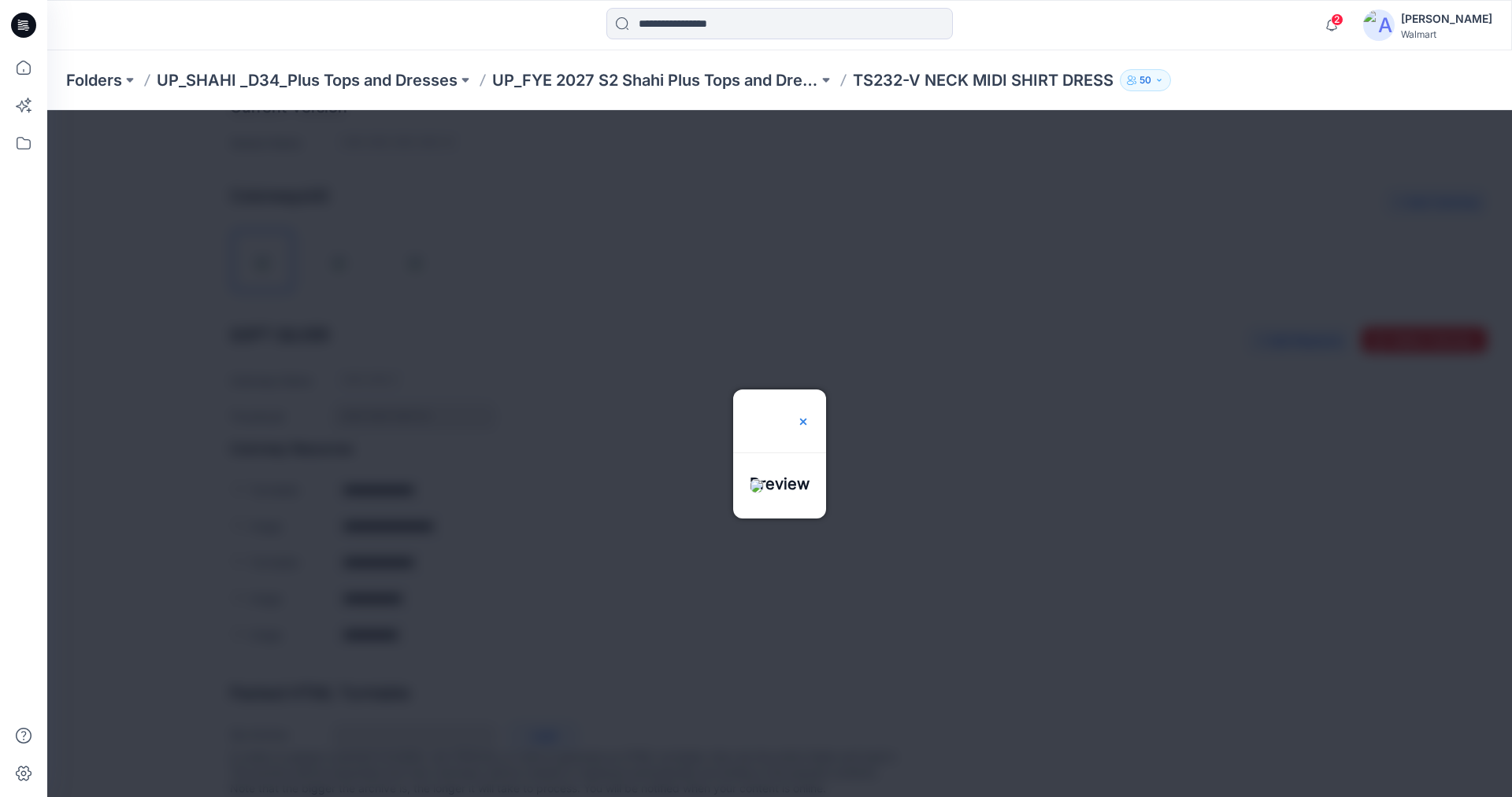
click at [809, 390] on div at bounding box center [803, 421] width 13 height 63
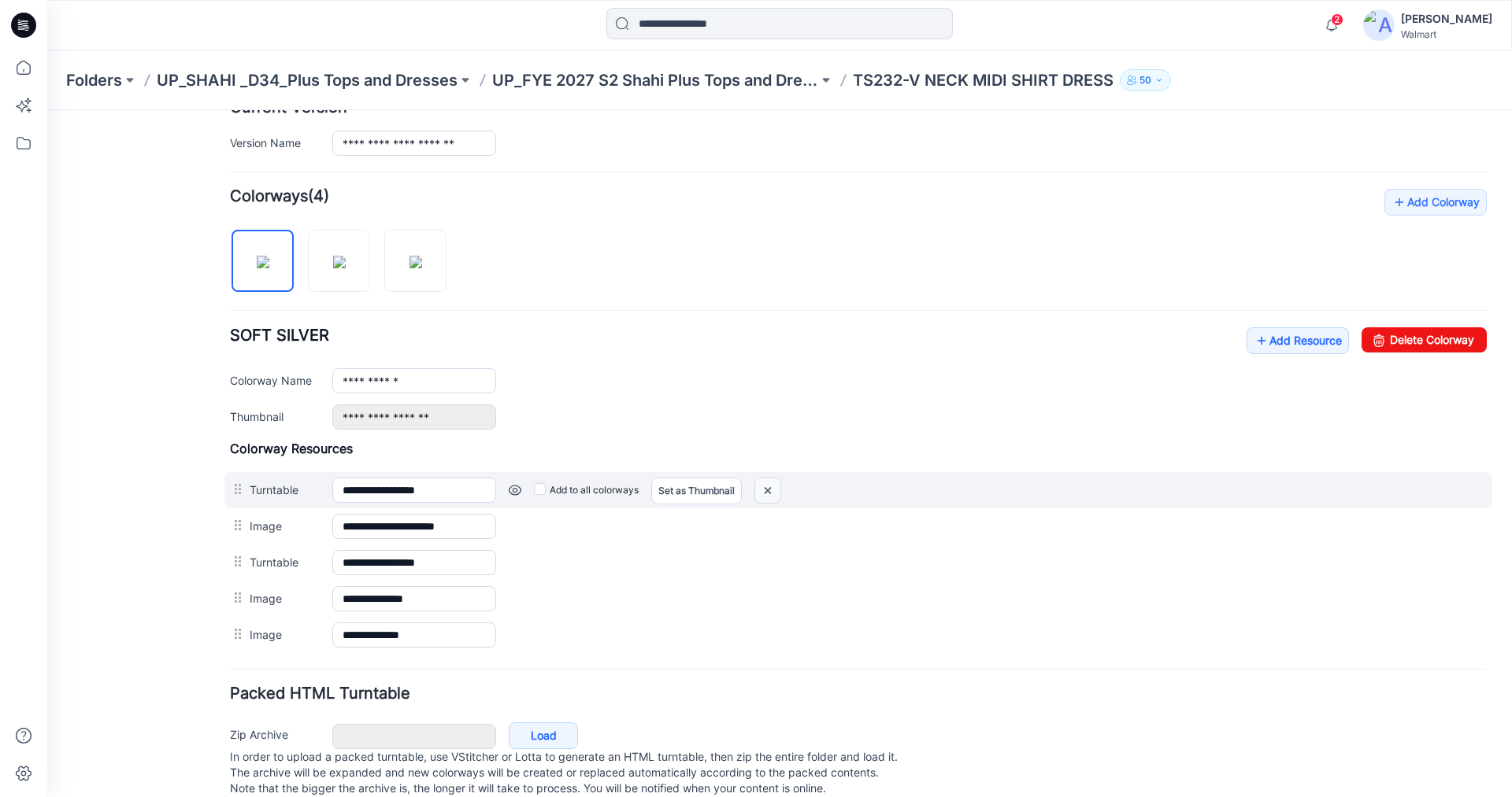
drag, startPoint x: 772, startPoint y: 494, endPoint x: 853, endPoint y: 148, distance: 355.4
click at [48, 110] on img at bounding box center [48, 110] width 0 height 0
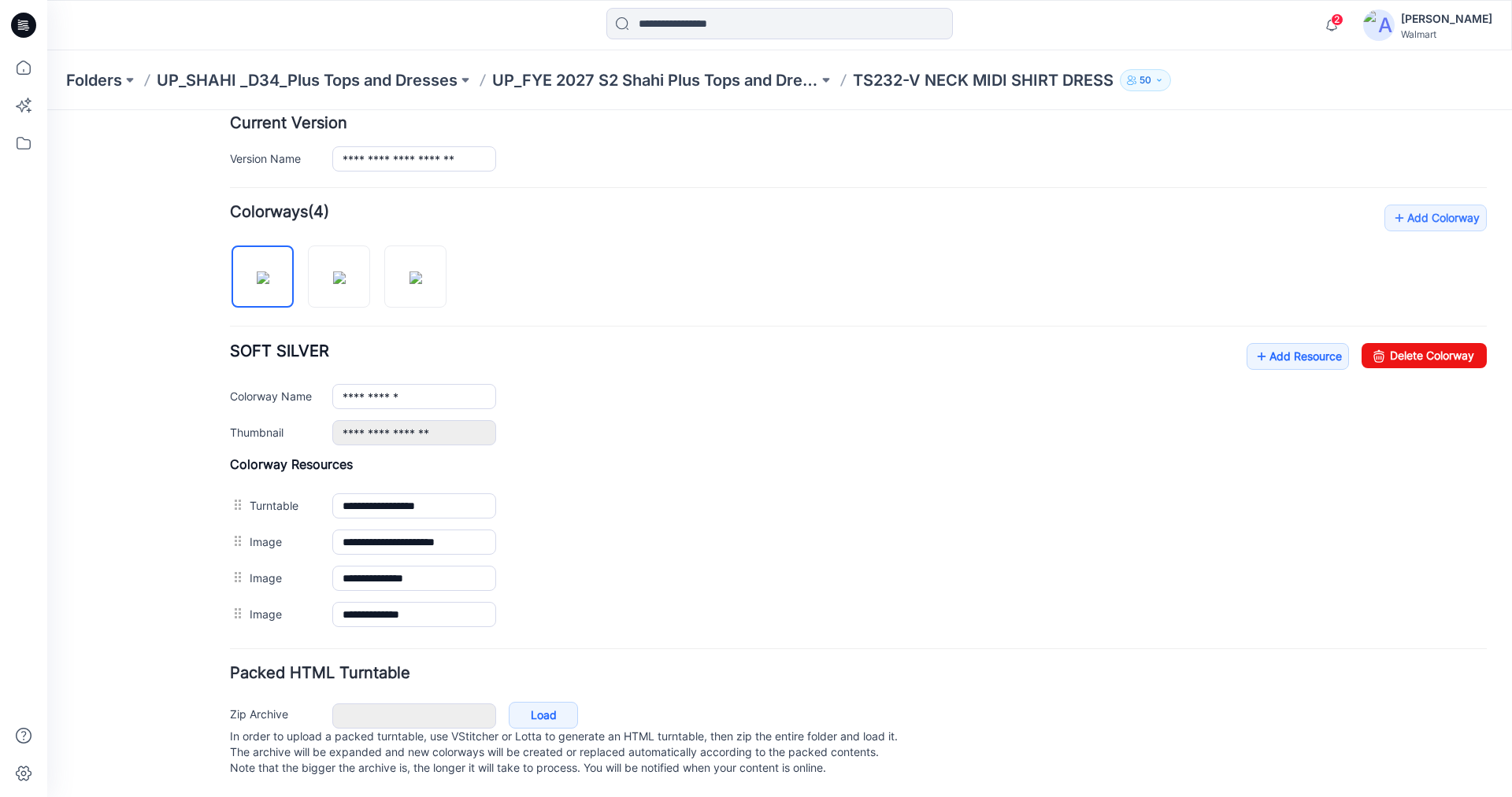
click at [33, 28] on icon at bounding box center [23, 25] width 25 height 25
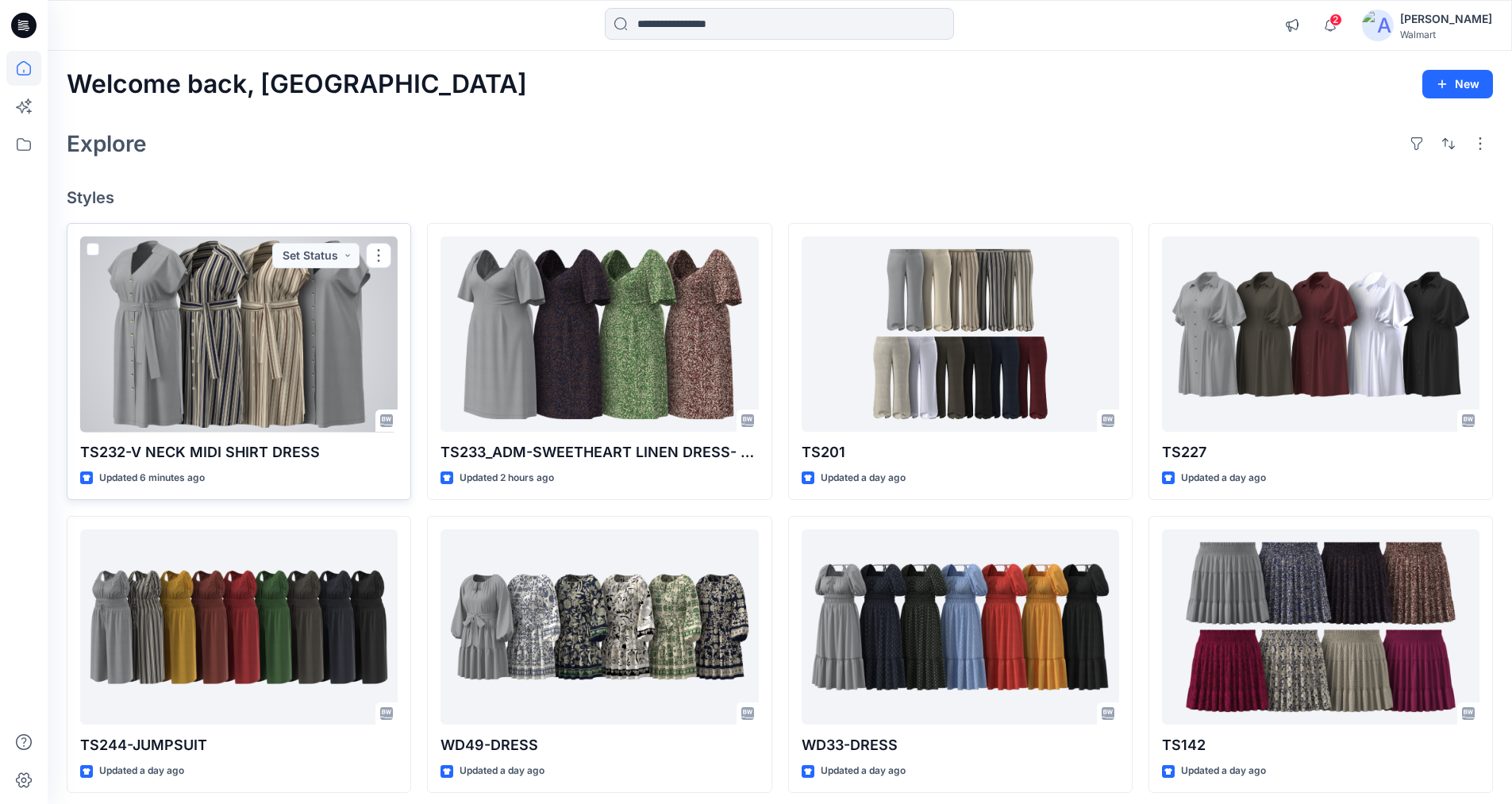
click at [270, 335] on div at bounding box center [238, 335] width 317 height 196
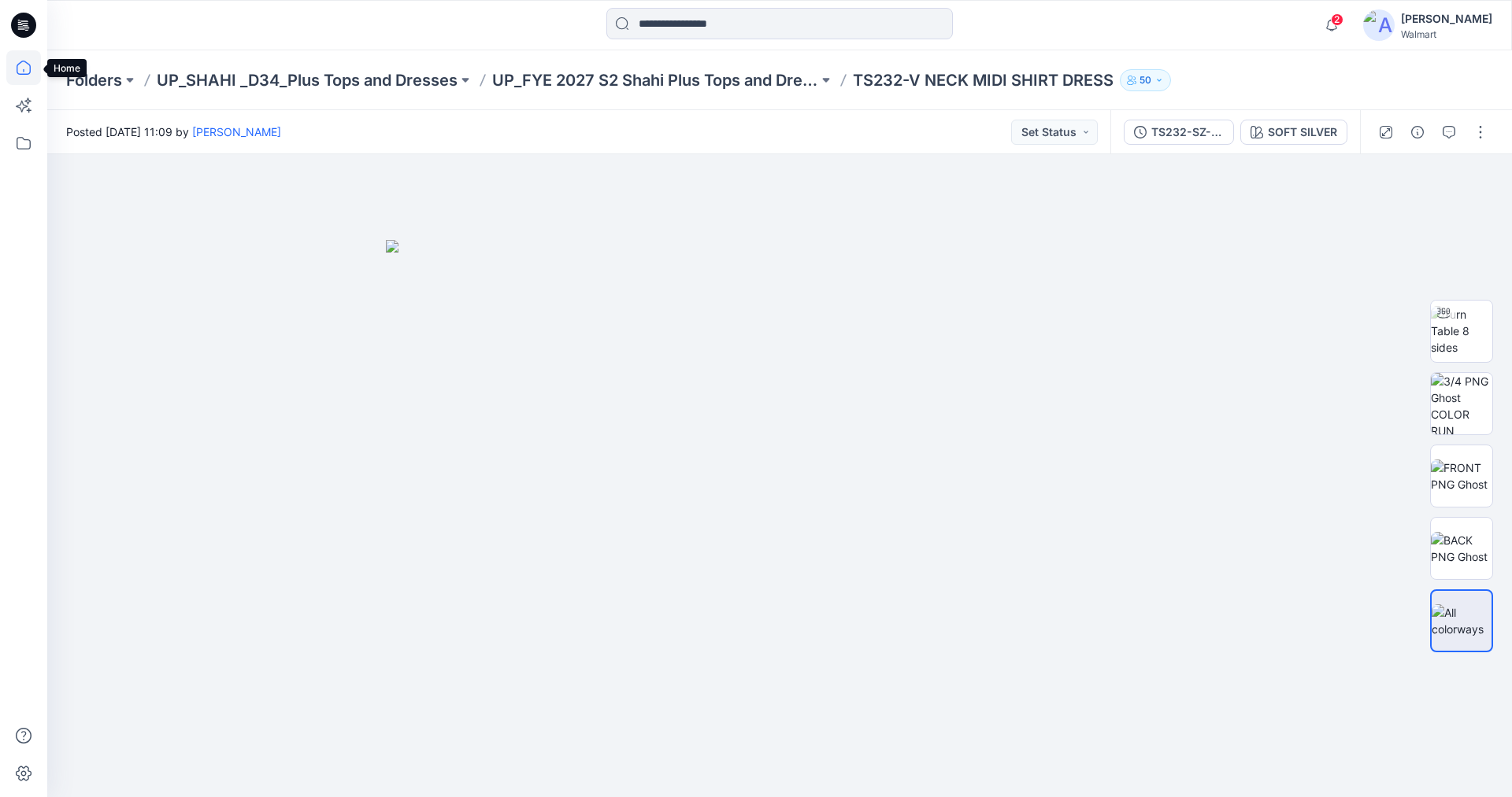
click at [21, 70] on icon at bounding box center [23, 68] width 35 height 35
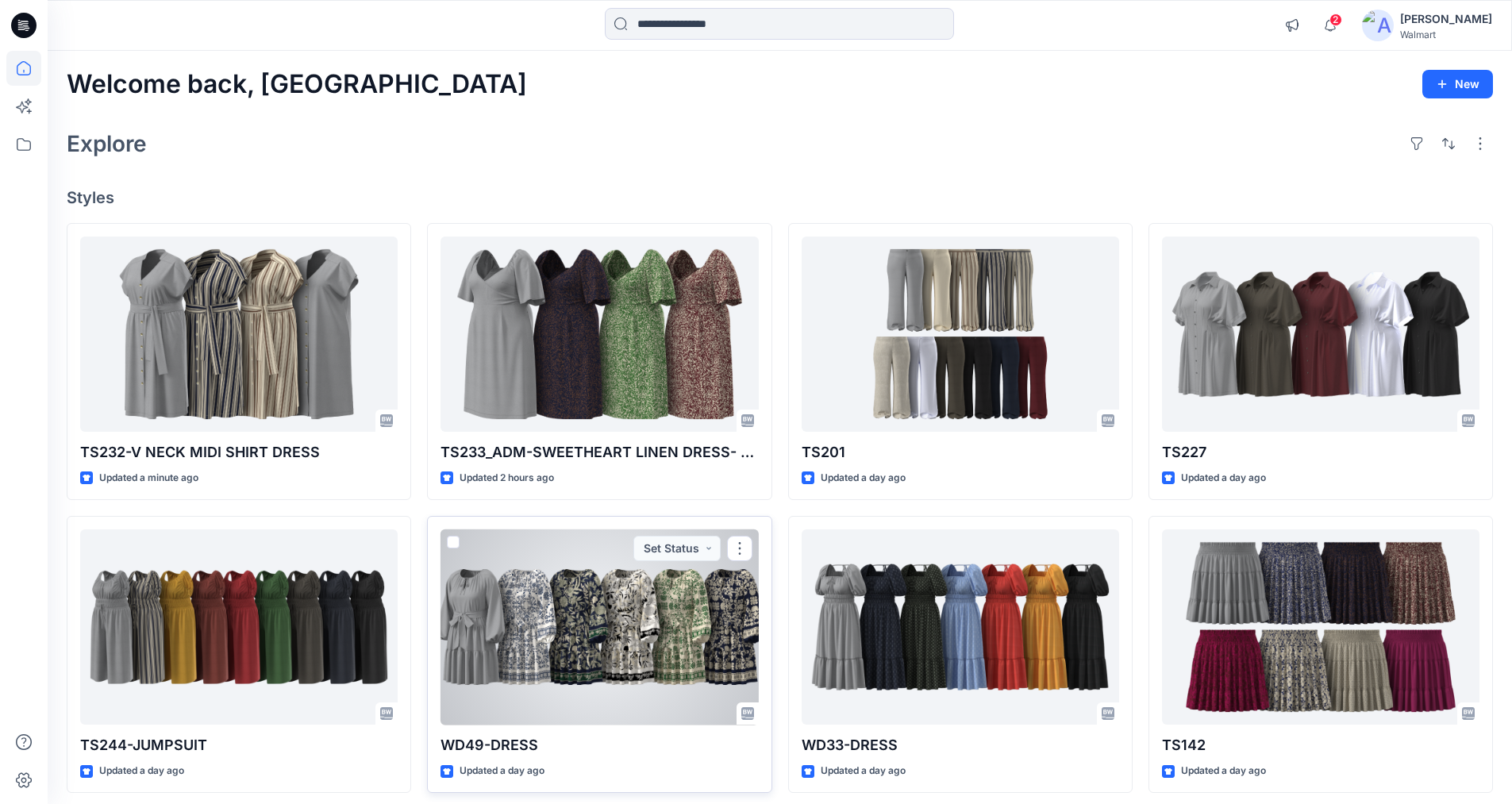
click at [576, 619] on div at bounding box center [598, 627] width 317 height 196
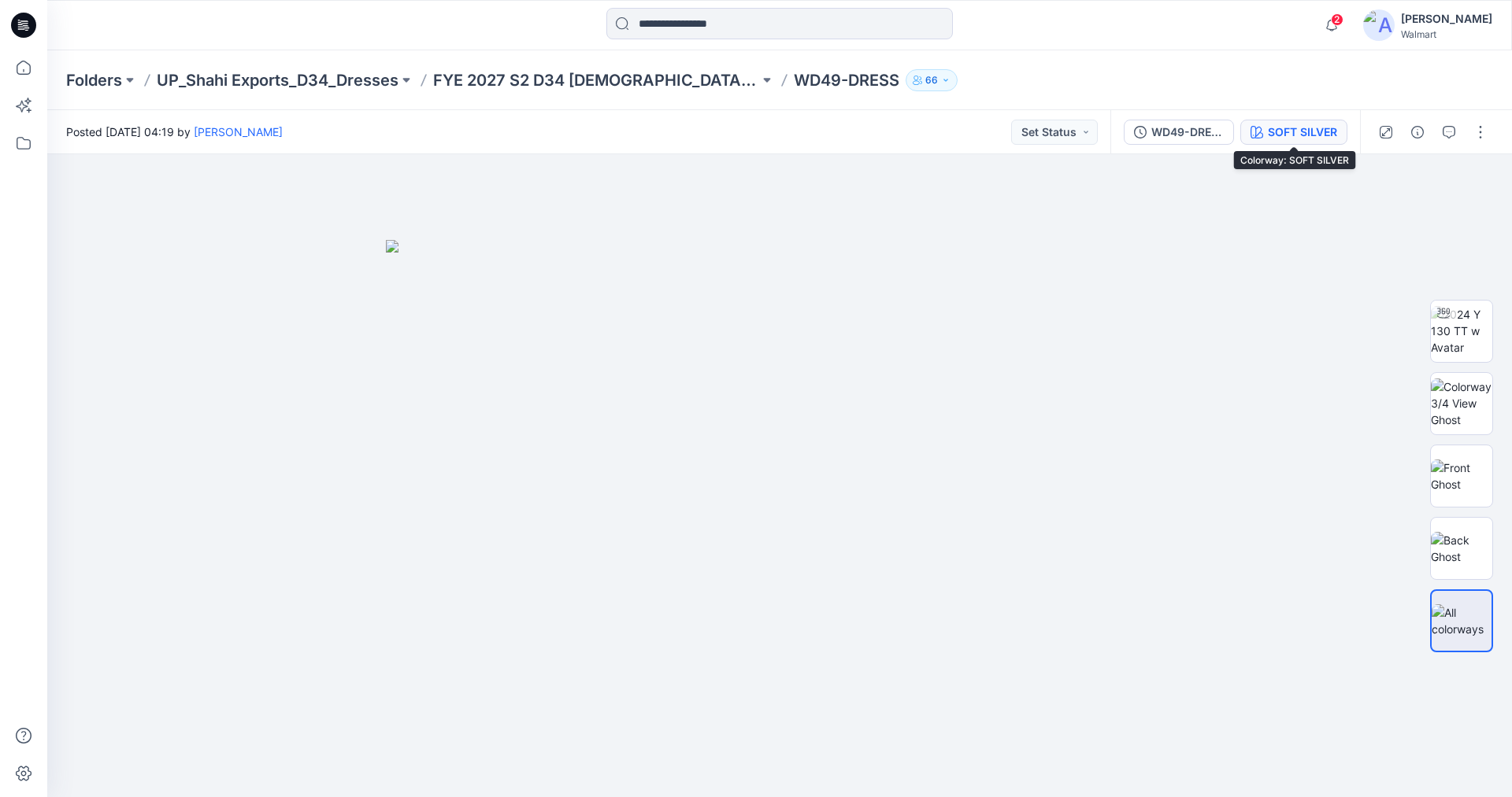
click at [1283, 128] on div "SOFT SILVER" at bounding box center [1302, 133] width 69 height 17
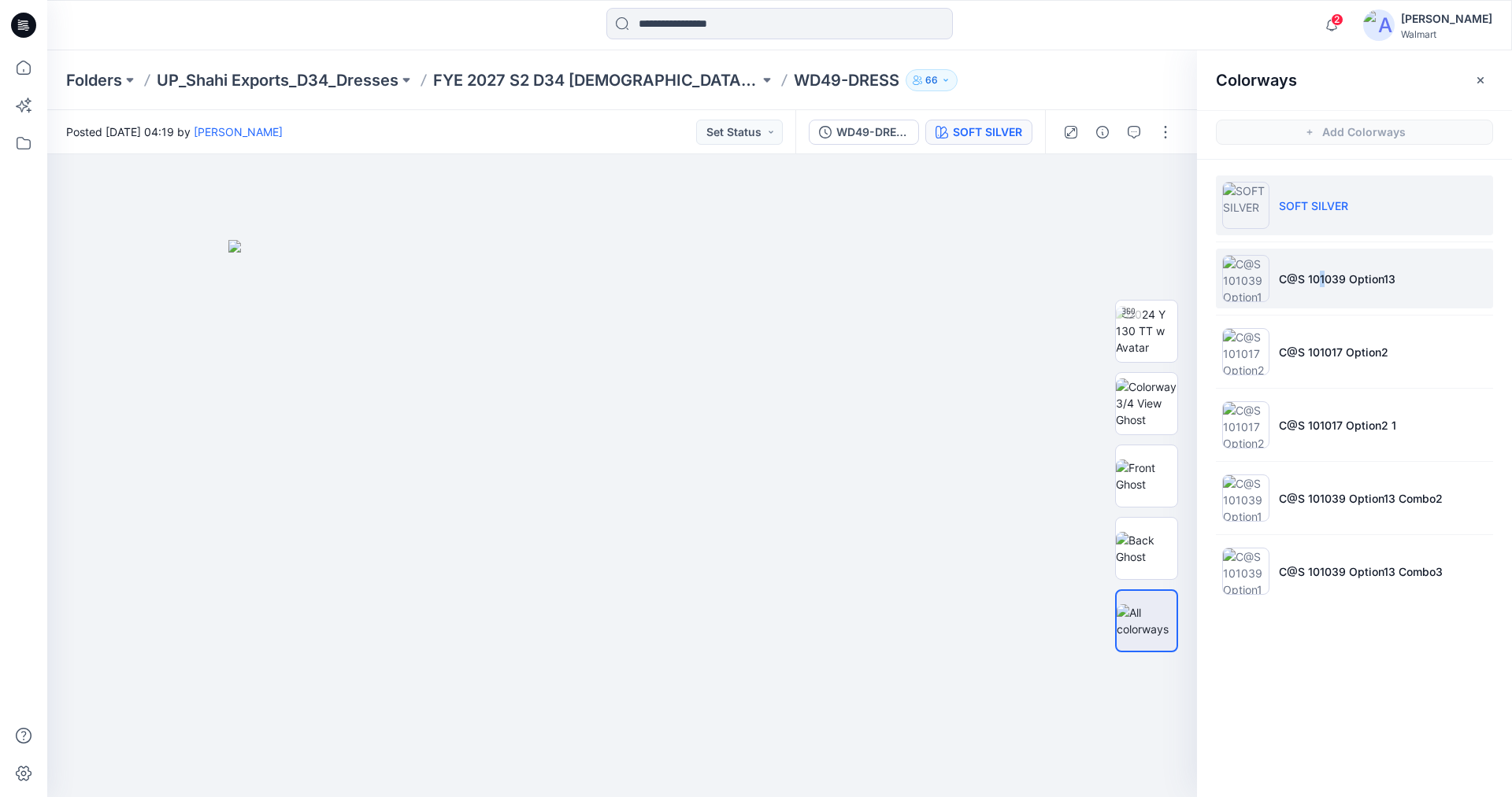
click at [1323, 271] on p "C@S 101039 Option13" at bounding box center [1337, 279] width 116 height 16
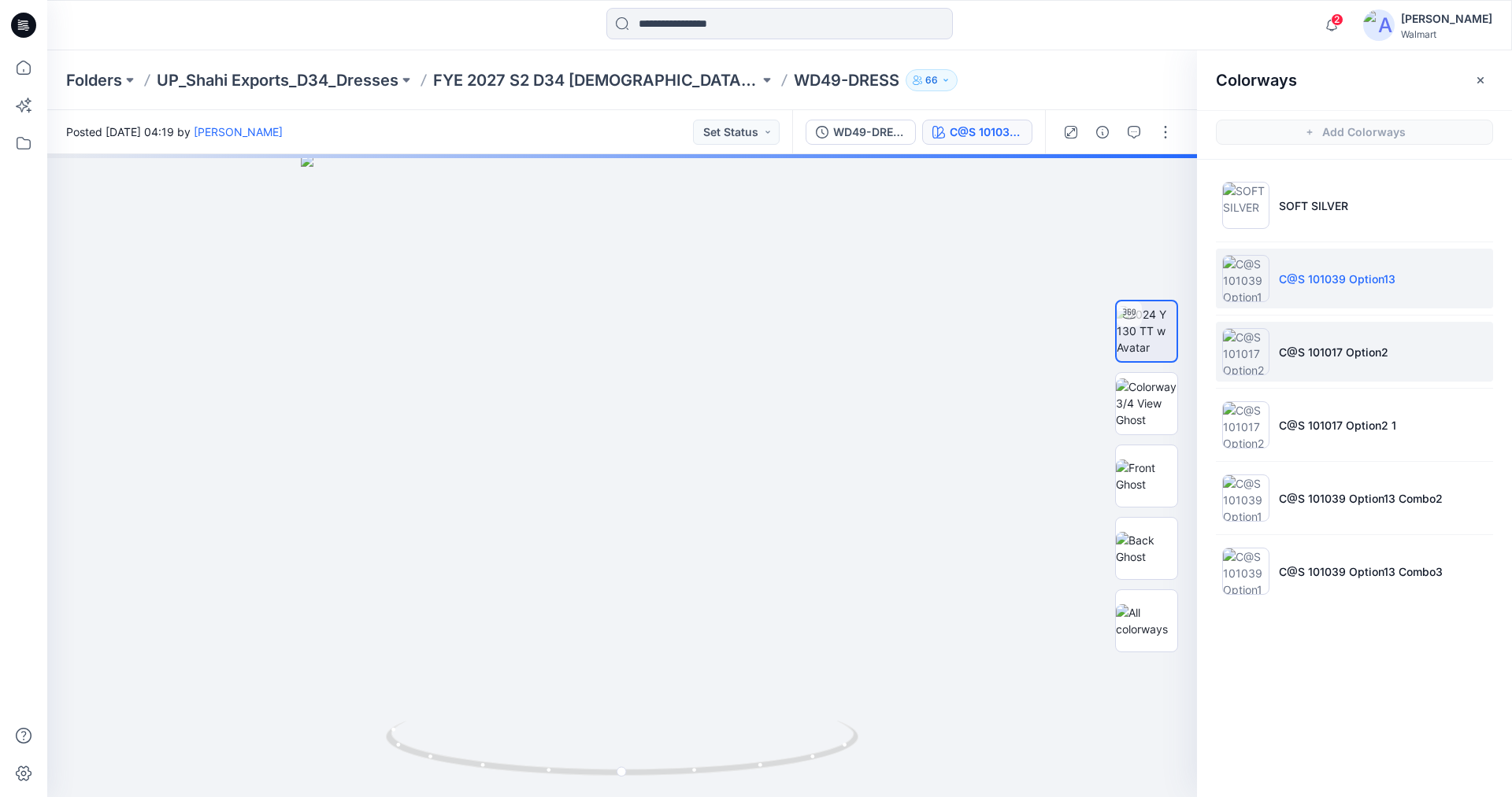
click at [1412, 366] on li "C@S 101017 Option2" at bounding box center [1354, 352] width 277 height 60
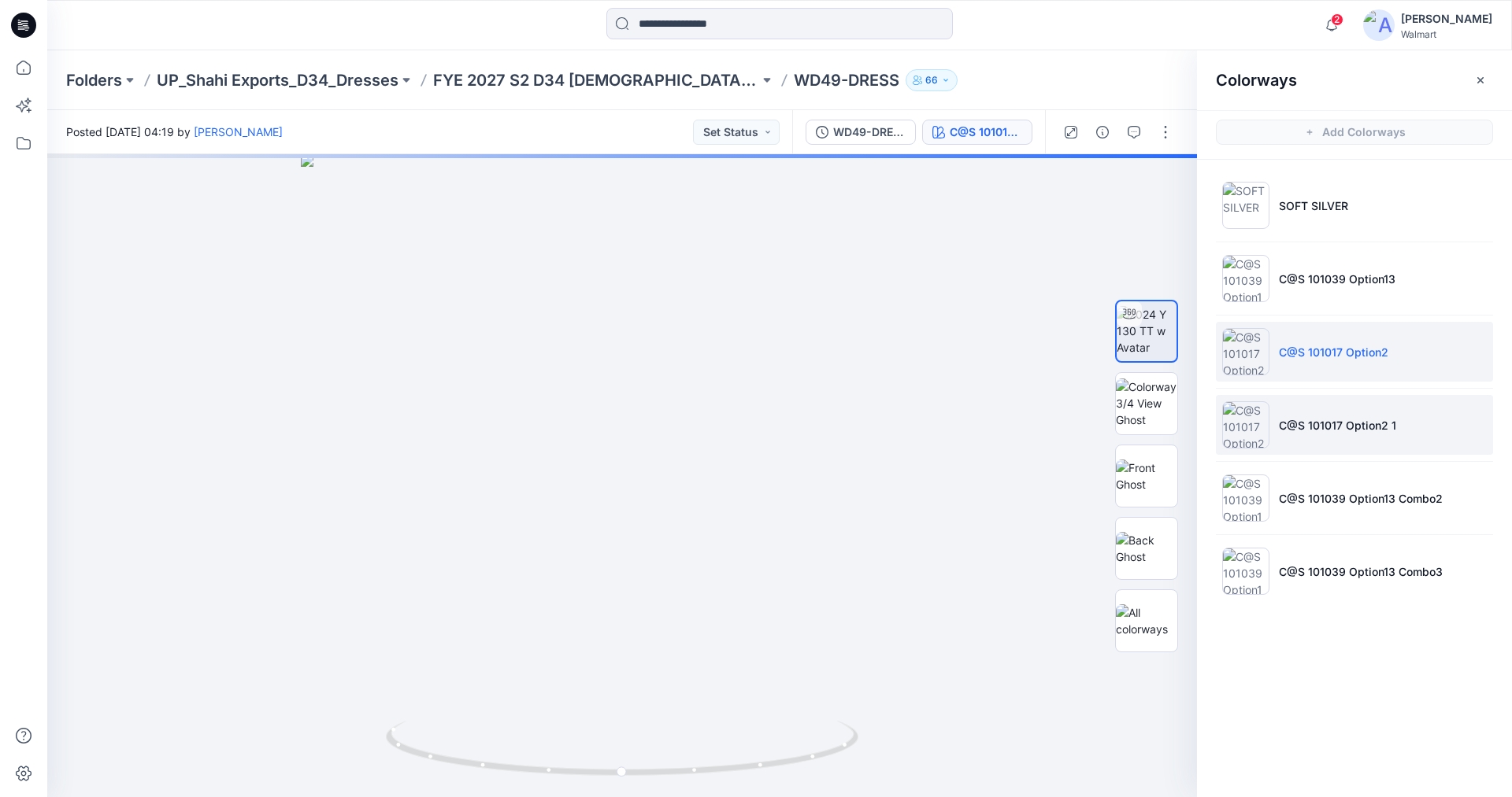
click at [1371, 444] on li "C@S 101017 Option2 1" at bounding box center [1354, 424] width 277 height 60
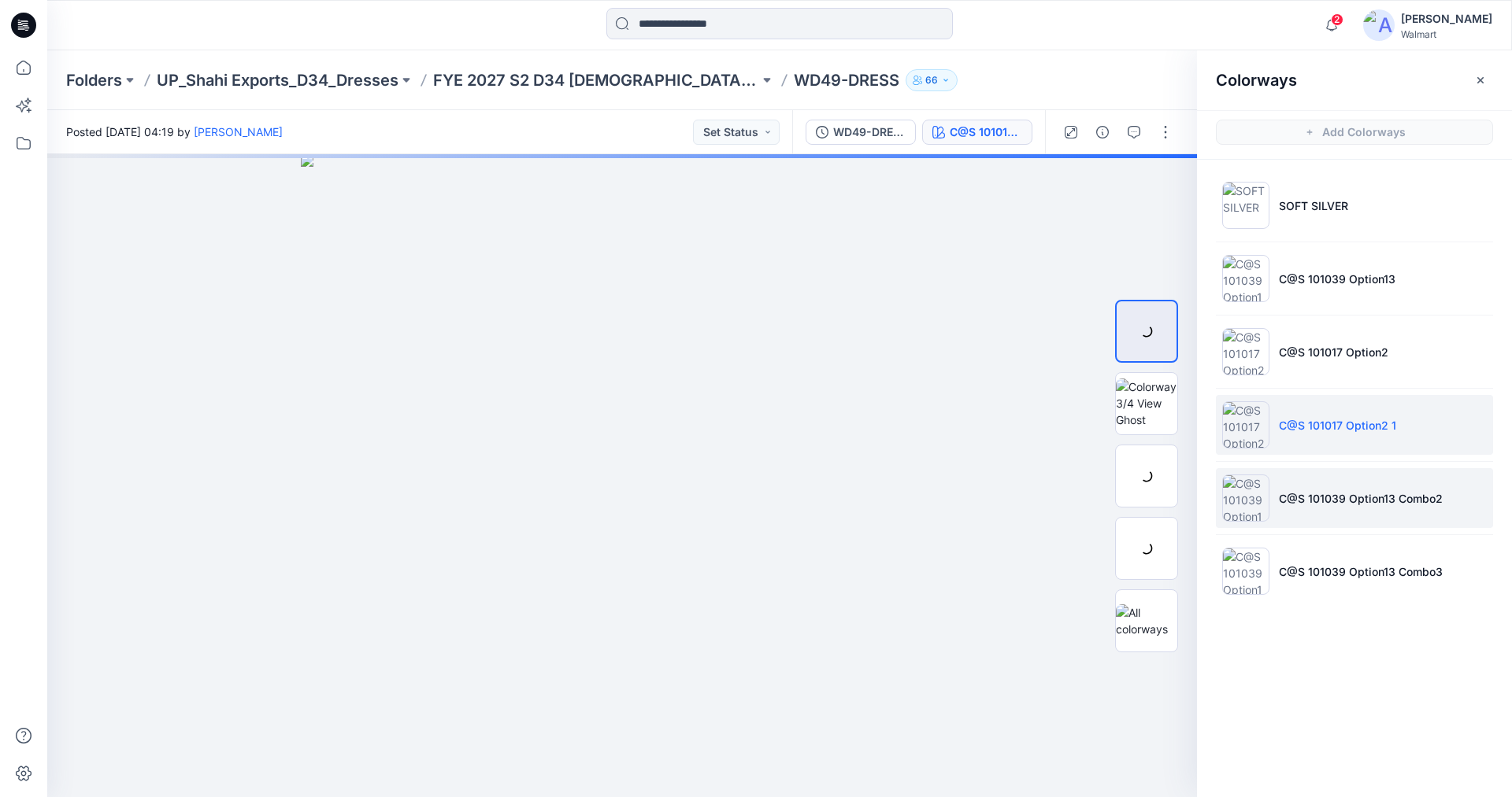
click at [1337, 508] on li "C@S 101039 Option13 Combo2" at bounding box center [1354, 498] width 277 height 60
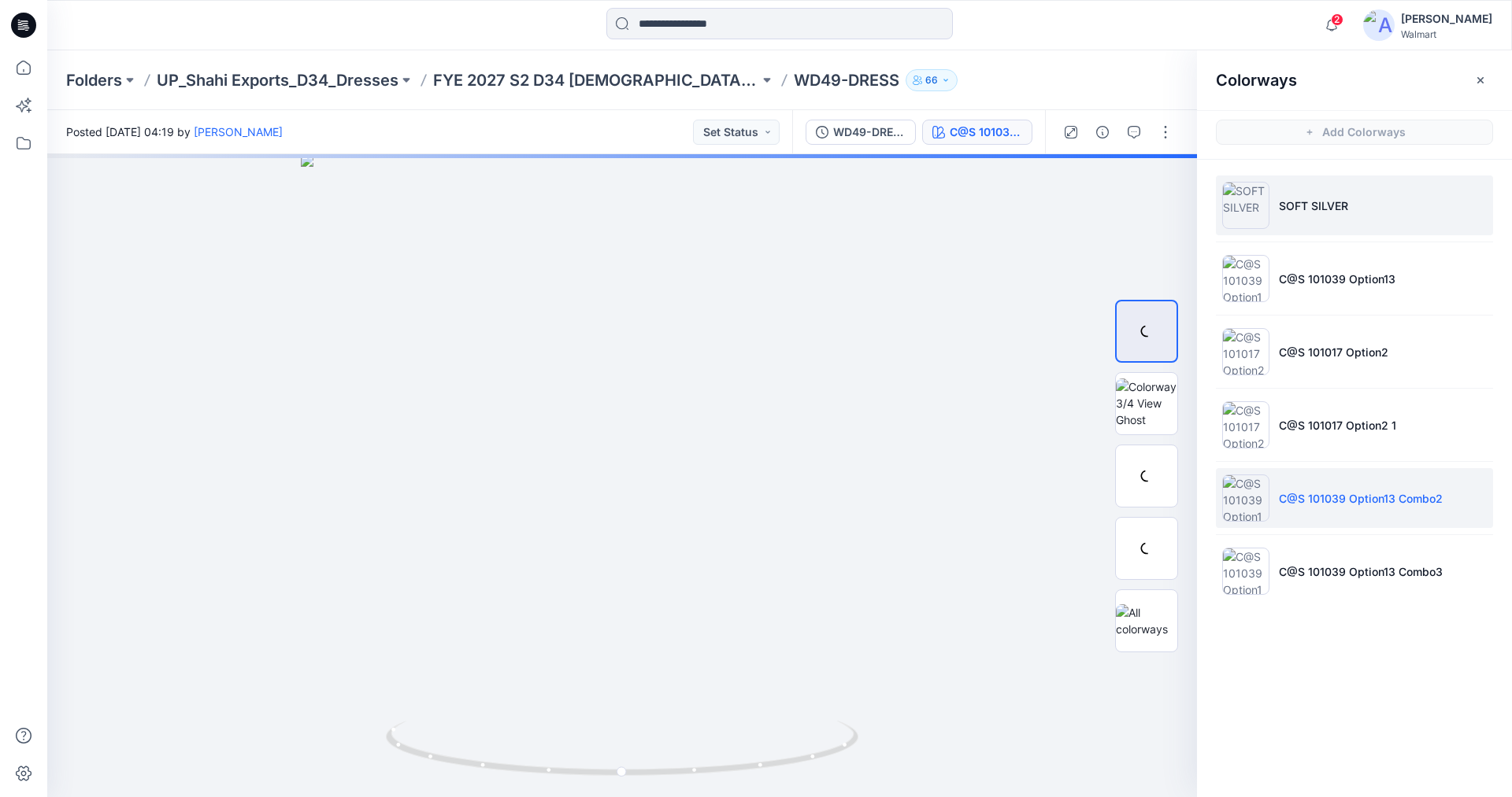
click at [1295, 204] on p "SOFT SILVER" at bounding box center [1314, 205] width 69 height 16
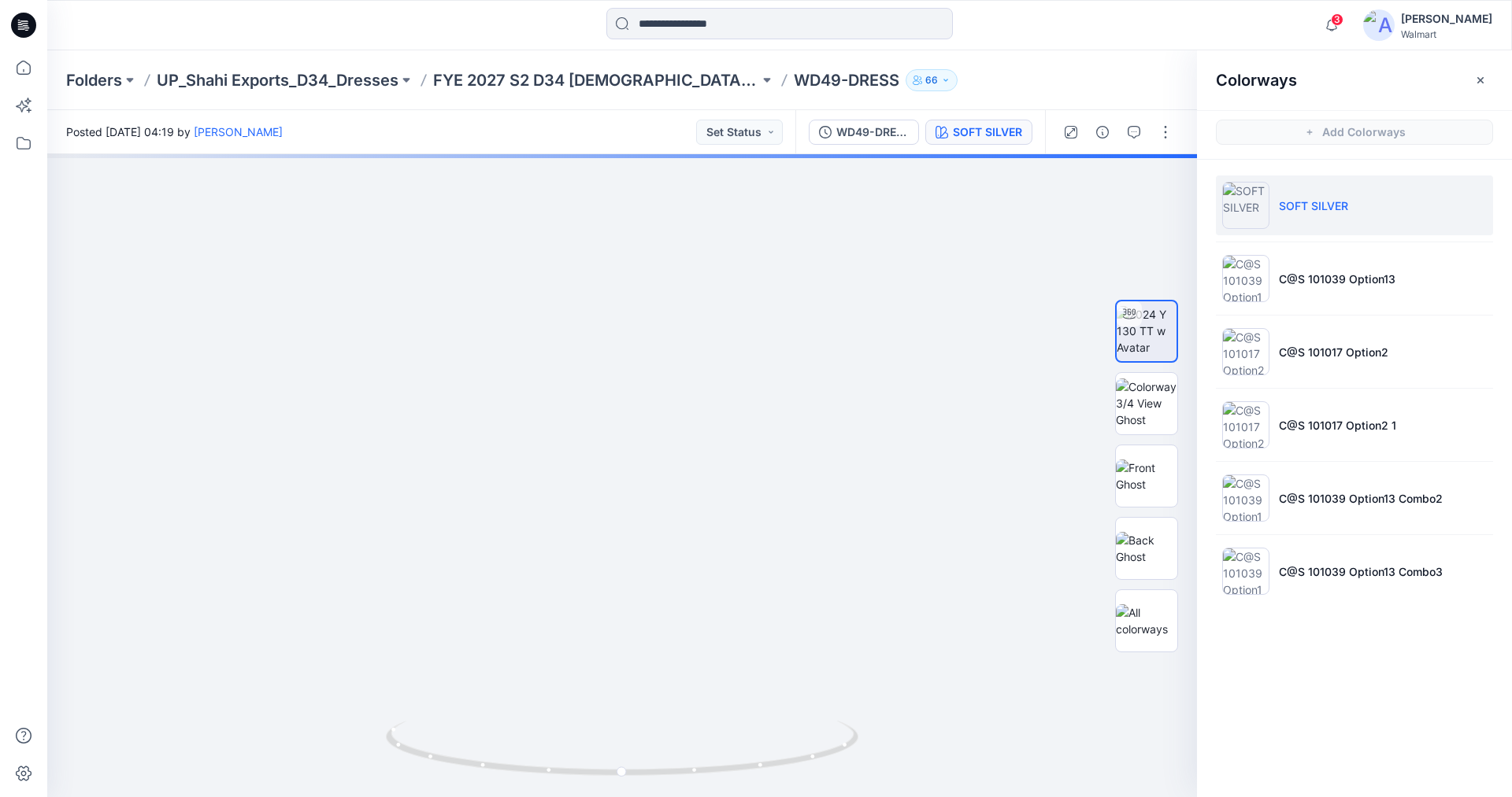
drag, startPoint x: 23, startPoint y: 32, endPoint x: 31, endPoint y: 35, distance: 8.5
click at [23, 32] on icon at bounding box center [23, 25] width 25 height 25
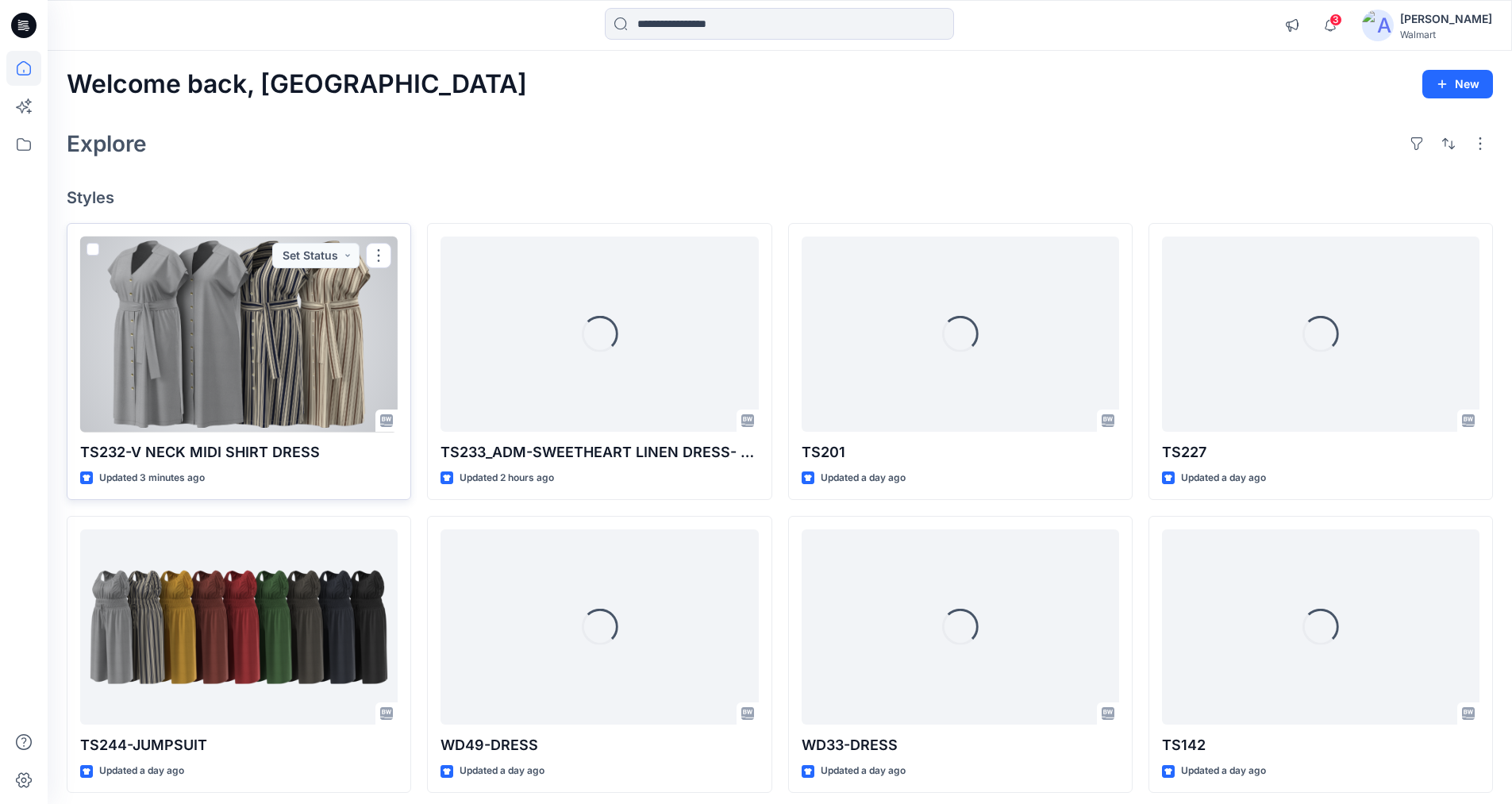
click at [269, 312] on div at bounding box center [238, 335] width 317 height 196
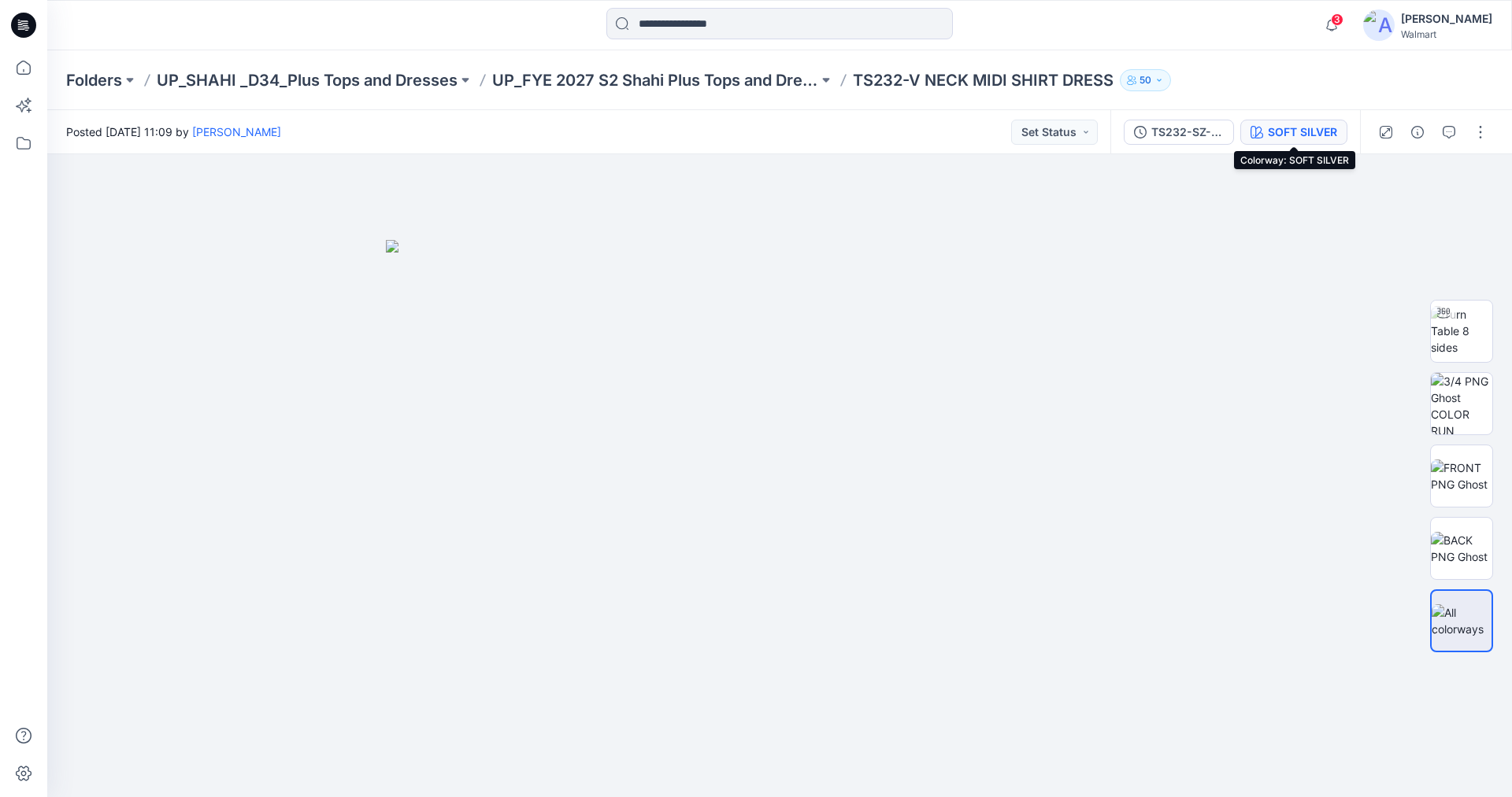
click at [1289, 131] on div "SOFT SILVER" at bounding box center [1302, 133] width 69 height 17
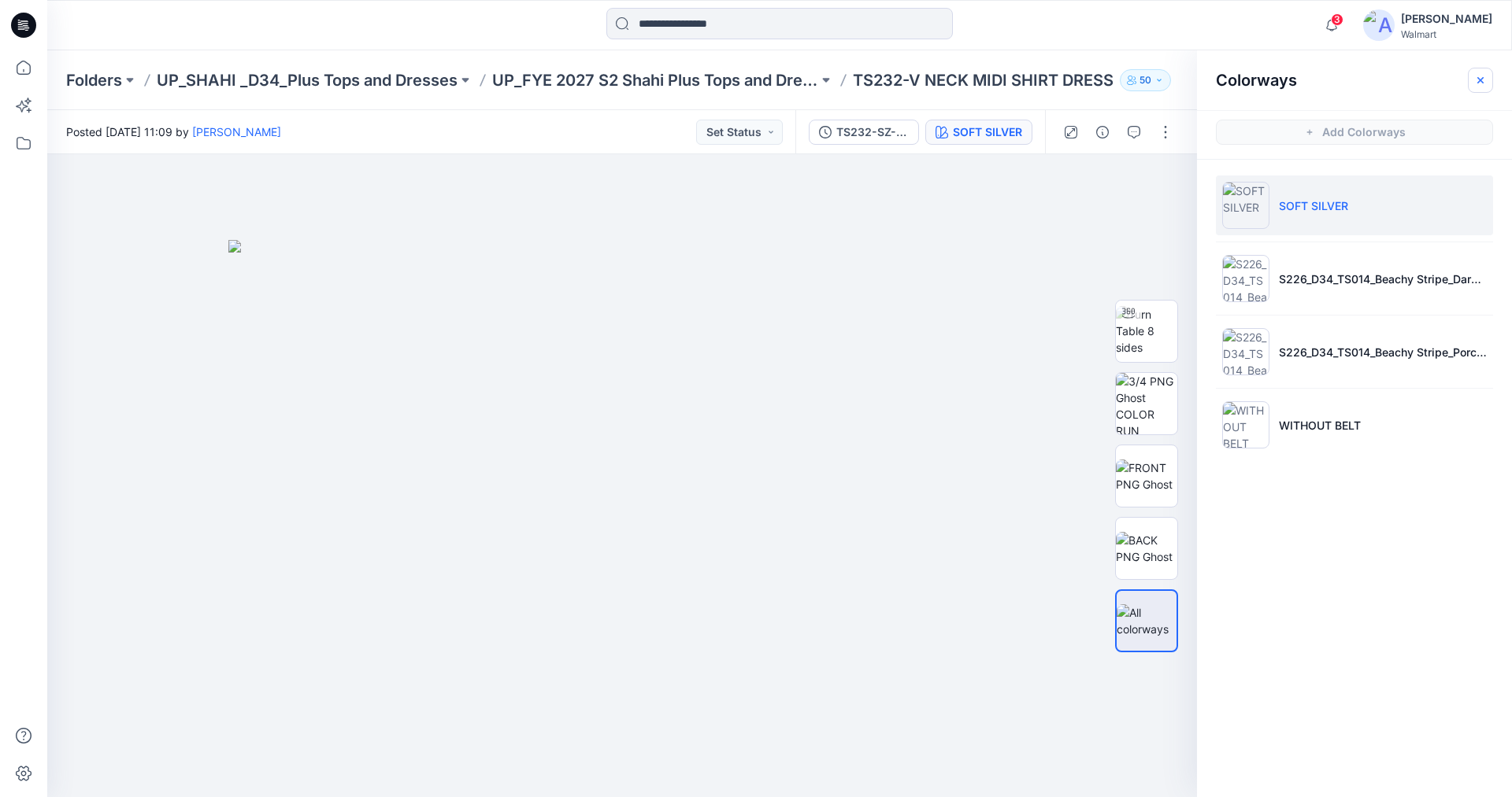
click at [1487, 84] on button "button" at bounding box center [1480, 80] width 25 height 25
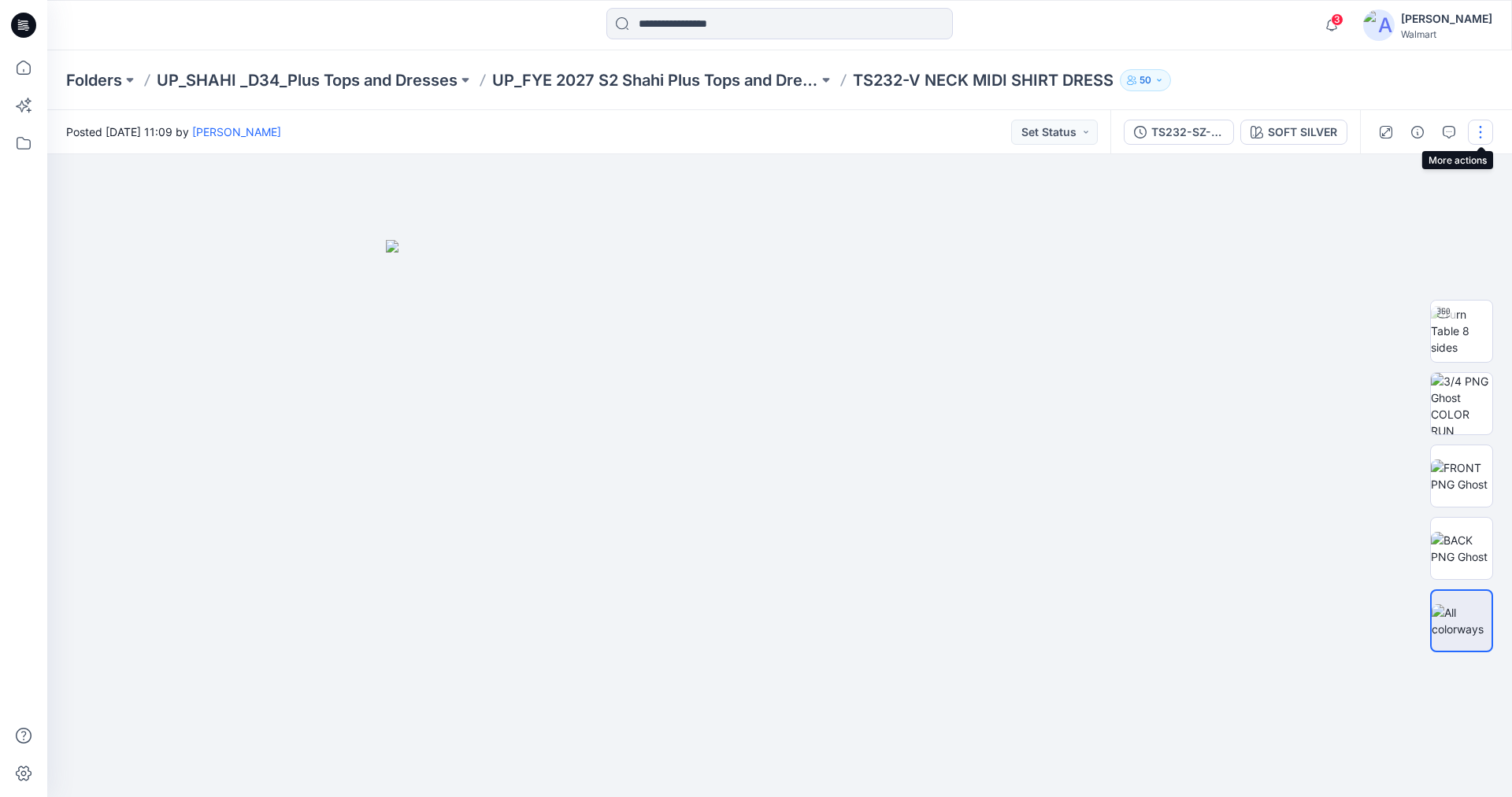
click at [1481, 135] on button "button" at bounding box center [1480, 132] width 25 height 25
click at [1384, 211] on p "Edit" at bounding box center [1379, 212] width 20 height 16
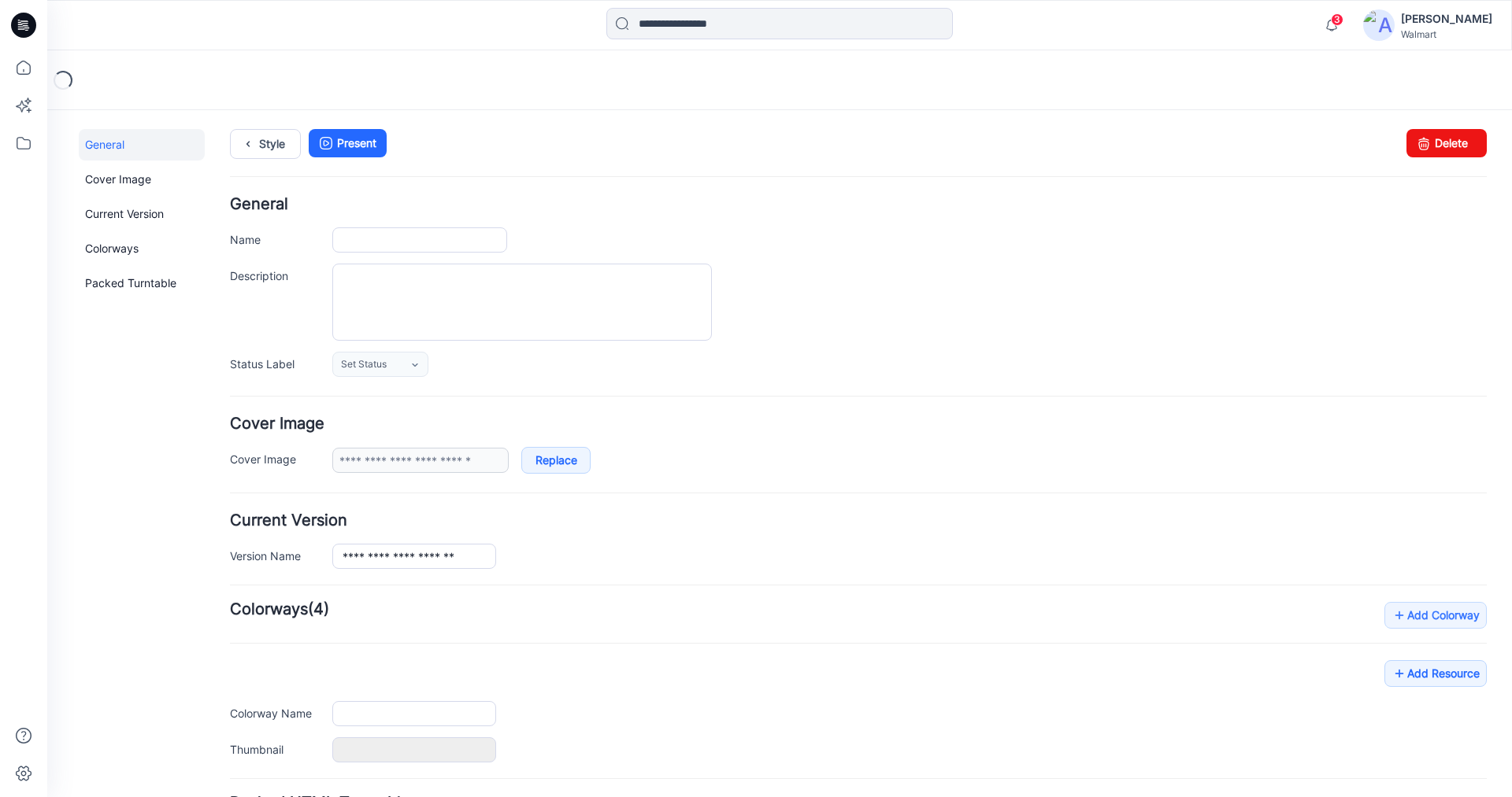
type input "**********"
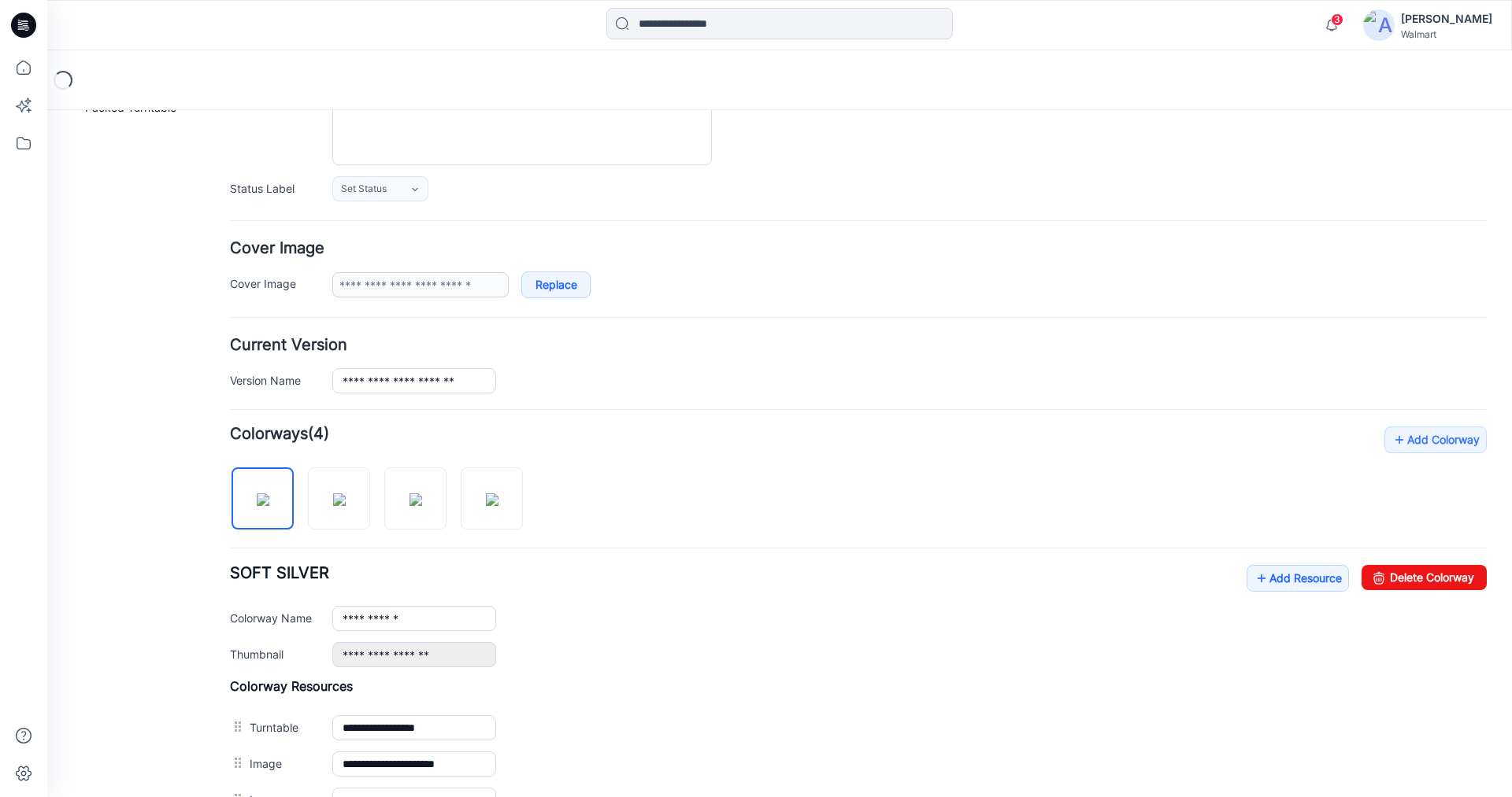
scroll to position [393, 0]
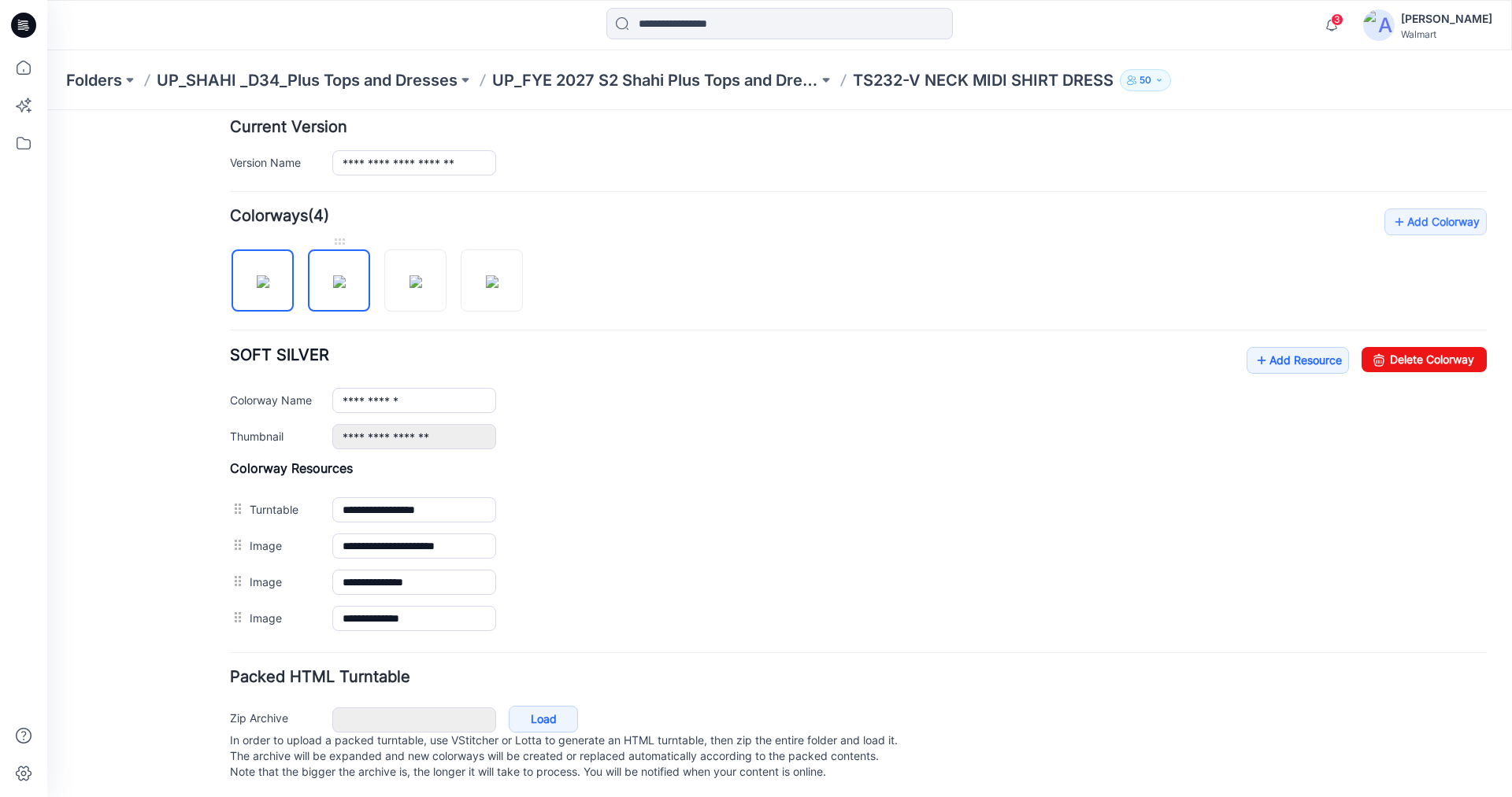
click at [333, 275] on img at bounding box center [339, 282] width 13 height 13
type input "**********"
click at [16, 22] on icon at bounding box center [23, 25] width 25 height 25
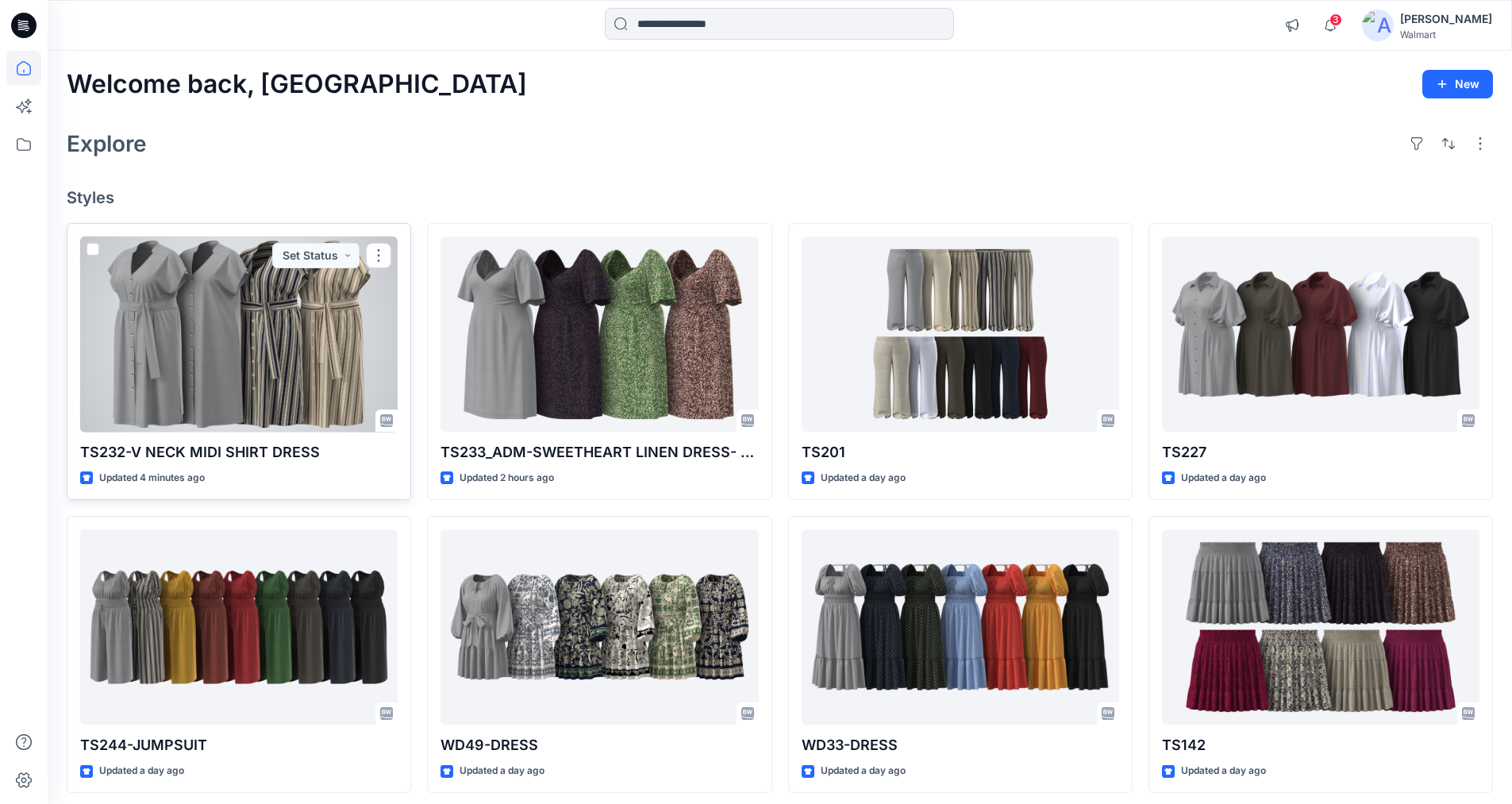
click at [290, 345] on div at bounding box center [238, 335] width 317 height 196
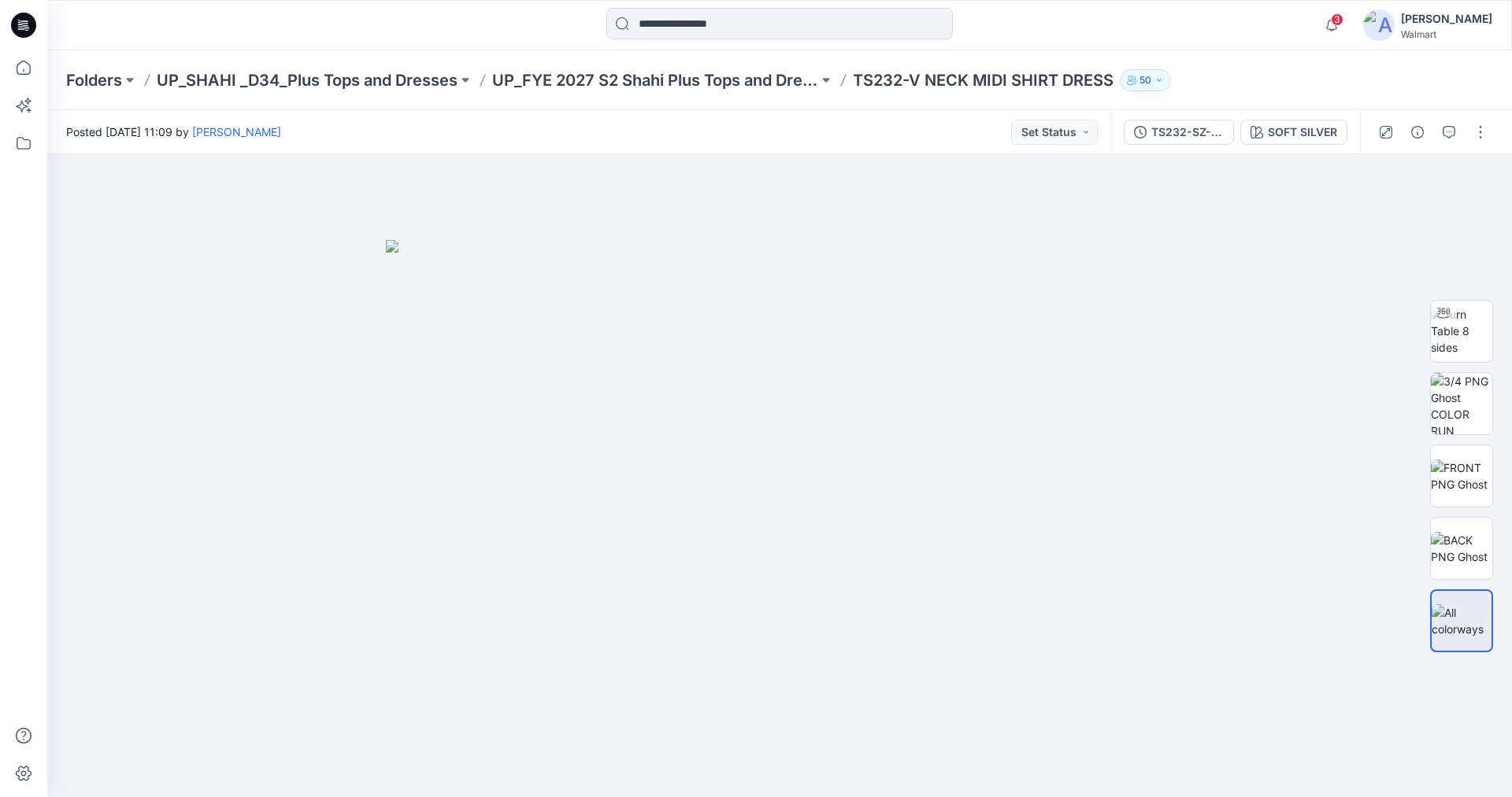
drag, startPoint x: 1476, startPoint y: 127, endPoint x: 1470, endPoint y: 148, distance: 21.8
click at [1476, 127] on button "button" at bounding box center [1480, 132] width 25 height 25
click at [1370, 217] on p "Edit" at bounding box center [1379, 212] width 20 height 16
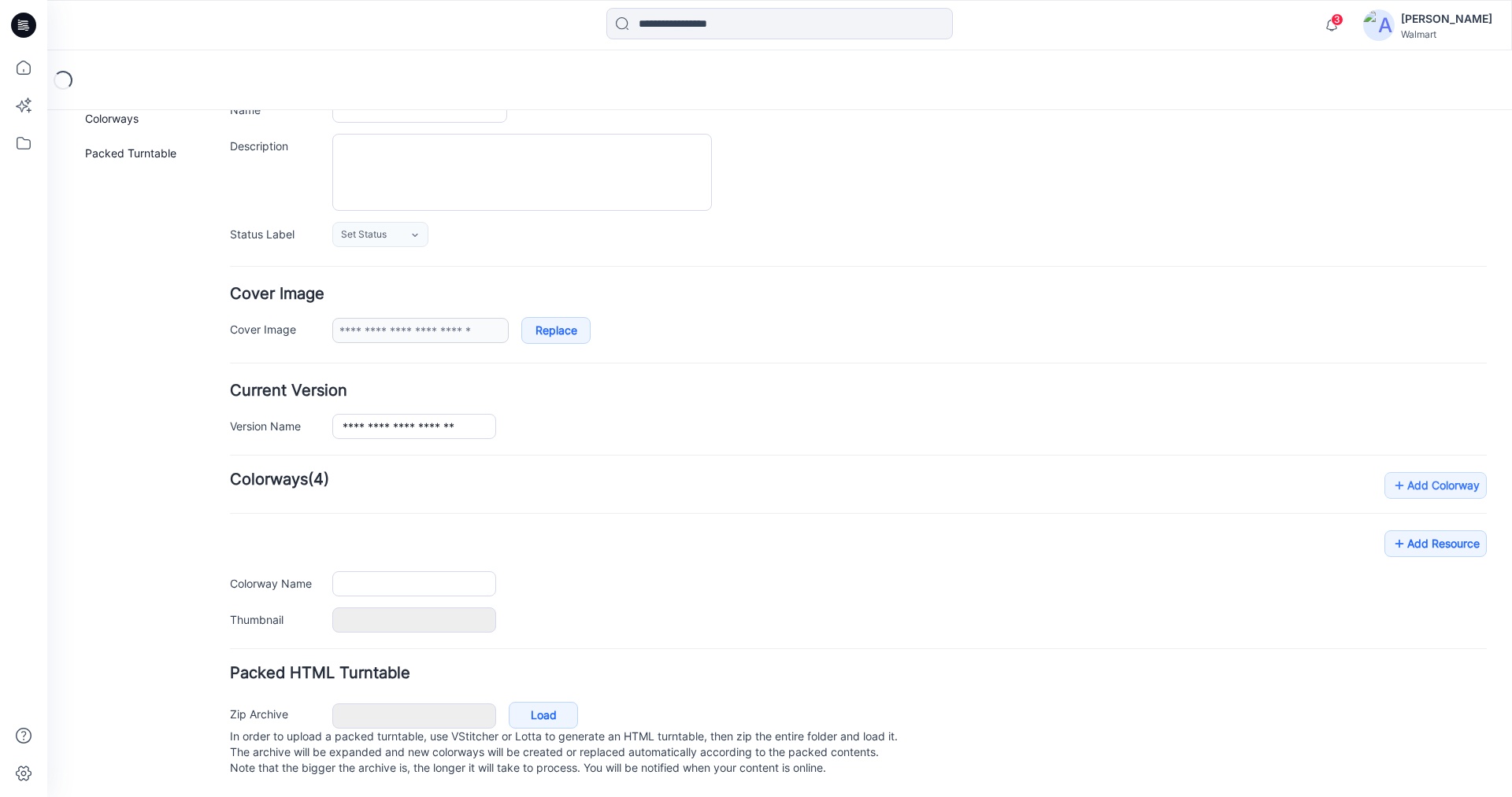
type input "**********"
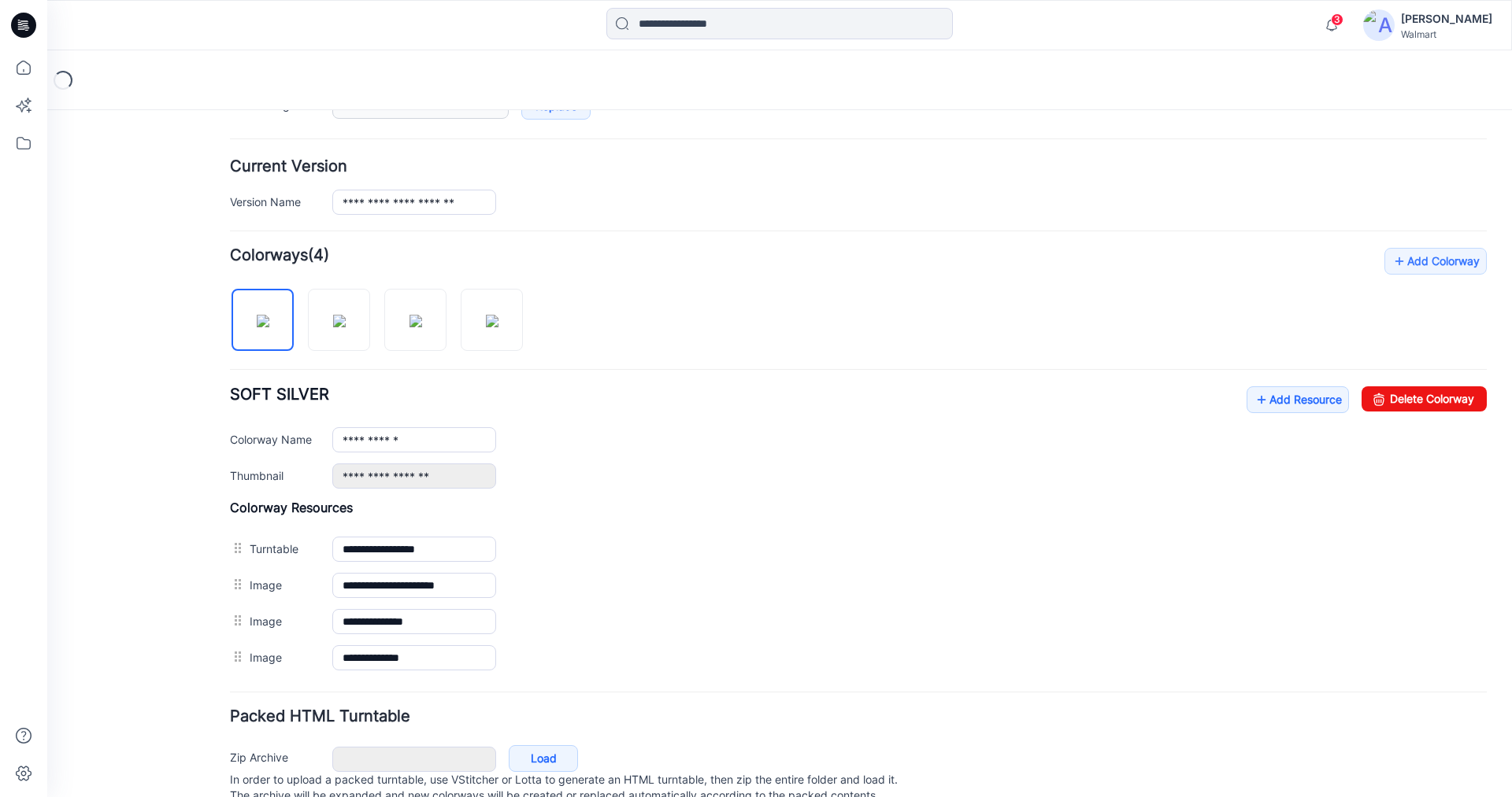
scroll to position [382, 0]
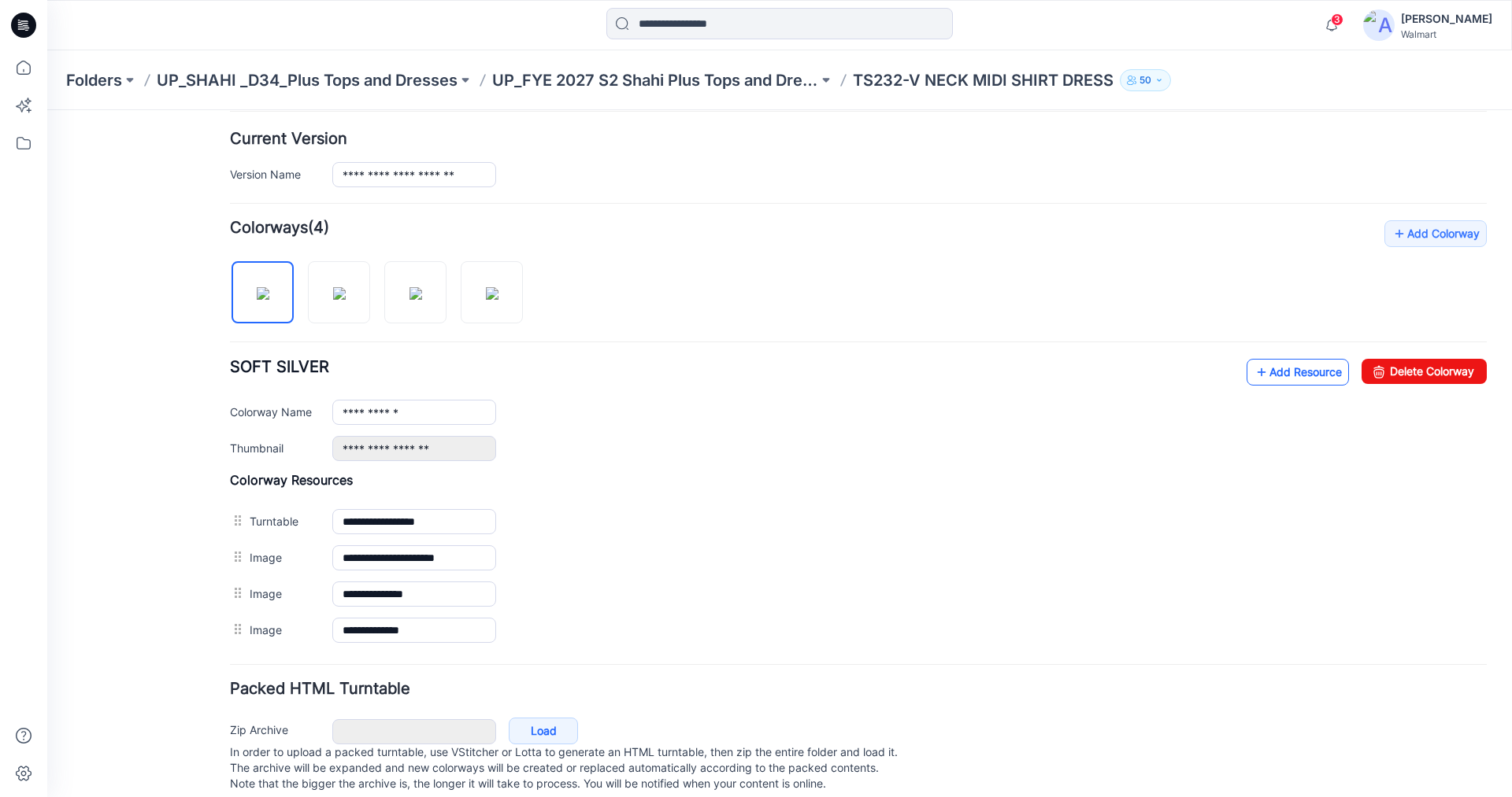
click at [1284, 366] on link "Add Resource" at bounding box center [1297, 372] width 102 height 27
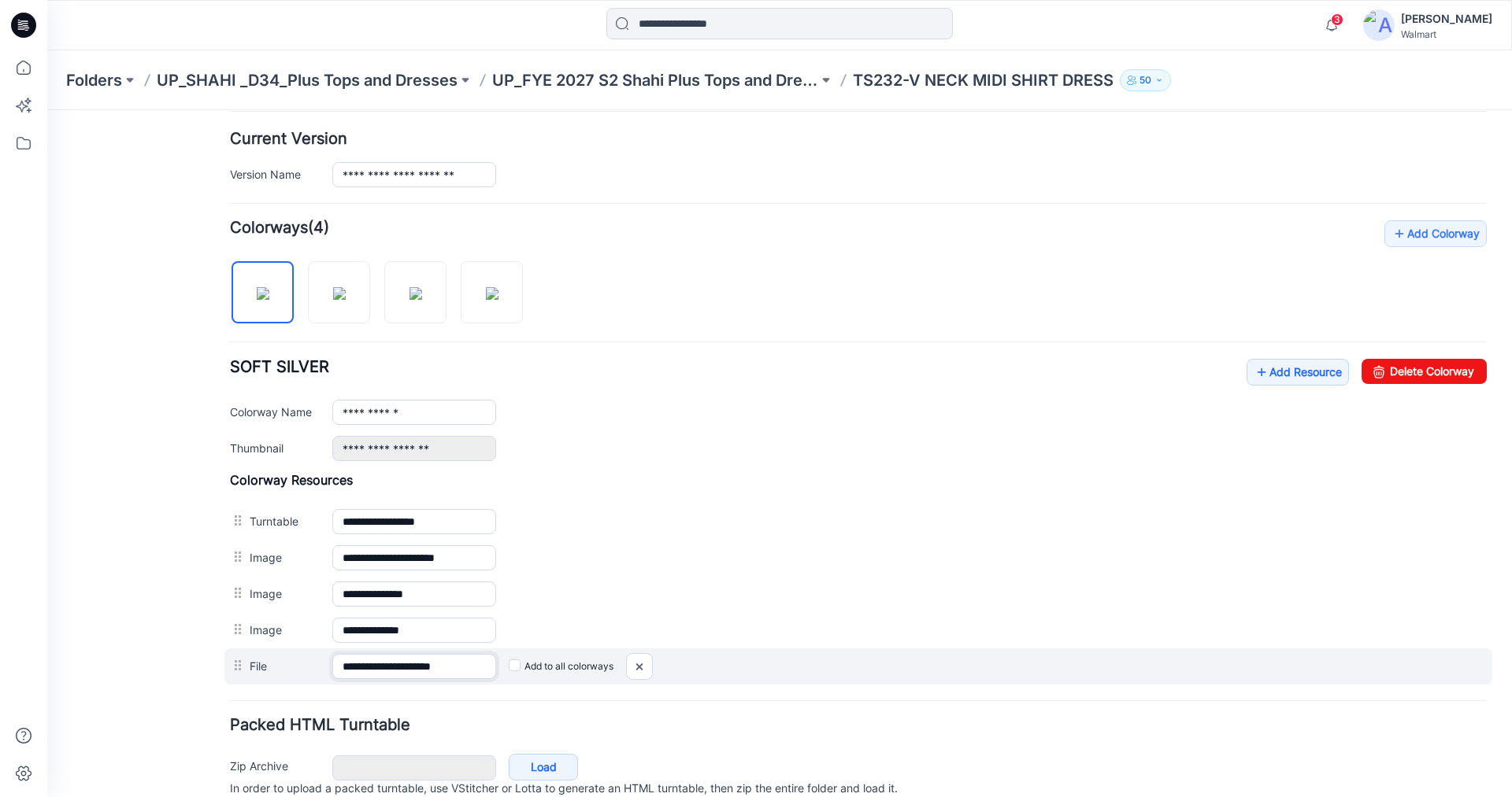
drag, startPoint x: 460, startPoint y: 664, endPoint x: 570, endPoint y: 677, distance: 110.8
click at [570, 677] on div "**********" at bounding box center [858, 667] width 1268 height 36
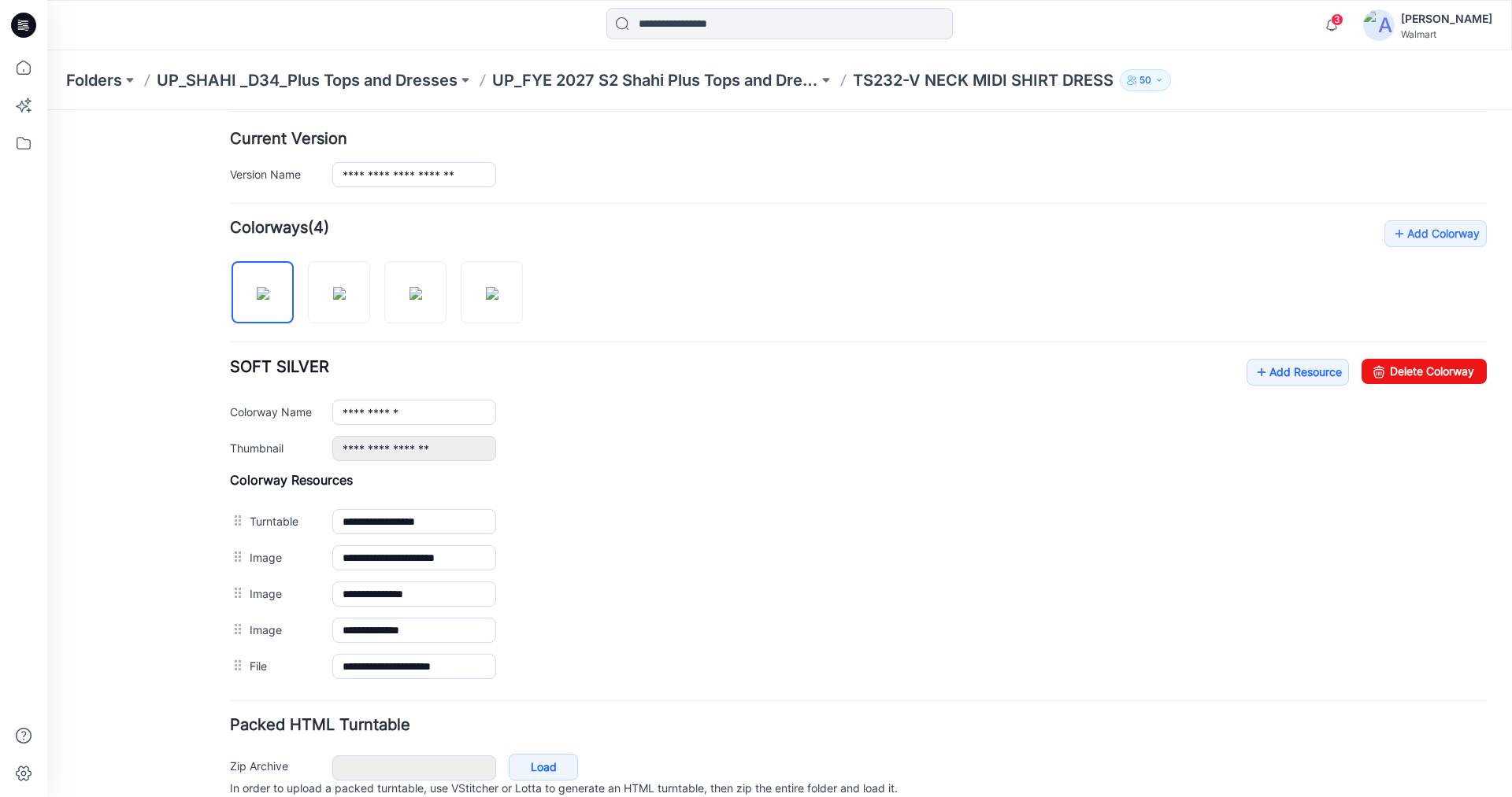
click at [625, 716] on form "**********" at bounding box center [858, 324] width 1256 height 1019
click at [29, 68] on icon at bounding box center [23, 68] width 35 height 35
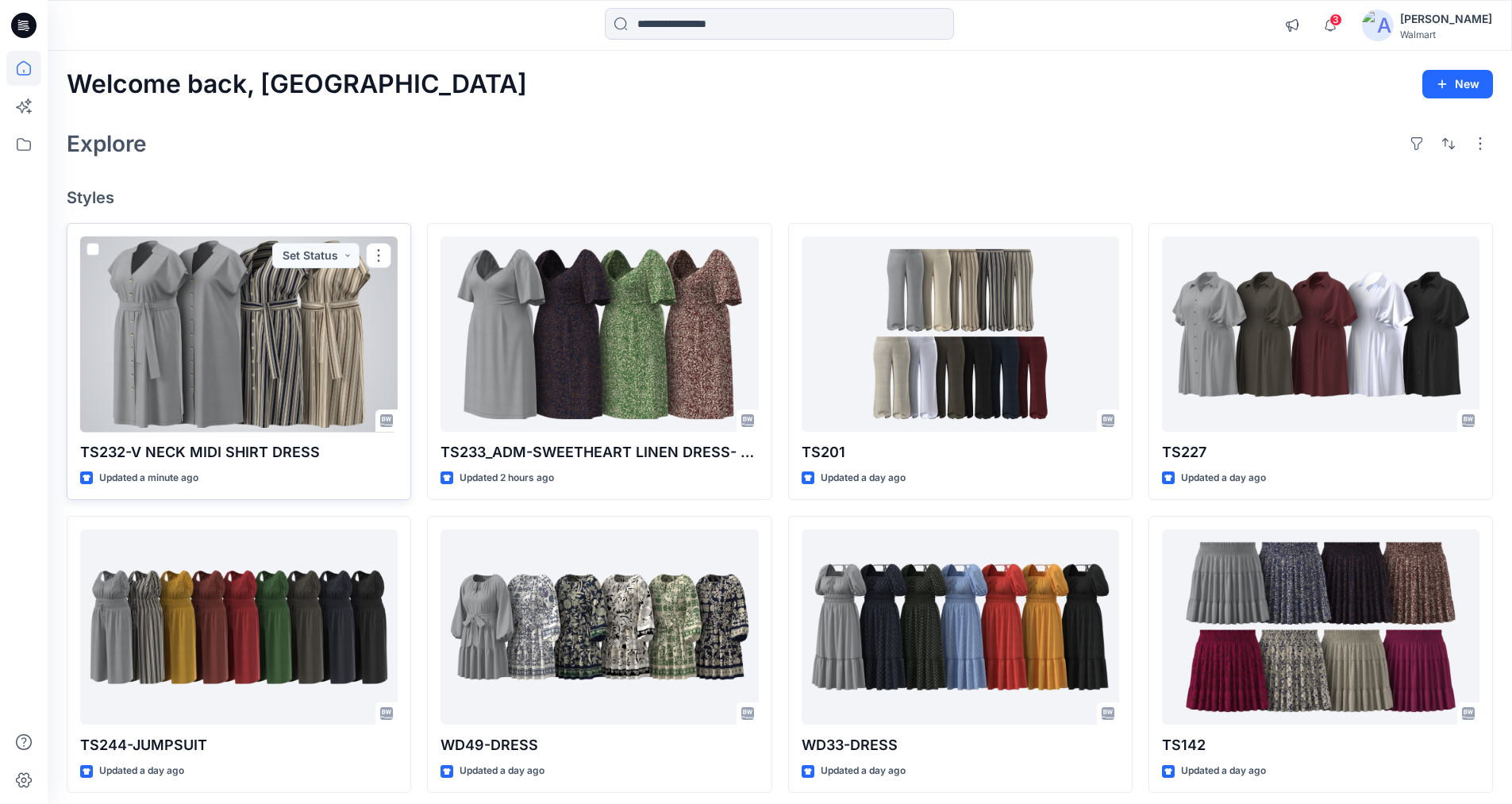
click at [246, 331] on div at bounding box center [238, 335] width 317 height 196
